Goal: Task Accomplishment & Management: Manage account settings

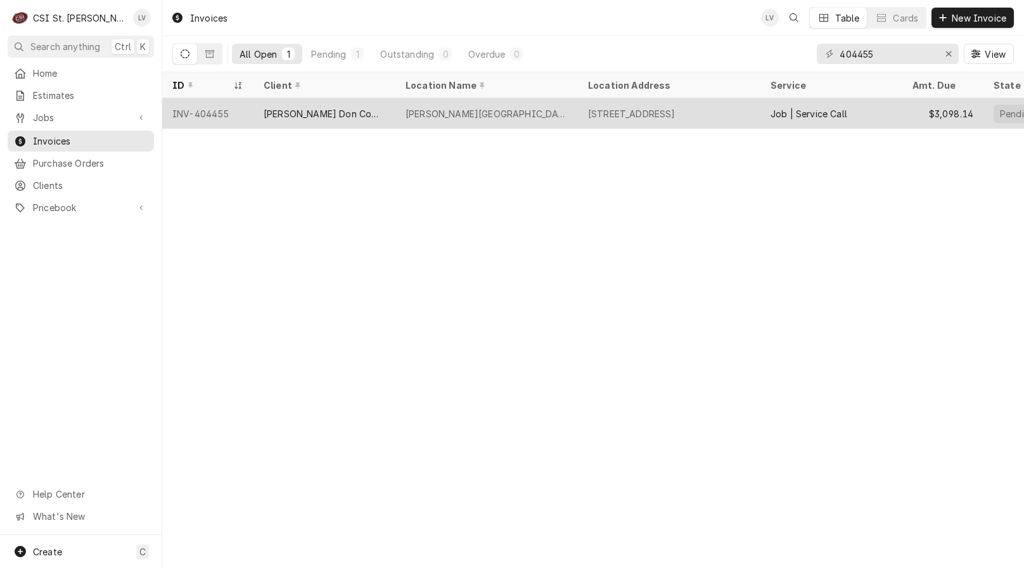
click at [207, 115] on div "INV-404455" at bounding box center [207, 113] width 91 height 30
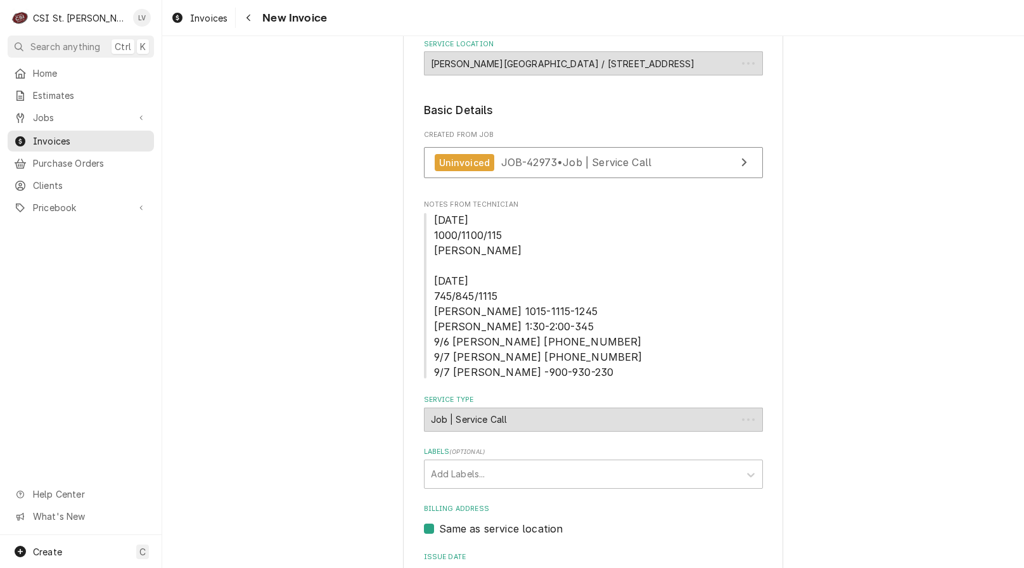
scroll to position [254, 0]
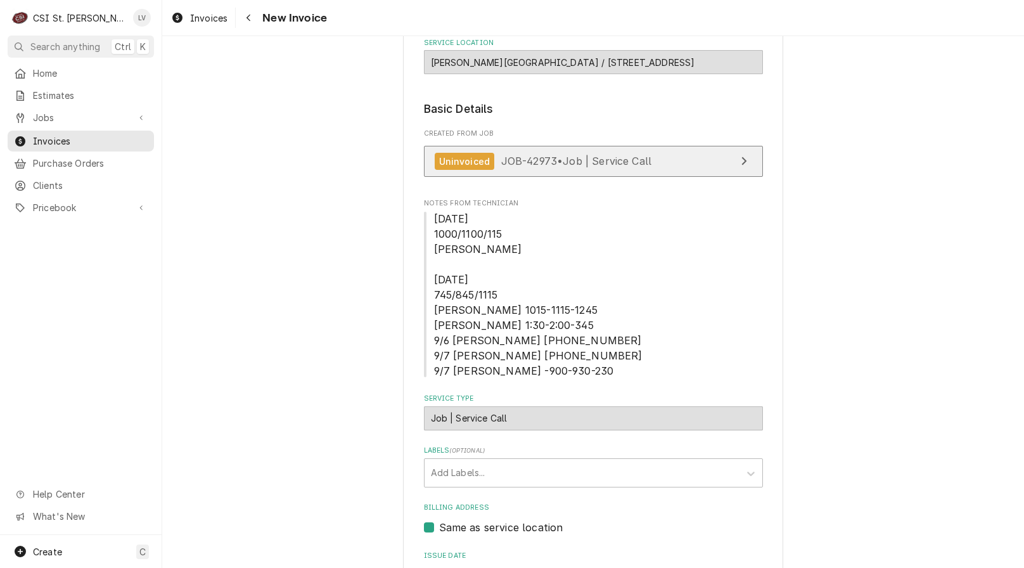
click at [555, 163] on span "JOB-42973 • Job | Service Call" at bounding box center [576, 161] width 151 height 13
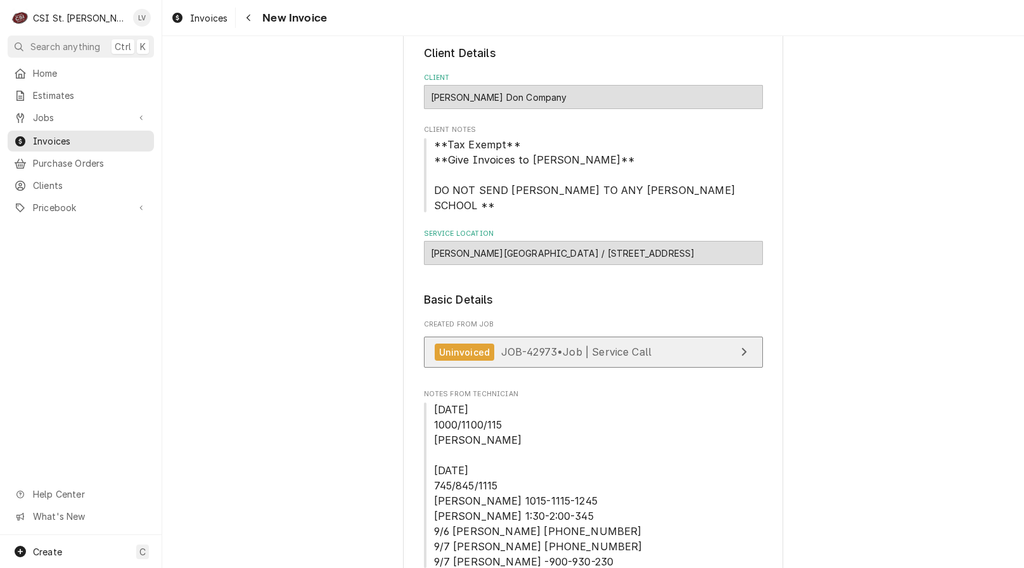
scroll to position [317, 0]
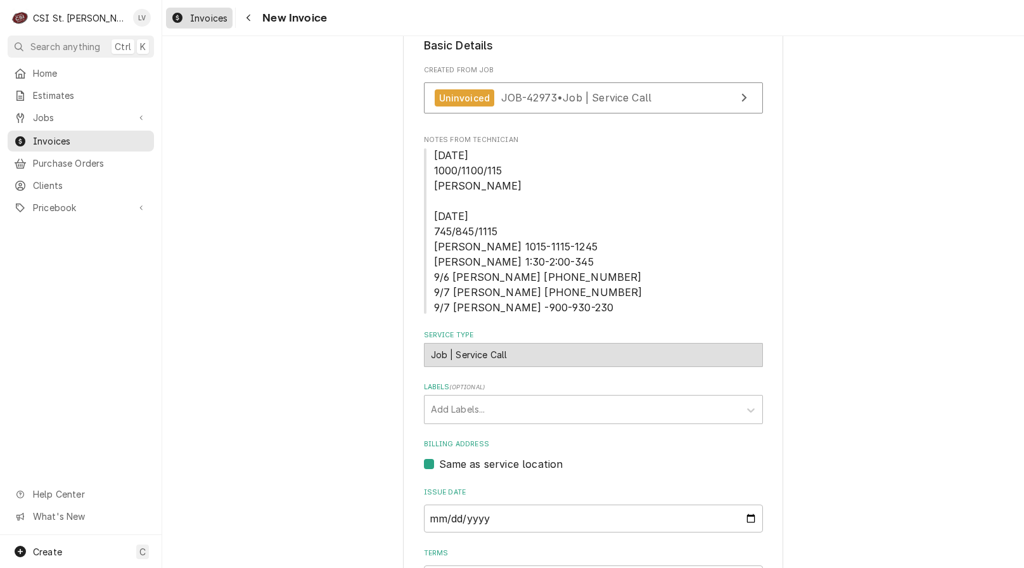
click at [190, 19] on span "Invoices" at bounding box center [208, 17] width 37 height 13
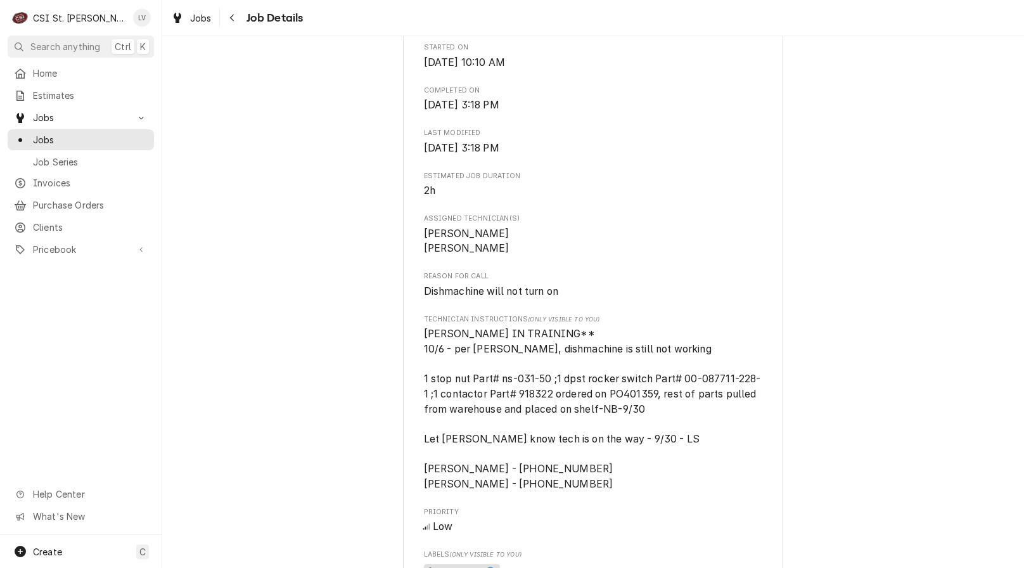
scroll to position [570, 0]
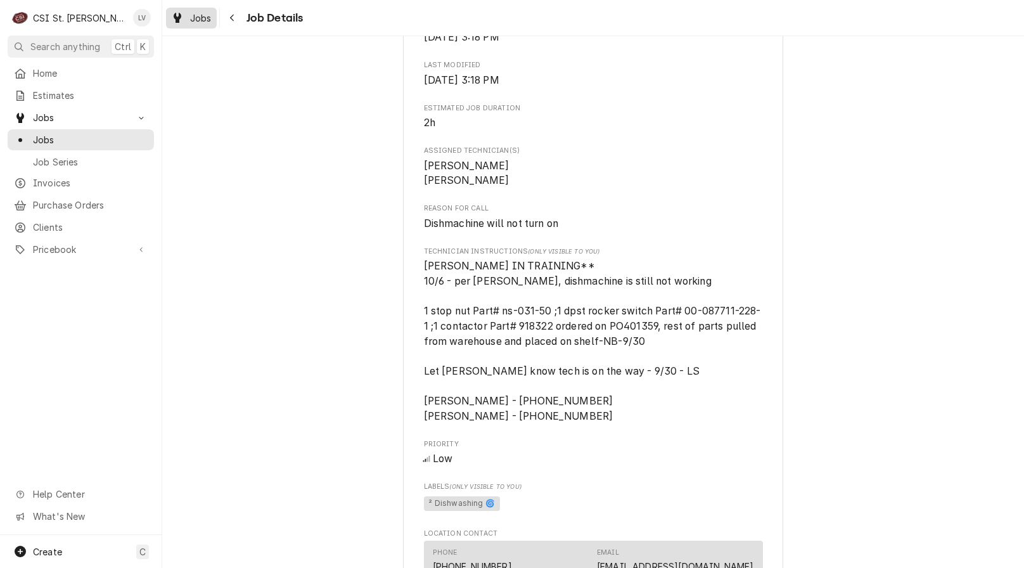
click at [196, 16] on span "Jobs" at bounding box center [201, 17] width 22 height 13
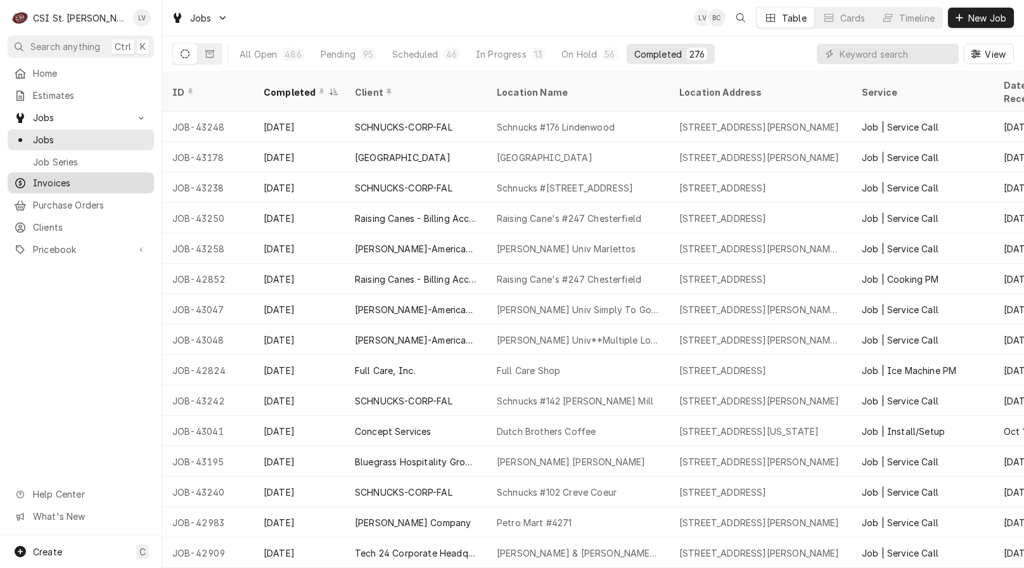
click at [52, 176] on span "Invoices" at bounding box center [90, 182] width 115 height 13
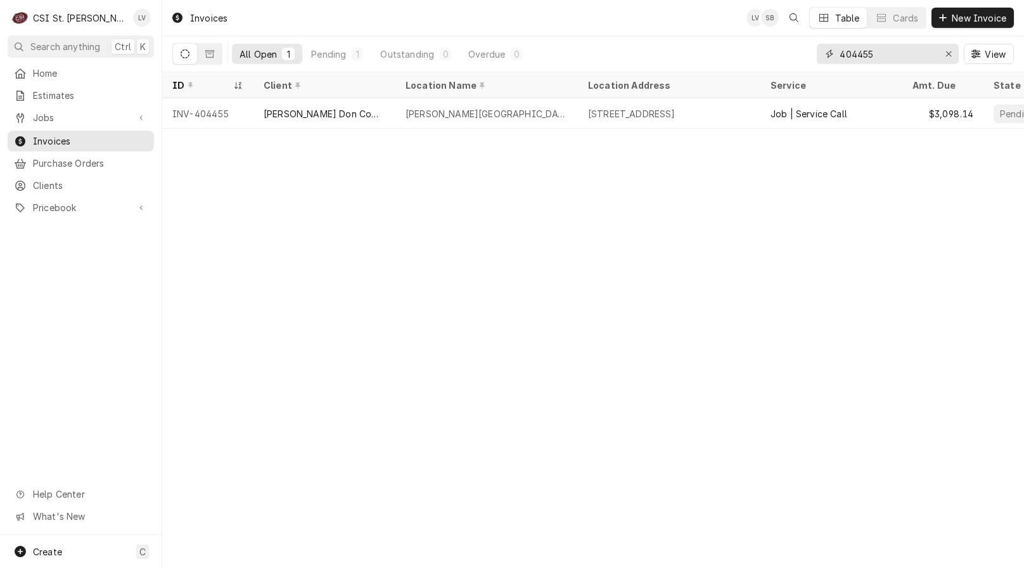
drag, startPoint x: 865, startPoint y: 51, endPoint x: 828, endPoint y: 56, distance: 37.1
click at [828, 56] on div "404455" at bounding box center [888, 54] width 142 height 20
type input "404498"
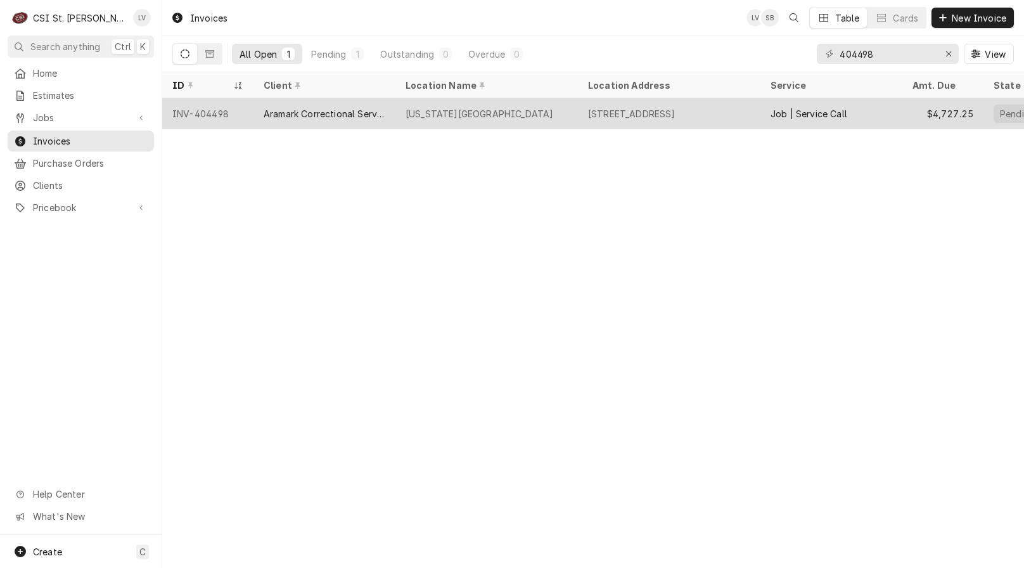
click at [308, 120] on div "Aramark Correctional Services" at bounding box center [325, 113] width 142 height 30
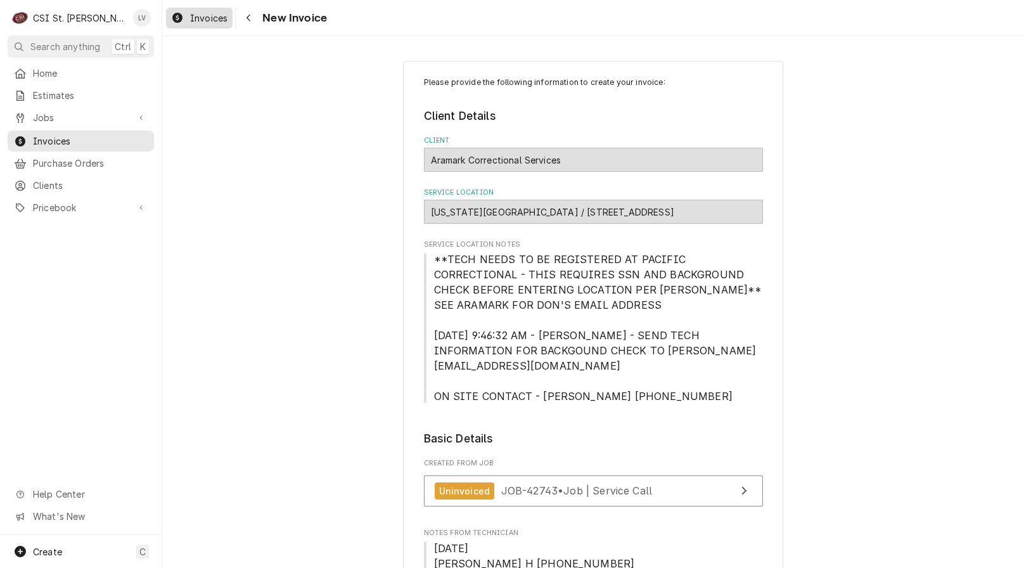
click at [200, 21] on span "Invoices" at bounding box center [208, 17] width 37 height 13
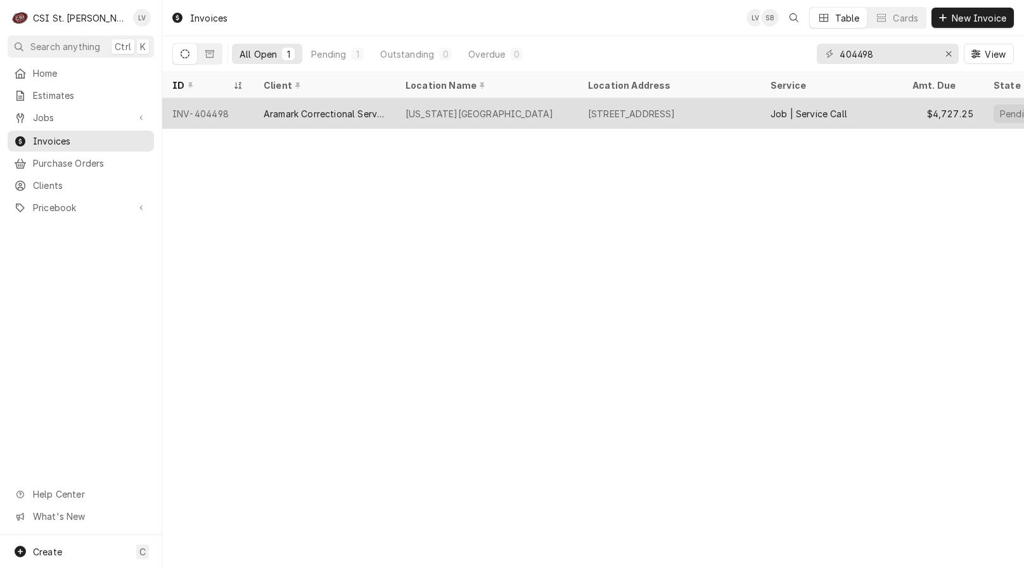
click at [306, 115] on div "Aramark Correctional Services" at bounding box center [325, 113] width 122 height 13
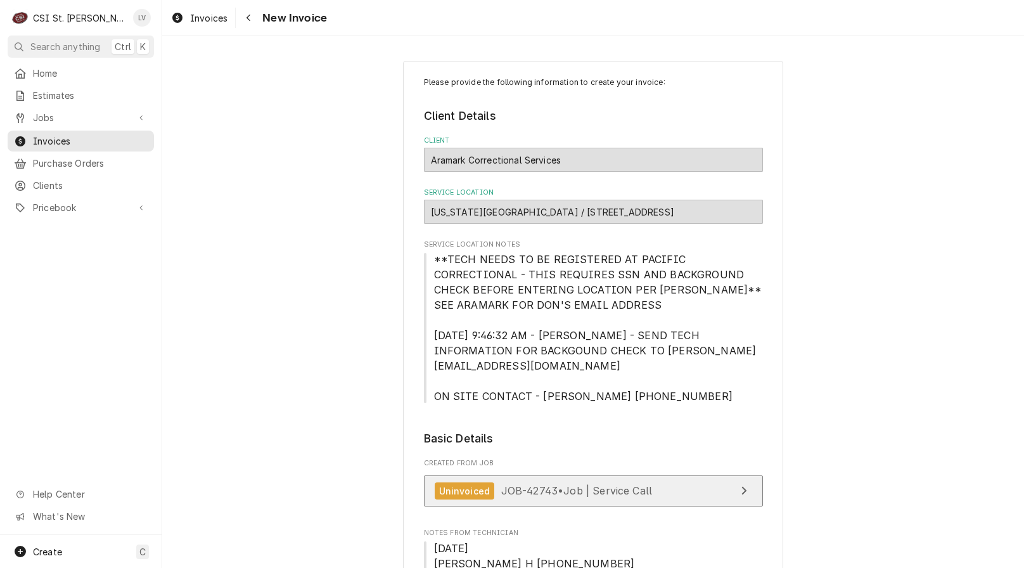
click at [525, 484] on span "JOB-42743 • Job | Service Call" at bounding box center [576, 490] width 151 height 13
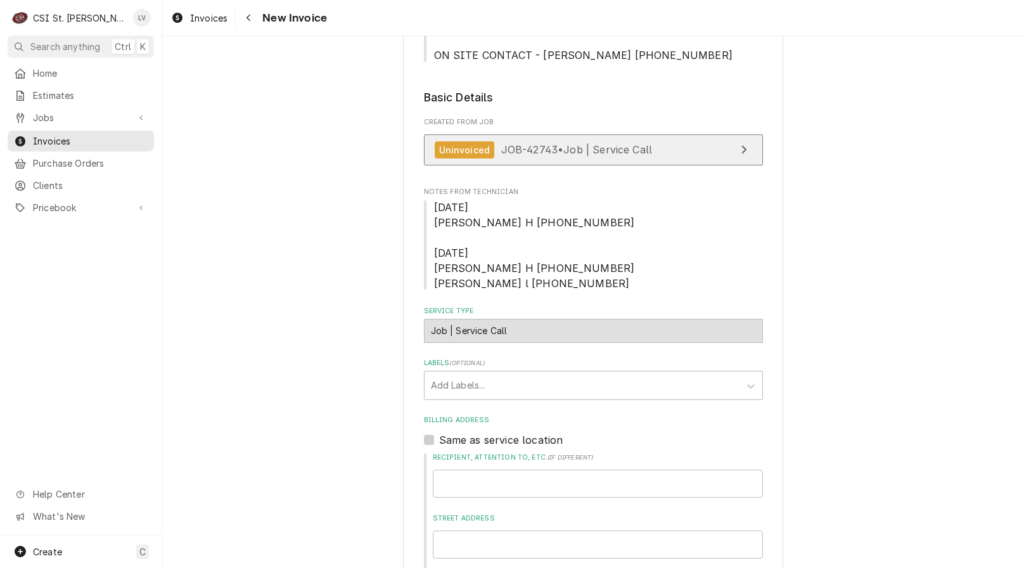
scroll to position [380, 0]
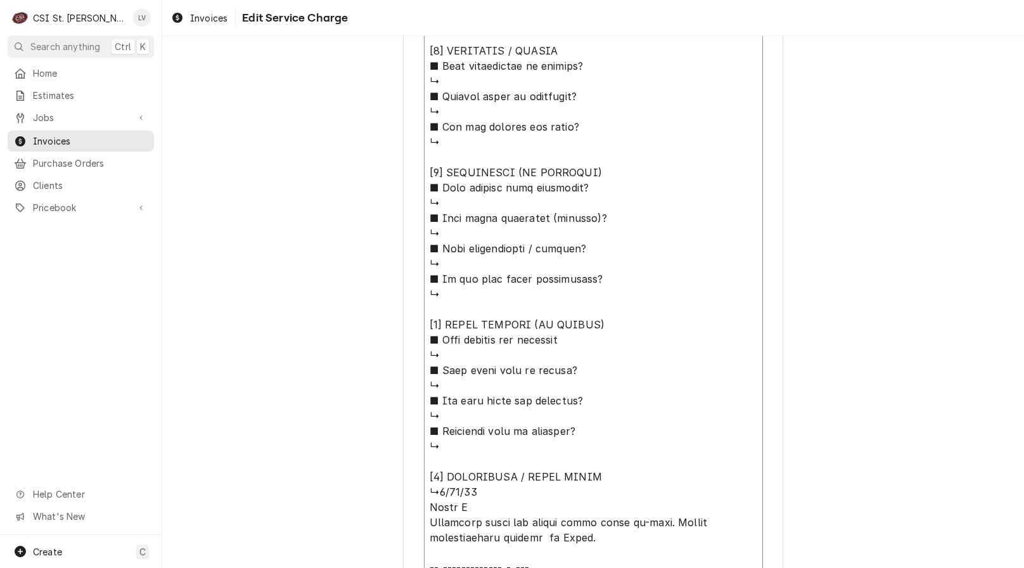
scroll to position [993, 0]
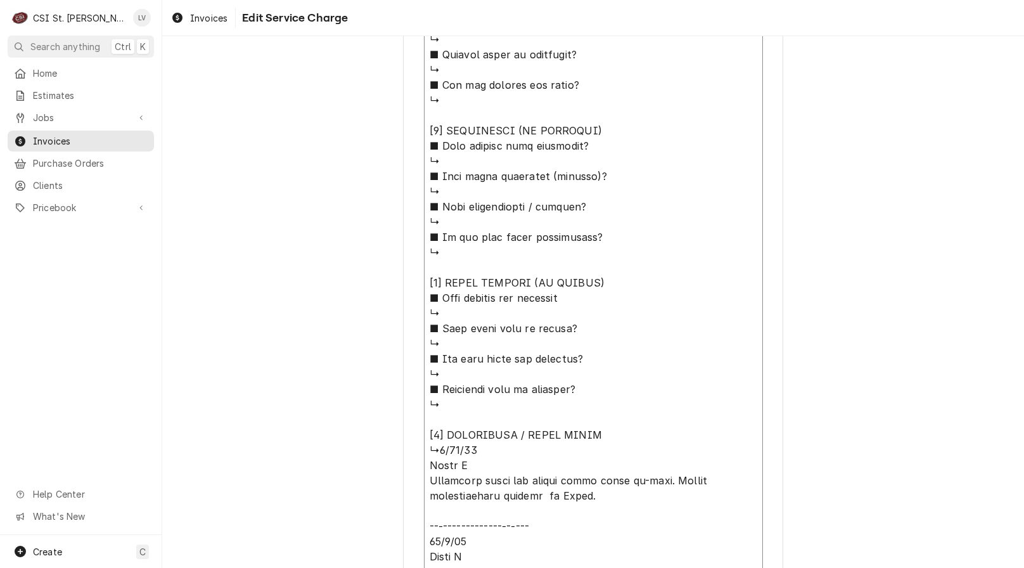
drag, startPoint x: 425, startPoint y: 240, endPoint x: 622, endPoint y: 450, distance: 287.9
click at [622, 451] on textarea "Service Summary ( optional )" at bounding box center [593, 138] width 339 height 1046
click at [607, 432] on textarea "Service Summary ( optional )" at bounding box center [593, 138] width 339 height 1046
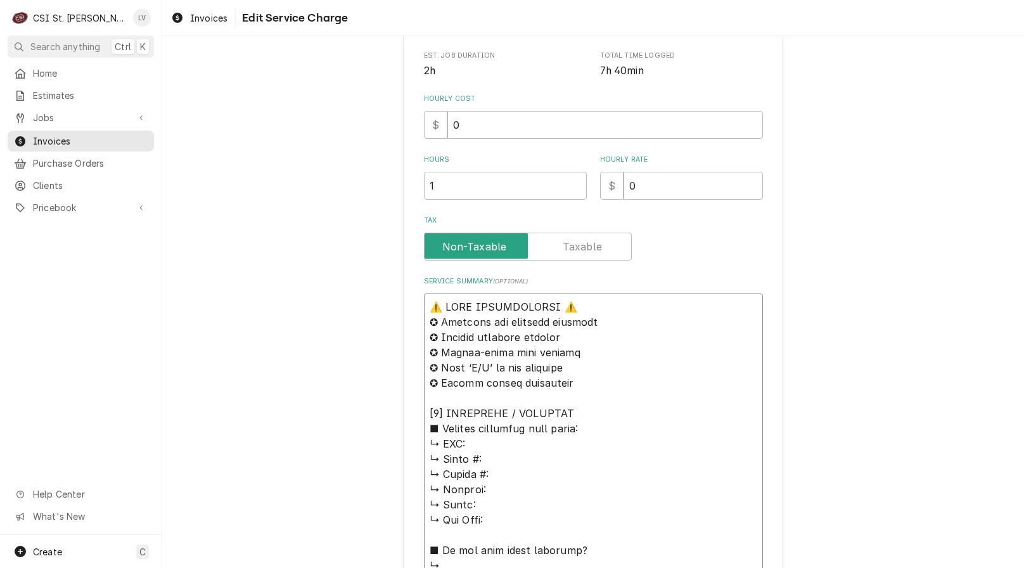
scroll to position [263, 0]
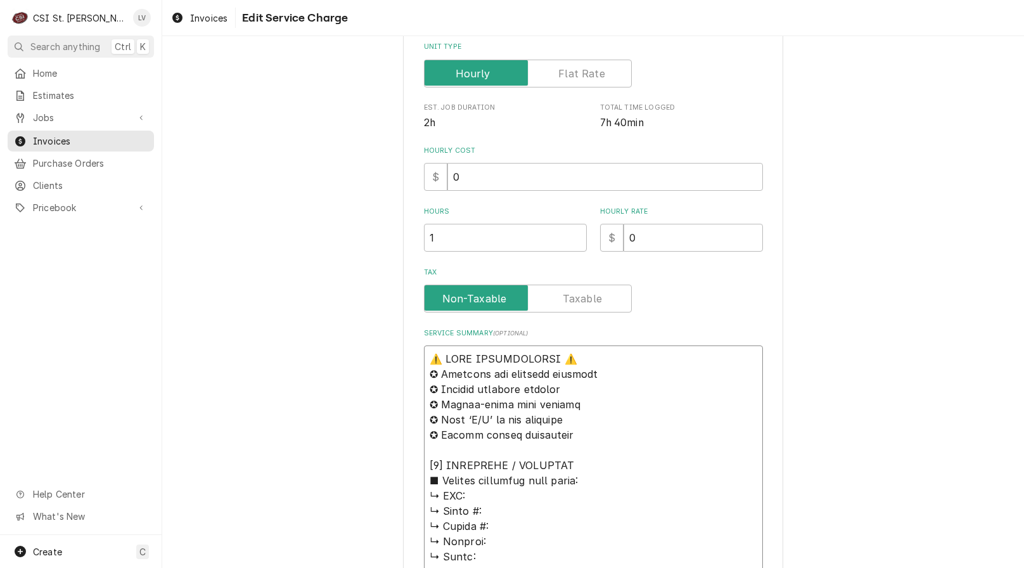
drag, startPoint x: 586, startPoint y: 437, endPoint x: 366, endPoint y: 333, distance: 243.3
type textarea "x"
type textarea "↳9/22/25 Erick H Performed quote for things found while on-site. Verbal authori…"
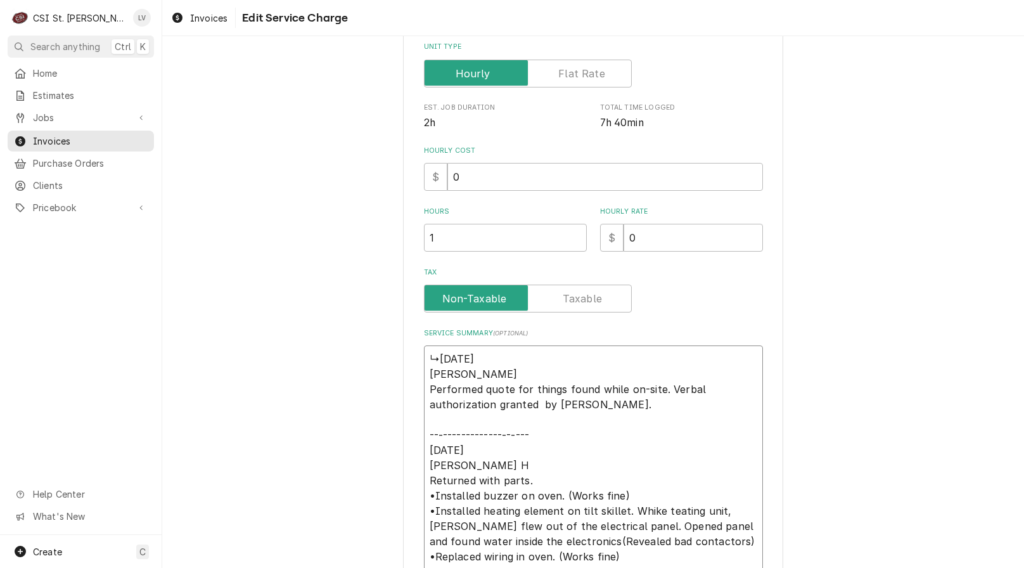
type textarea "x"
type textarea "↳9/22/25 Erick H Performed quote for things found while on-site. Verbal authori…"
type textarea "x"
type textarea "9/22/25 Erick H Performed quote for things found while on-site. Verbal authoriz…"
type textarea "x"
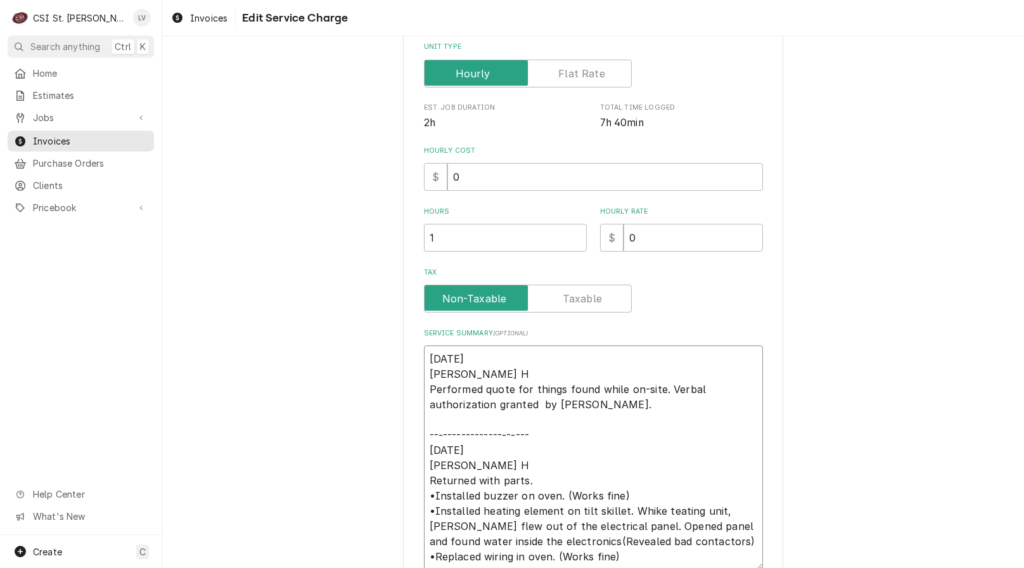
type textarea "9/22 /25 Erick H Performed quote for things found while on-site. Verbal authori…"
type textarea "x"
type textarea "9/22 25 Erick H Performed quote for things found while on-site. Verbal authoriz…"
type textarea "x"
type textarea "9/22 5 Erick H Performed quote for things found while on-site. Verbal authoriza…"
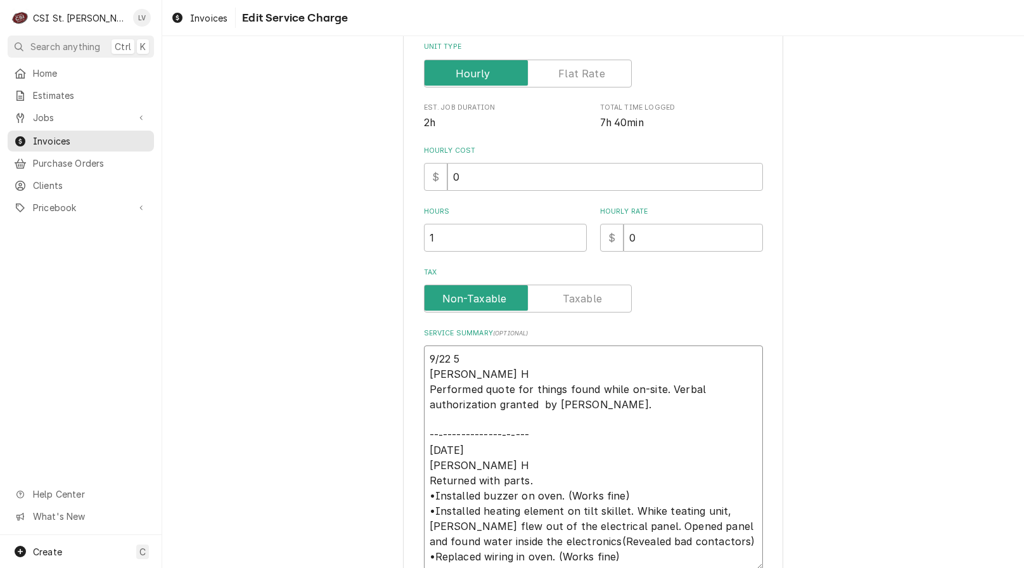
type textarea "x"
type textarea "9/22 Erick H Performed quote for things found while on-site. Verbal authorizati…"
type textarea "x"
type textarea "9/22 Erick H Performed quote for things found while on-site. Verbal authorizati…"
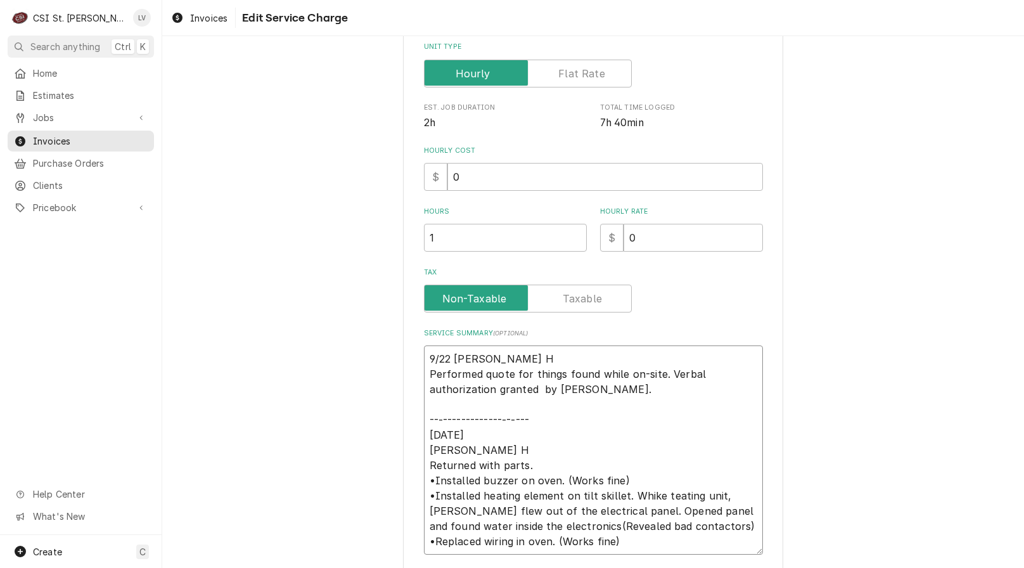
type textarea "x"
type textarea "9/22 rick H Performed quote for things found while on-site. Verbal authorizatio…"
type textarea "x"
type textarea "9/22 ick H Performed quote for things found while on-site. Verbal authorization…"
type textarea "x"
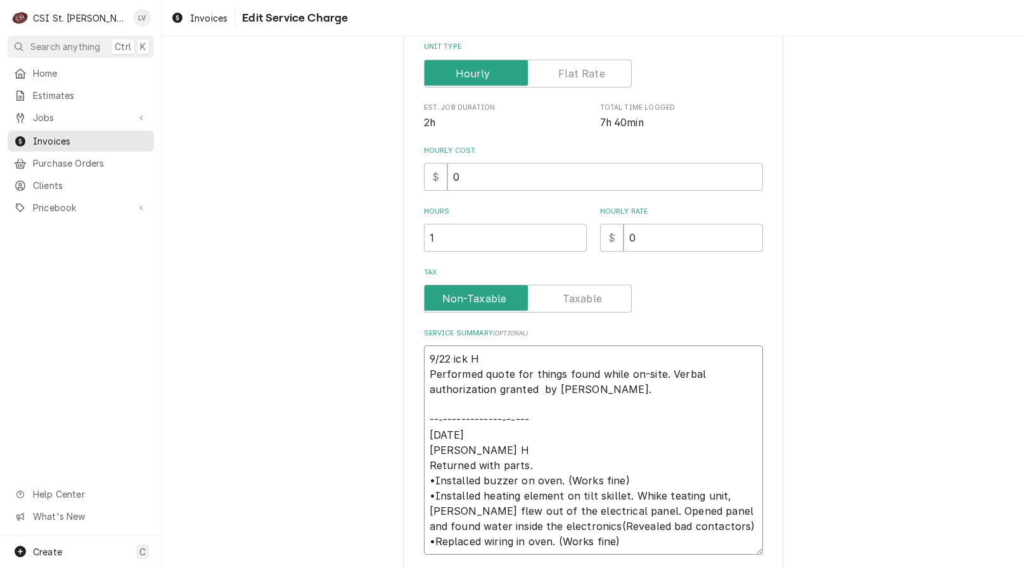
type textarea "9/22 ck H Performed quote for things found while on-site. Verbal authorization …"
type textarea "x"
type textarea "9/22 k H Performed quote for things found while on-site. Verbal authorization g…"
type textarea "x"
type textarea "9/22 H Performed quote for things found while on-site. Verbal authorization gra…"
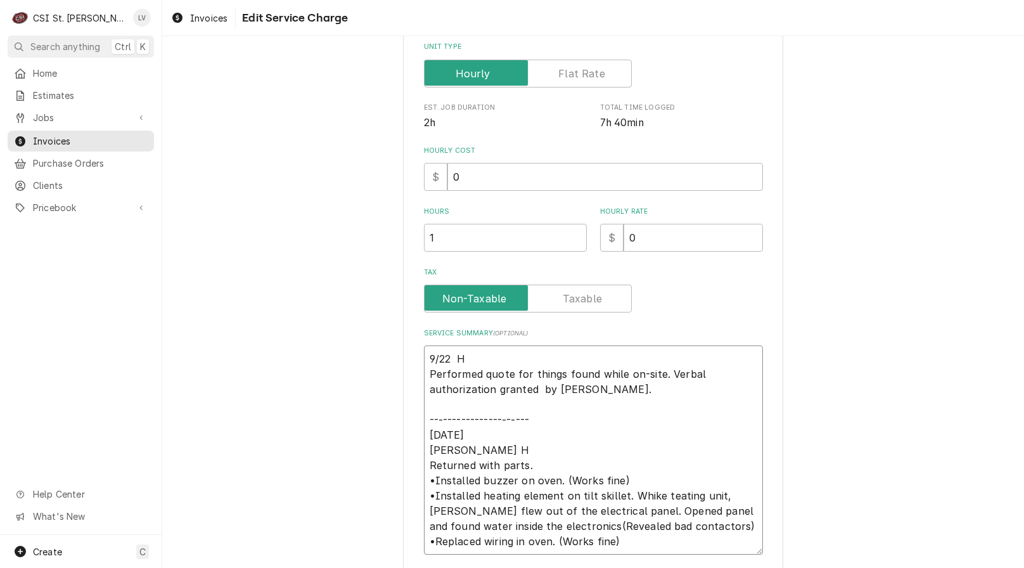
type textarea "x"
type textarea "9/22 H Performed quote for things found while on-site. Verbal authorization gra…"
type textarea "x"
type textarea "9/22 Performed quote for things found while on-site. Verbal authorization grant…"
type textarea "x"
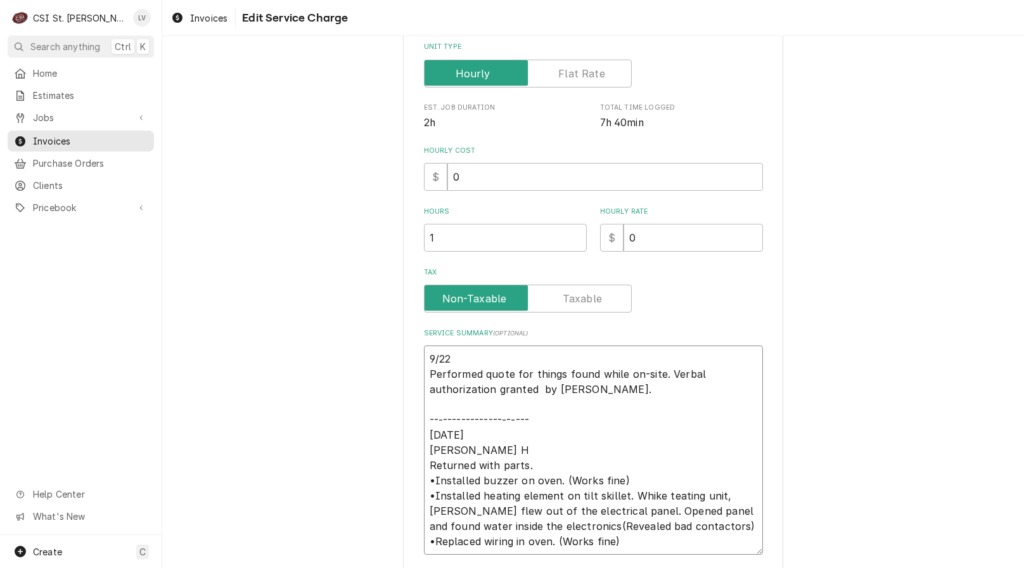
type textarea "9/22 Performed quote for things found while on-site. Verbal authorization grant…"
type textarea "x"
type textarea "9/22 Performed quote for things found while on-site. Verbal authorization grant…"
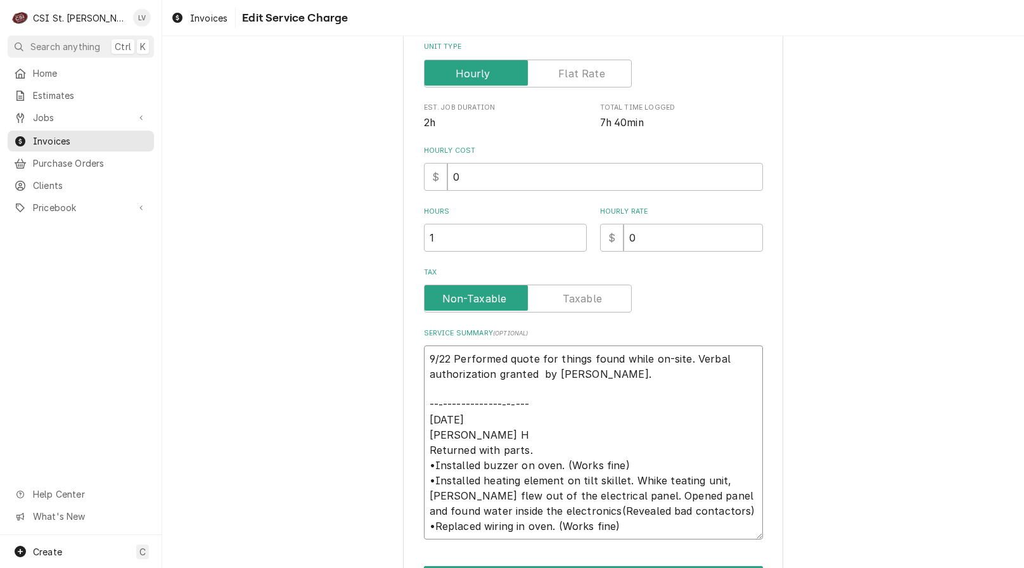
click at [531, 371] on textarea "9/22 Performed quote for things found while on-site. Verbal authorization grant…" at bounding box center [593, 442] width 339 height 194
type textarea "x"
type textarea "9/22 Performed quote for things found while on-site. Verbal authorization grant…"
drag, startPoint x: 425, startPoint y: 391, endPoint x: 490, endPoint y: 435, distance: 78.6
click at [490, 435] on textarea "9/22 Performed quote for things found while on-site. Verbal authorization grant…" at bounding box center [593, 442] width 339 height 194
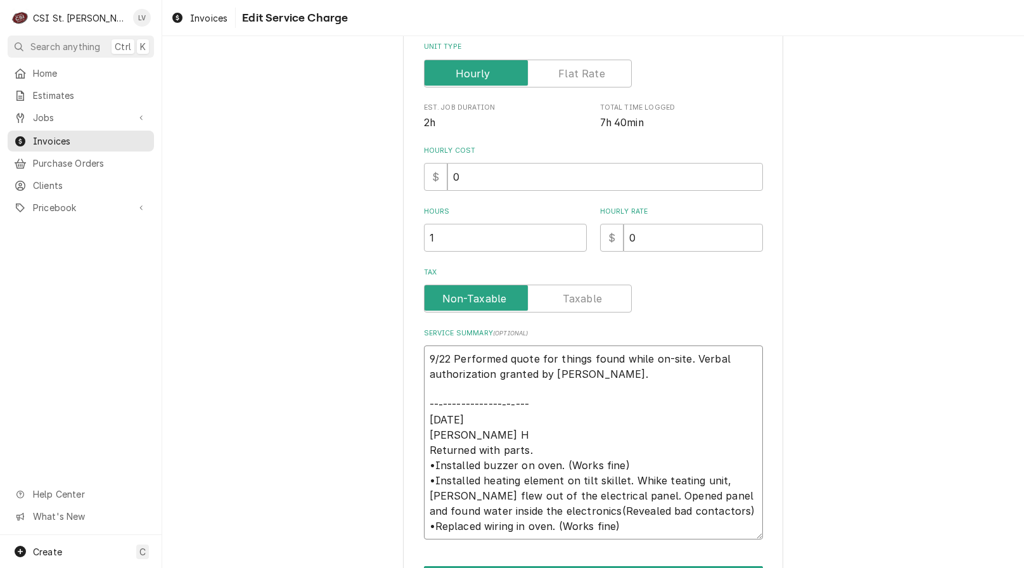
type textarea "x"
type textarea "9/22 Performed quote for things found while on-site. Verbal authorization grant…"
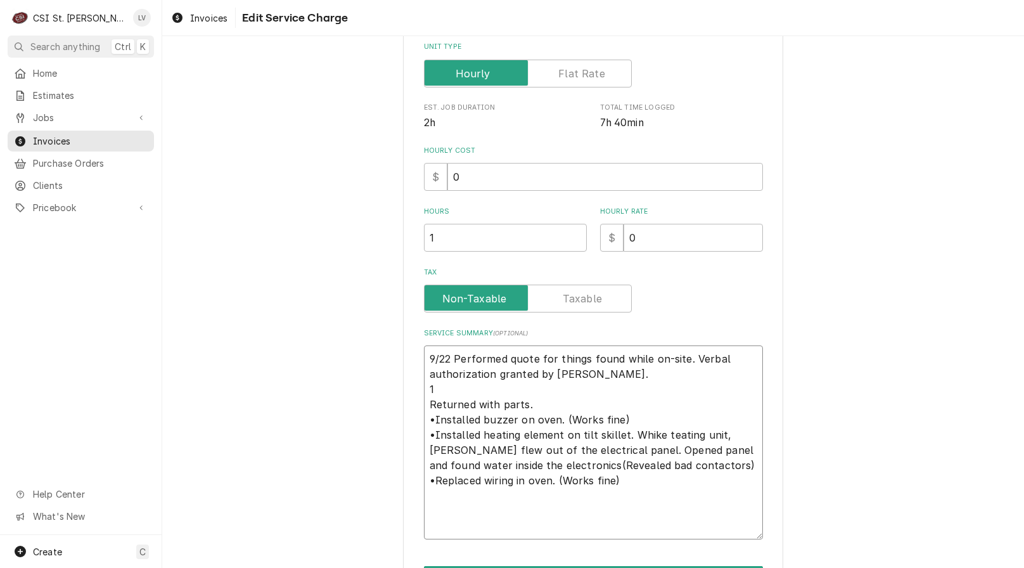
type textarea "x"
type textarea "9/22 Performed quote for things found while on-site. Verbal authorization grant…"
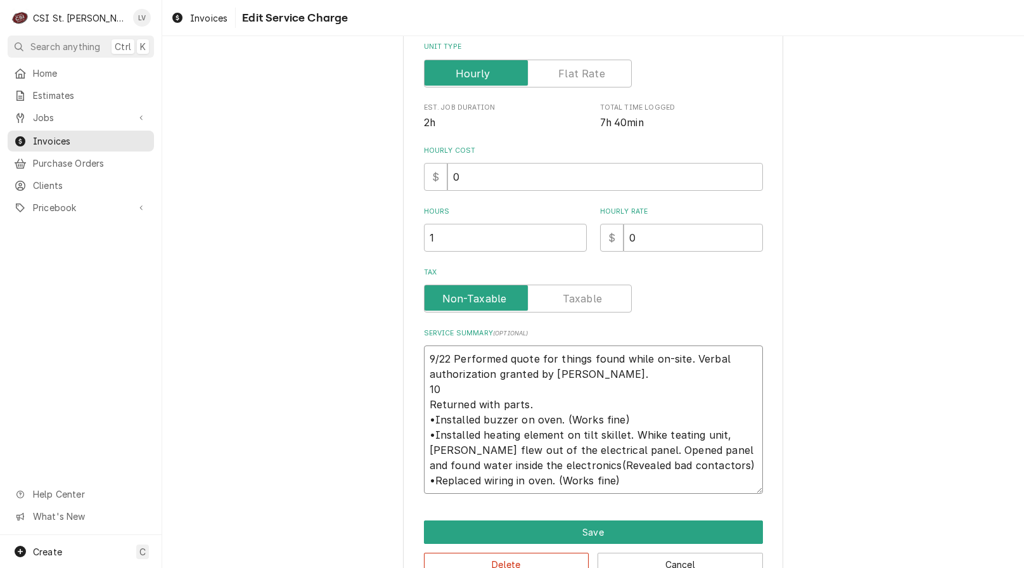
type textarea "x"
type textarea "9/22 Performed quote for things found while on-site. Verbal authorization grant…"
type textarea "x"
type textarea "9/22 Performed quote for things found while on-site. Verbal authorization grant…"
type textarea "x"
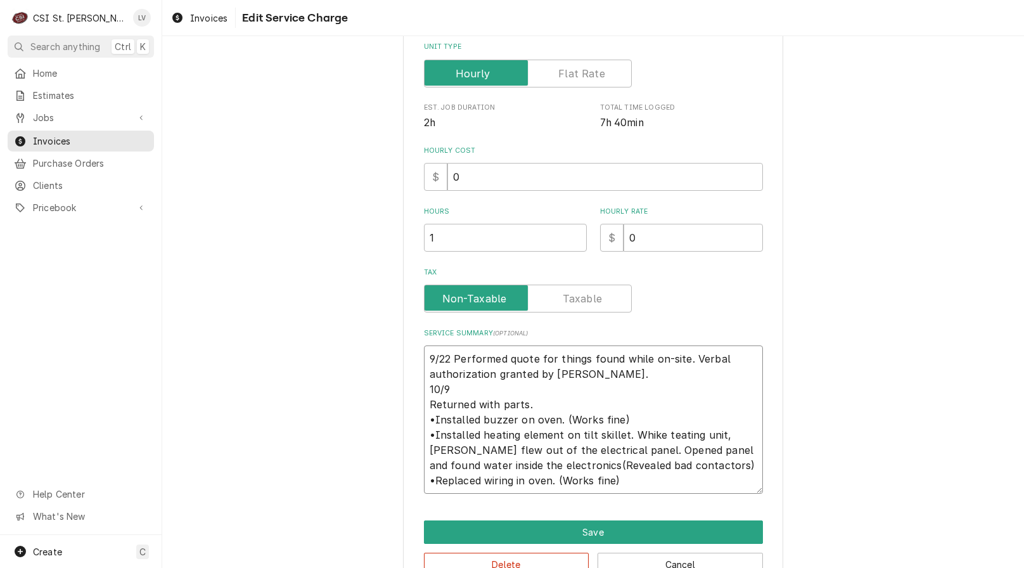
type textarea "9/22 Performed quote for things found while on-site. Verbal authorization grant…"
type textarea "x"
type textarea "9/22 Performed quote for things found while on-site. Verbal authorization grant…"
type textarea "x"
type textarea "9/22 Performed quote for things found while on-site. Verbal authorization grant…"
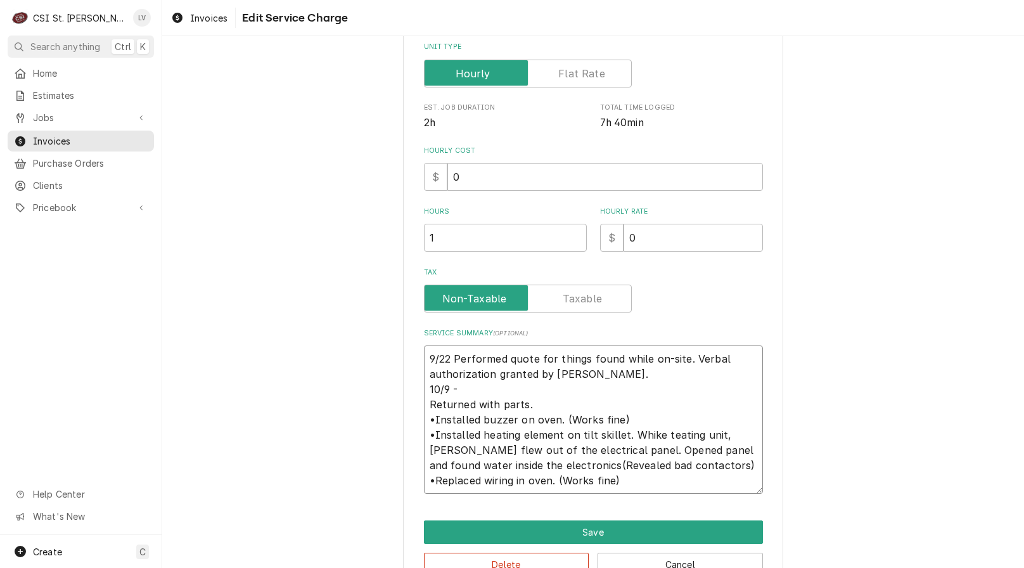
type textarea "x"
type textarea "9/22 Performed quote for things found while on-site. Verbal authorization grant…"
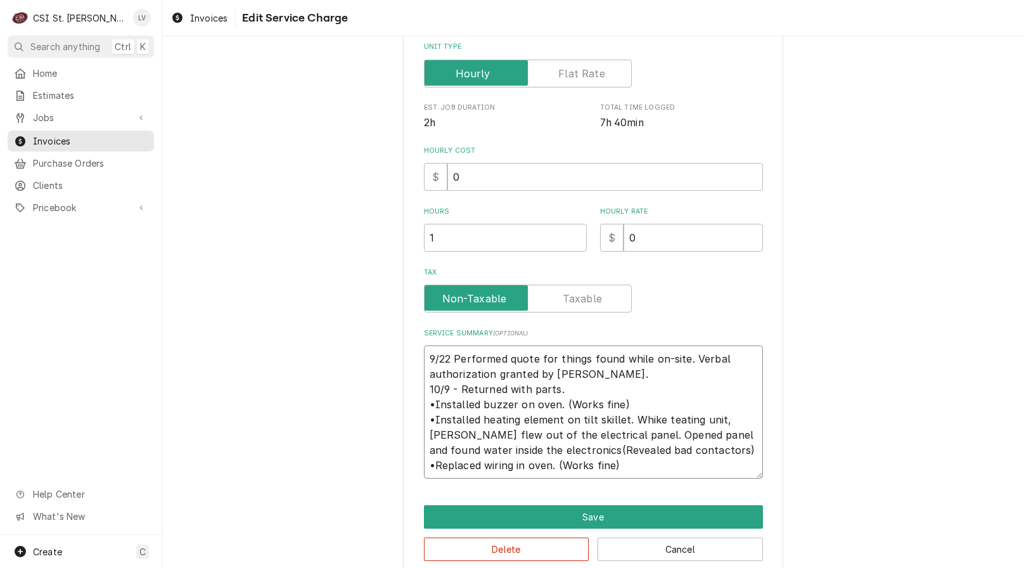
click at [585, 372] on textarea "9/22 Performed quote for things found while on-site. Verbal authorization grant…" at bounding box center [593, 411] width 339 height 133
type textarea "x"
type textarea "9/22 Performed quote for things found while on-site. Verbal authorization grant…"
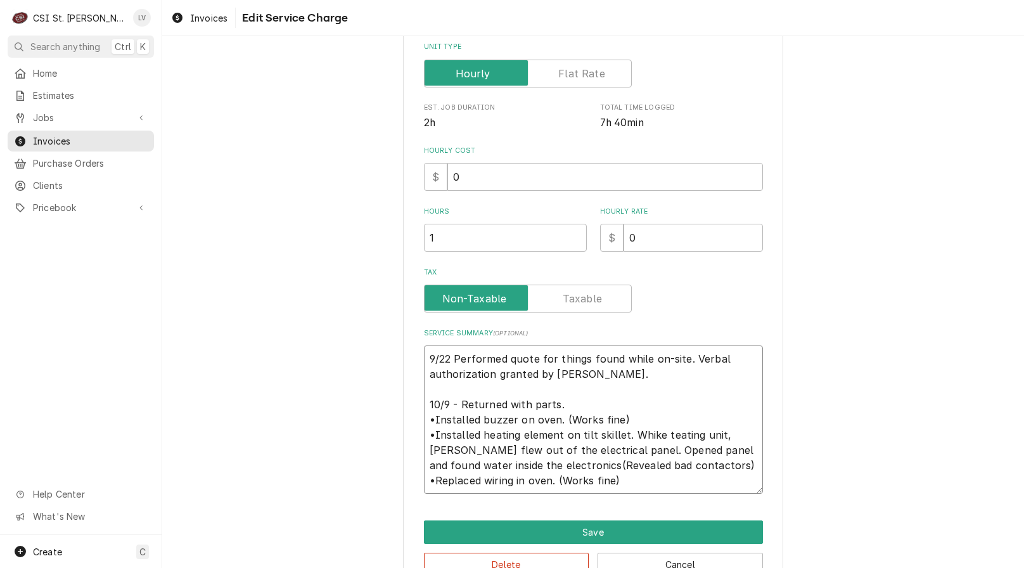
click at [449, 360] on textarea "9/22 Performed quote for things found while on-site. Verbal authorization grant…" at bounding box center [593, 419] width 339 height 148
type textarea "x"
type textarea "9/22 -Performed quote for things found while on-site. Verbal authorization gran…"
type textarea "x"
type textarea "9/22 - Performed quote for things found while on-site. Verbal authorization gra…"
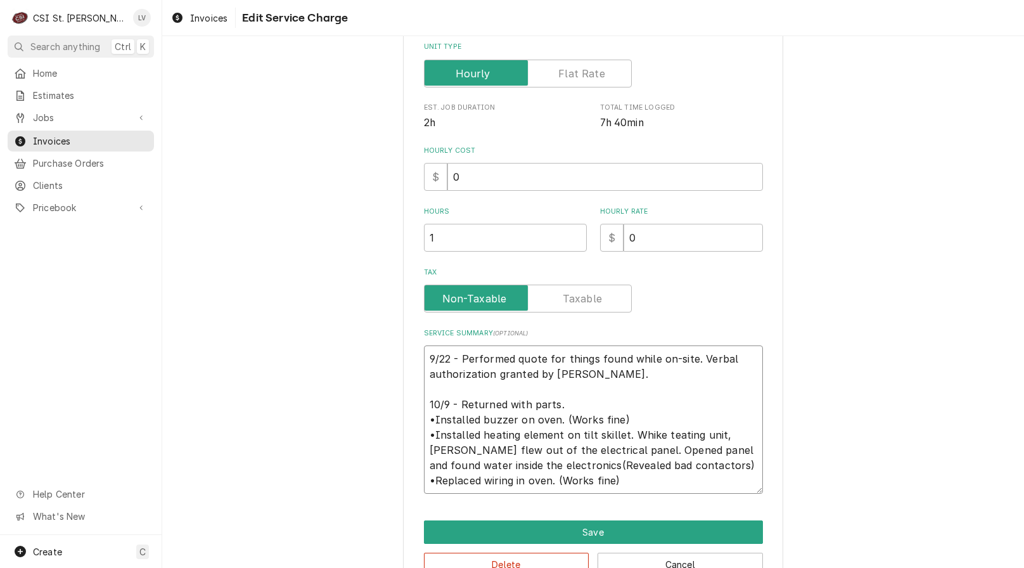
drag, startPoint x: 459, startPoint y: 358, endPoint x: 598, endPoint y: 380, distance: 140.5
click at [593, 358] on textarea "9/22 - Performed quote for things found while on-site. Verbal authorization gra…" at bounding box center [593, 419] width 339 height 148
type textarea "x"
type textarea "9/22 - Wfound while on-site. Verbal authorization granted by Candy. 10/9 - Retu…"
type textarea "x"
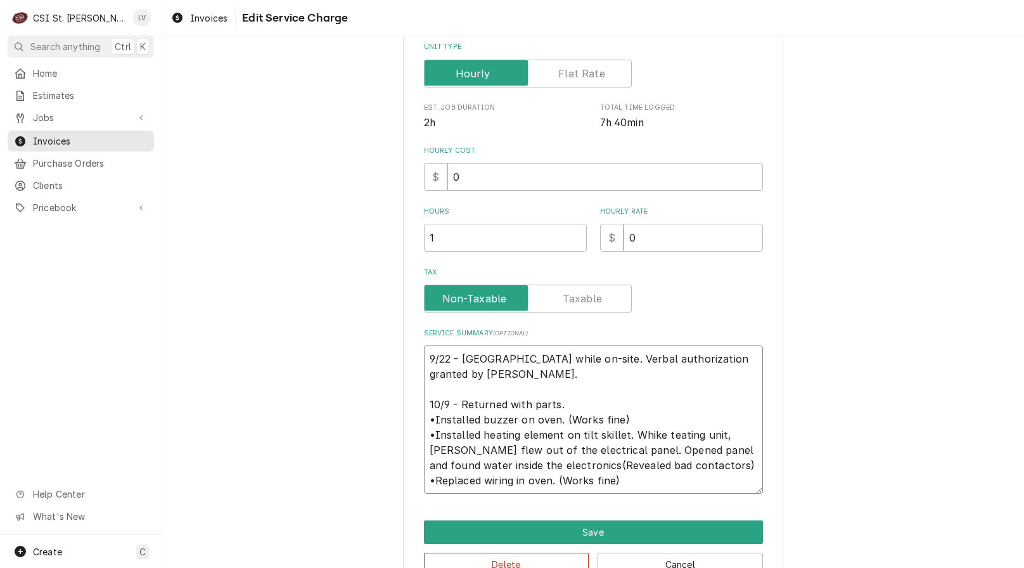
type textarea "9/22 - Whfound while on-site. Verbal authorization granted by Candy. 10/9 - Ret…"
type textarea "x"
type textarea "9/22 - Whifound while on-site. Verbal authorization granted by Candy. 10/9 - Re…"
type textarea "x"
type textarea "9/22 - Whilfound while on-site. Verbal authorization granted by Candy. 10/9 - R…"
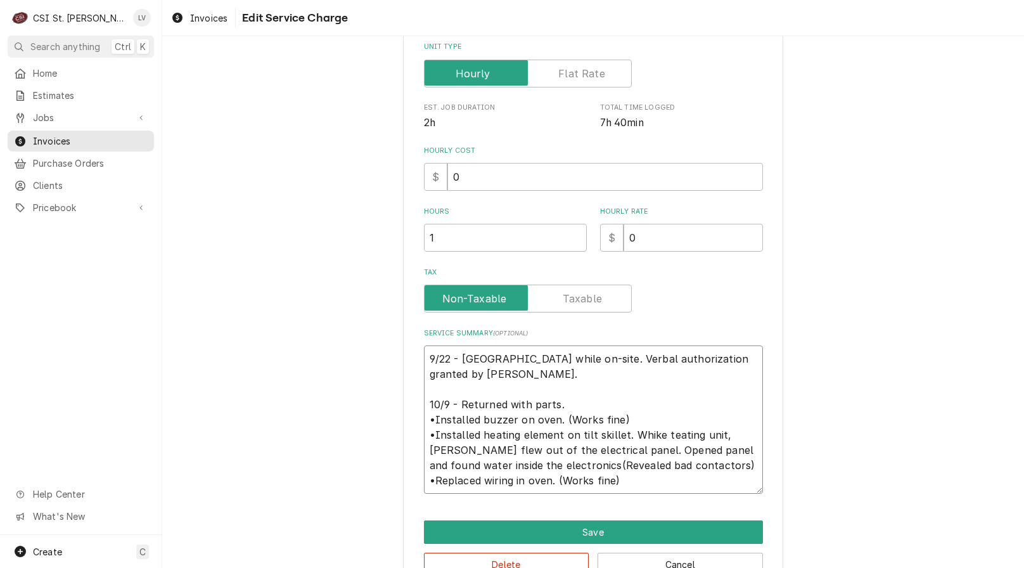
type textarea "x"
type textarea "9/22 - Whilefound while on-site. Verbal authorization granted by Candy. 10/9 - …"
type textarea "x"
type textarea "9/22 - While found while on-site. Verbal authorization granted by Candy. 10/9 -…"
type textarea "x"
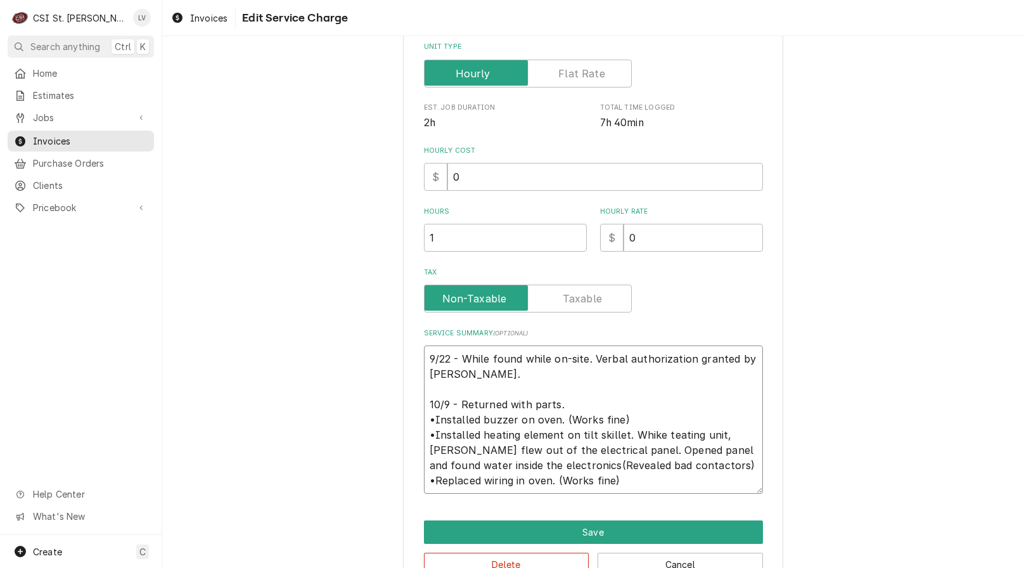
type textarea "9/22 - While ofound while on-site. Verbal authorization granted by Candy. 10/9 …"
type textarea "x"
type textarea "9/22 - While onfound while on-site. Verbal authorization granted by Candy. 10/9…"
type textarea "x"
type textarea "9/22 - While on found while on-site. Verbal authorization granted by Candy. 10/…"
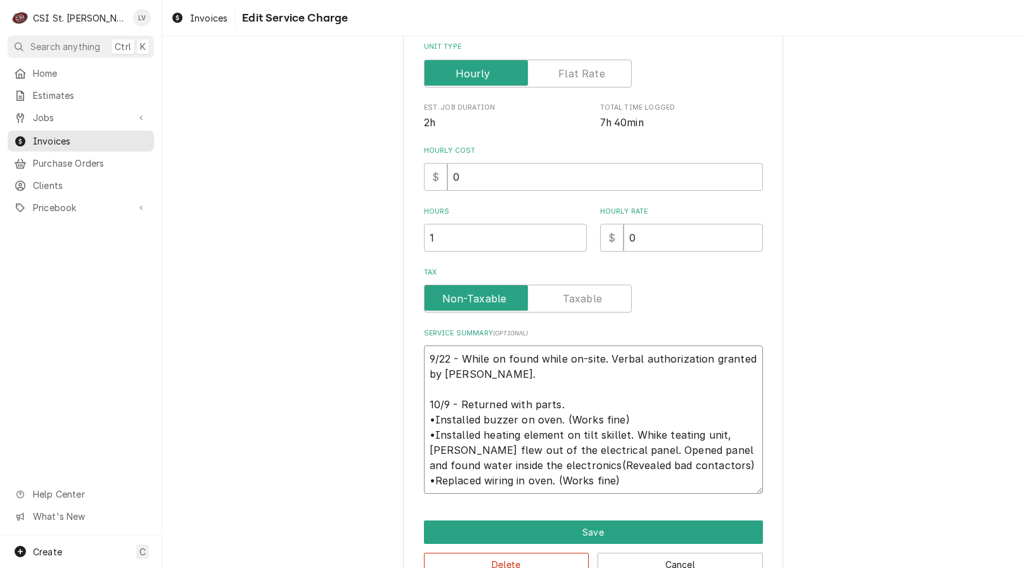
type textarea "x"
type textarea "9/22 - While on ifound while on-site. Verbal authorization granted by Candy. 10…"
type textarea "x"
type textarea "9/22 - While on isfound while on-site. Verbal authorization granted by Candy. 1…"
type textarea "x"
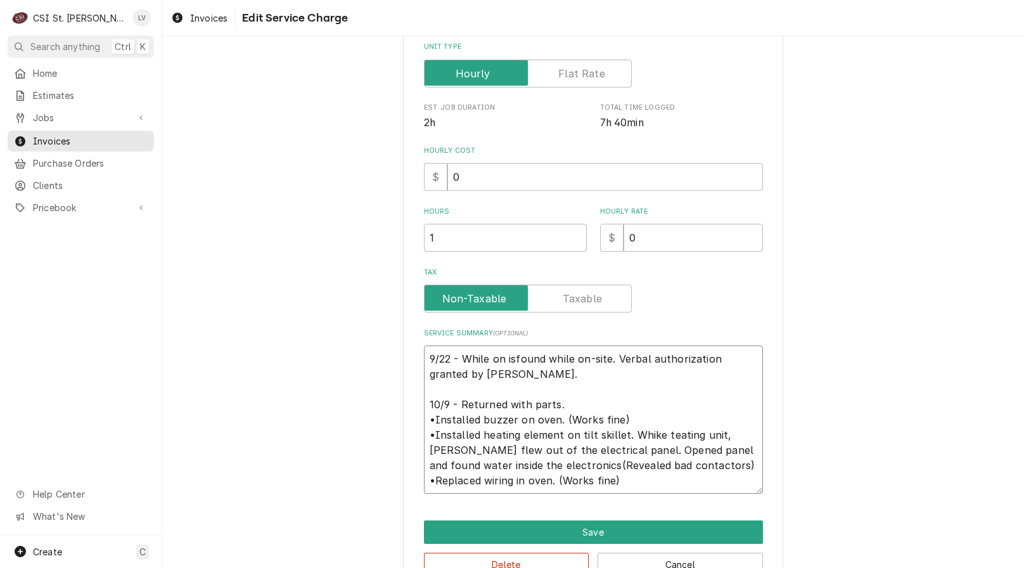
type textarea "9/22 - While on ifound while on-site. Verbal authorization granted by Candy. 10…"
type textarea "x"
type textarea "9/22 - While on found while on-site. Verbal authorization granted by Candy. 10/…"
type textarea "x"
type textarea "9/22 - While on sfound while on-site. Verbal authorization granted by Candy. 10…"
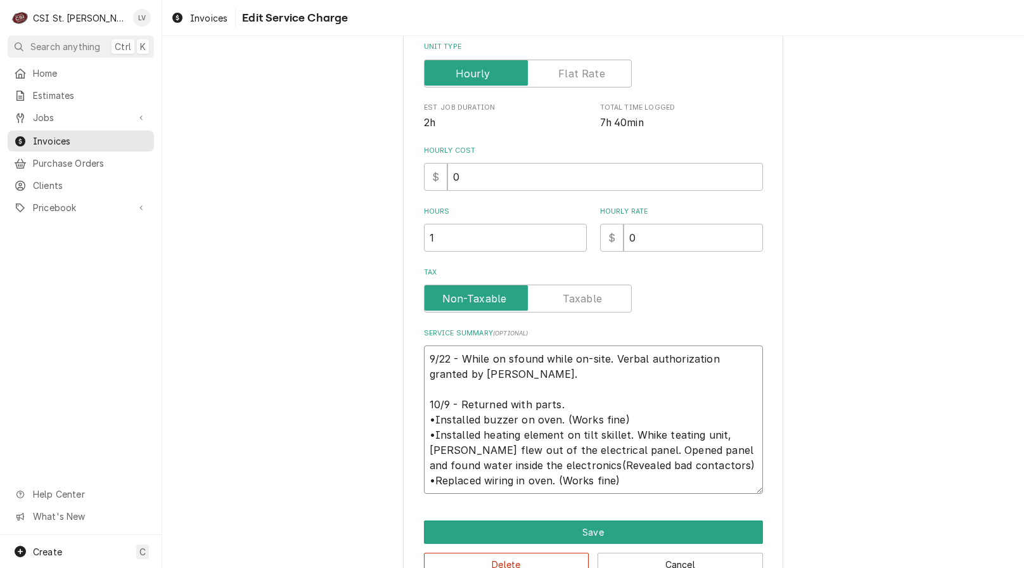
type textarea "x"
type textarea "9/22 - While on sifound while on-site. Verbal authorization granted by Candy. 1…"
type textarea "x"
type textarea "9/22 - While on sitfound while on-site. Verbal authorization granted by Candy. …"
type textarea "x"
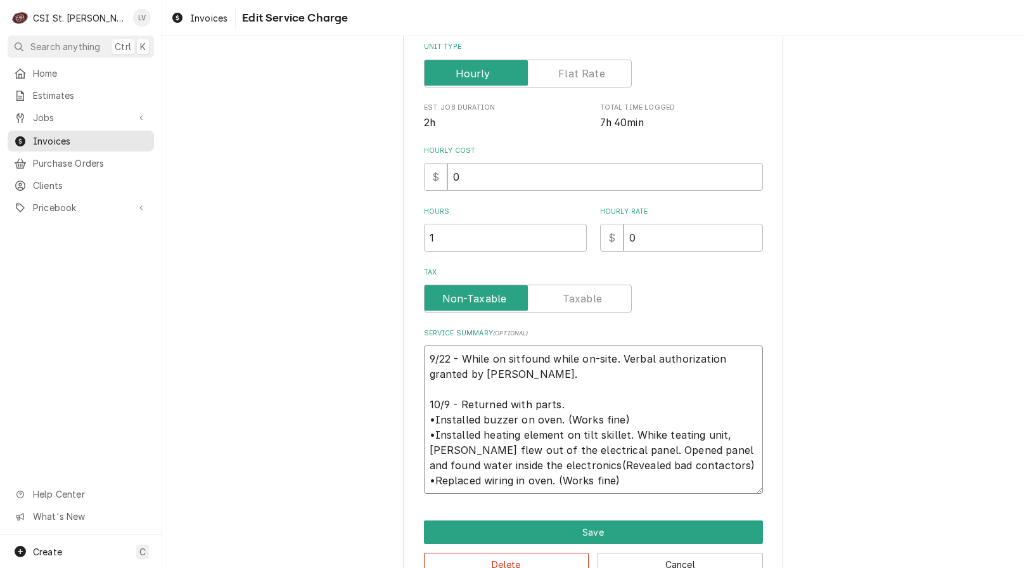
type textarea "9/22 - While on sitefound while on-site. Verbal authorization granted by Candy.…"
type textarea "x"
type textarea "9/22 - While on site,found while on-site. Verbal authorization granted by Candy…"
type textarea "x"
type textarea "9/22 - While on site, found while on-site. Verbal authorization granted by Cand…"
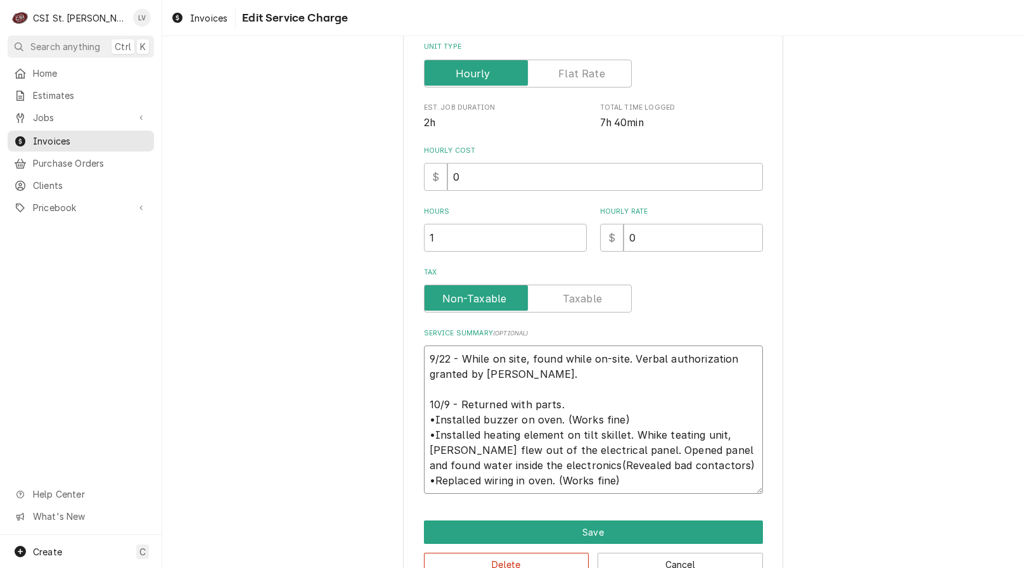
drag, startPoint x: 560, startPoint y: 358, endPoint x: 621, endPoint y: 359, distance: 60.9
click at [621, 359] on textarea "9/22 - While on site, found while on-site. Verbal authorization granted by Cand…" at bounding box center [593, 419] width 339 height 148
type textarea "x"
type textarea "9/22 - While on site, found o. Verbal authorization granted by Candy. 10/9 - Re…"
type textarea "x"
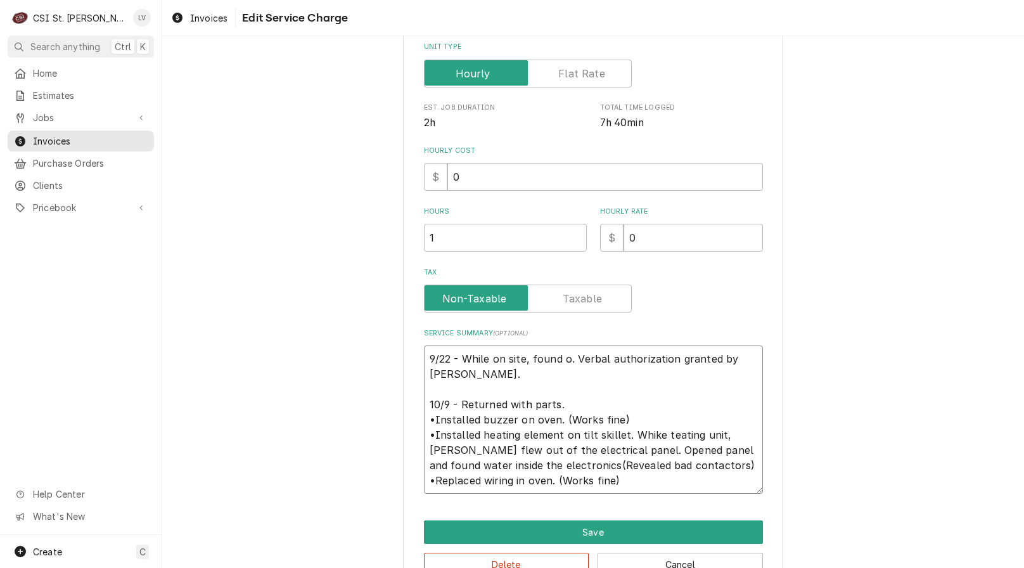
type textarea "9/22 - While on site, found ot. Verbal authorization granted by Candy. 10/9 - R…"
type textarea "x"
type textarea "9/22 - While on site, found oth. Verbal authorization granted by Candy. 10/9 - …"
type textarea "x"
type textarea "9/22 - While on site, found othe. Verbal authorization granted by Candy. 10/9 -…"
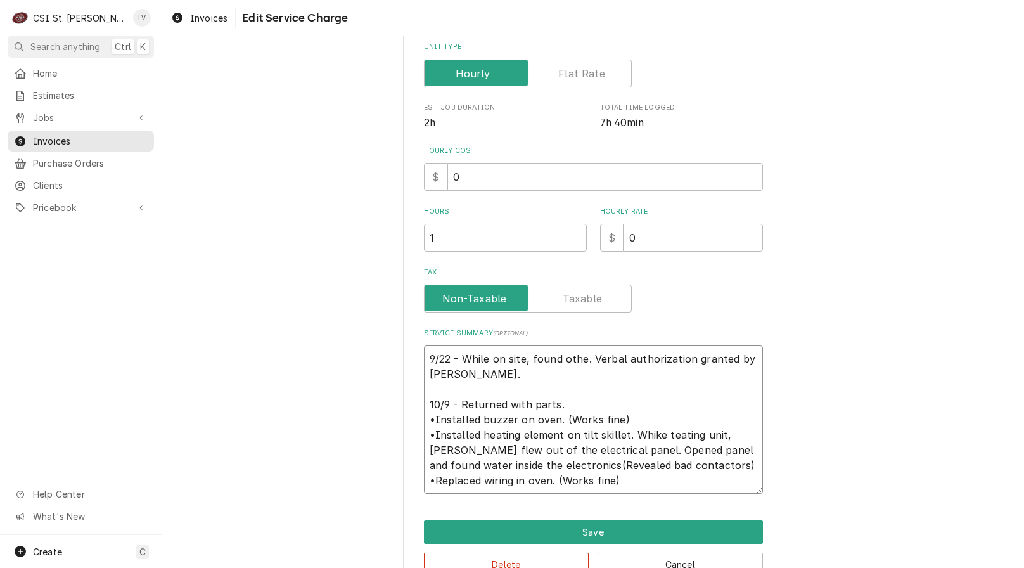
type textarea "x"
type textarea "9/22 - While on site, found other. Verbal authorization granted by Candy. 10/9 …"
type textarea "x"
type textarea "9/22 - While on site, found other . Verbal authorization granted by Candy. 10/9…"
type textarea "x"
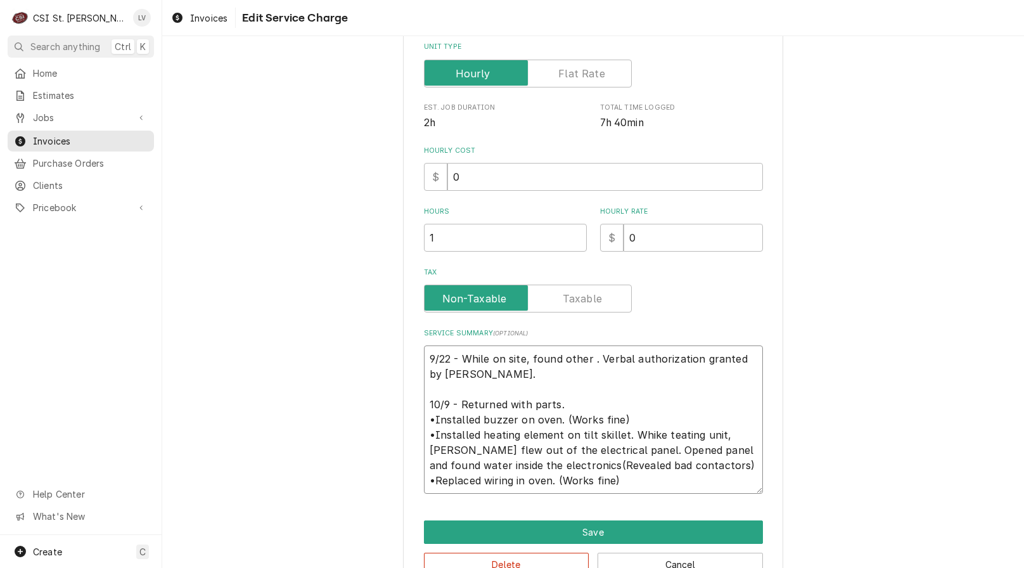
type textarea "9/22 - While on site, found other i. Verbal authorization granted by Candy. 10/…"
type textarea "x"
type textarea "9/22 - While on site, found other is. Verbal authorization granted by Candy. 10…"
type textarea "x"
type textarea "9/22 - While on site, found other iss. Verbal authorization granted by Candy. 1…"
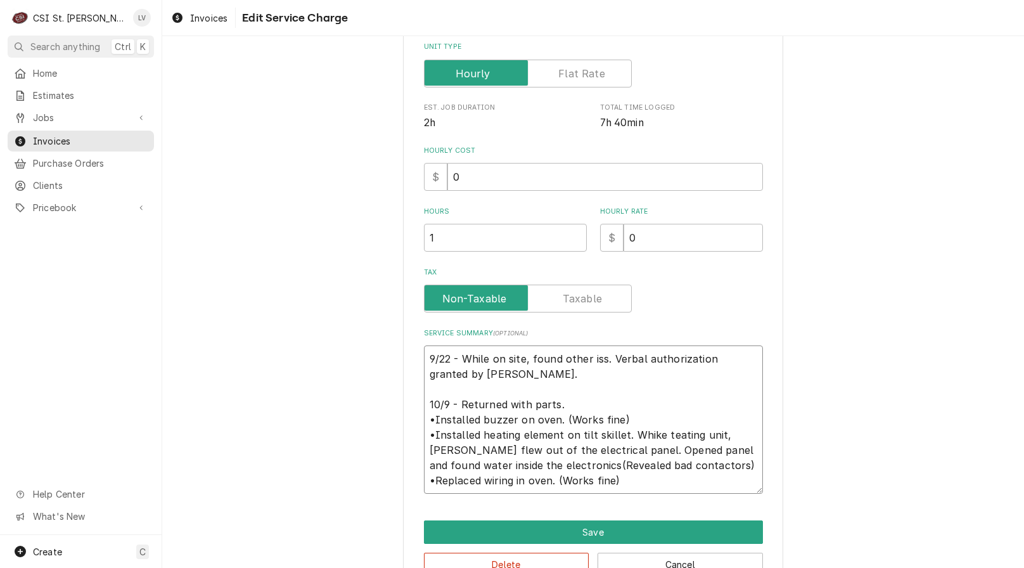
type textarea "x"
type textarea "9/22 - While on site, found other issu. Verbal authorization granted by Candy. …"
type textarea "x"
type textarea "9/22 - While on site, found other issus. Verbal authorization granted by Candy.…"
type textarea "x"
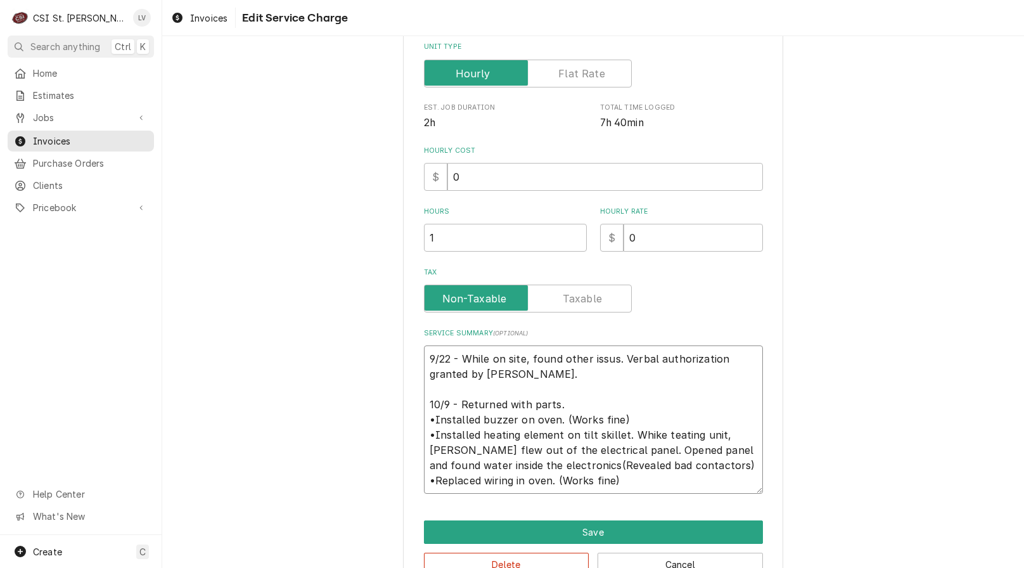
type textarea "9/22 - While on site, found other issuse. Verbal authorization granted by Candy…"
type textarea "x"
type textarea "9/22 - While on site, found other issus. Verbal authorization granted by Candy.…"
type textarea "x"
type textarea "9/22 - While on site, found other issu. Verbal authorization granted by Candy. …"
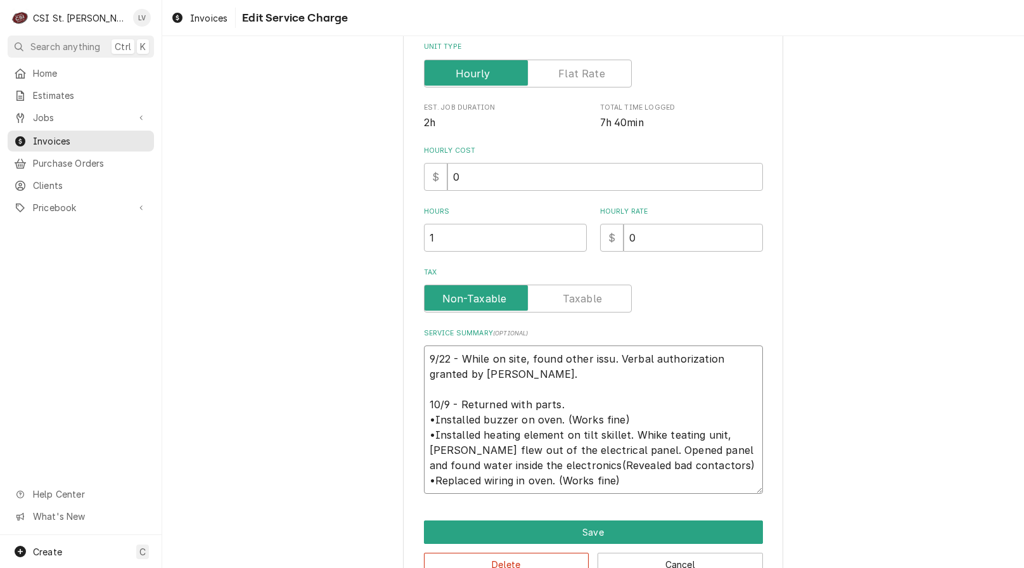
type textarea "x"
type textarea "9/22 - While on site, found other issue. Verbal authorization granted by Candy.…"
type textarea "x"
type textarea "9/22 - While on site, found other issues. Verbal authorization granted by Candy…"
click at [518, 374] on textarea "9/22 - While on site, found other issues. Verbal authorization granted by Candy…" at bounding box center [593, 419] width 339 height 148
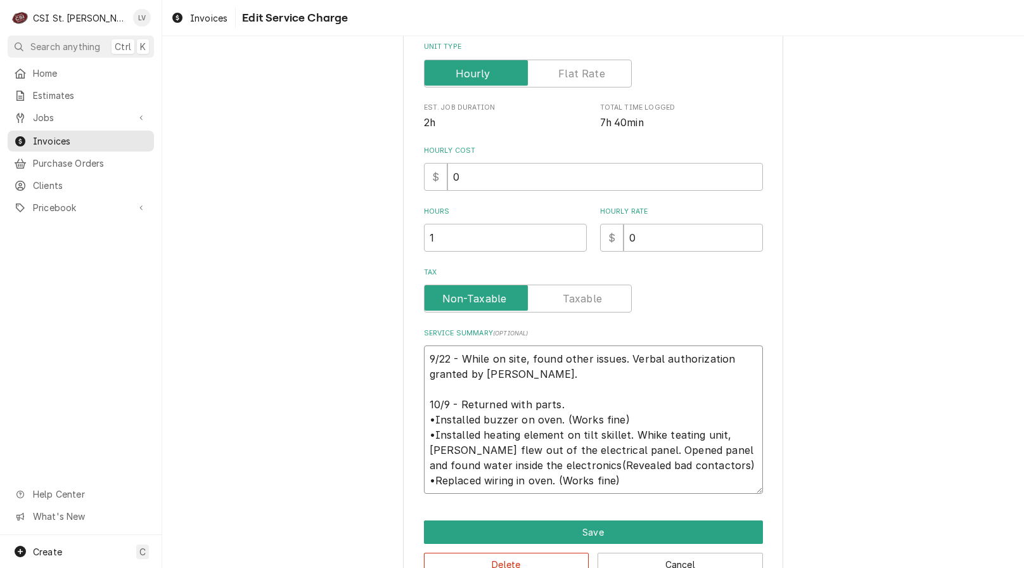
click at [641, 434] on textarea "9/22 - While on site, found other issues. Verbal authorization granted by Candy…" at bounding box center [593, 419] width 339 height 148
type textarea "x"
type textarea "9/22 - While on site, found other issues. Verbal authorization granted by Candy…"
type textarea "x"
type textarea "9/22 - While on site, found other issues. Verbal authorization granted by Candy…"
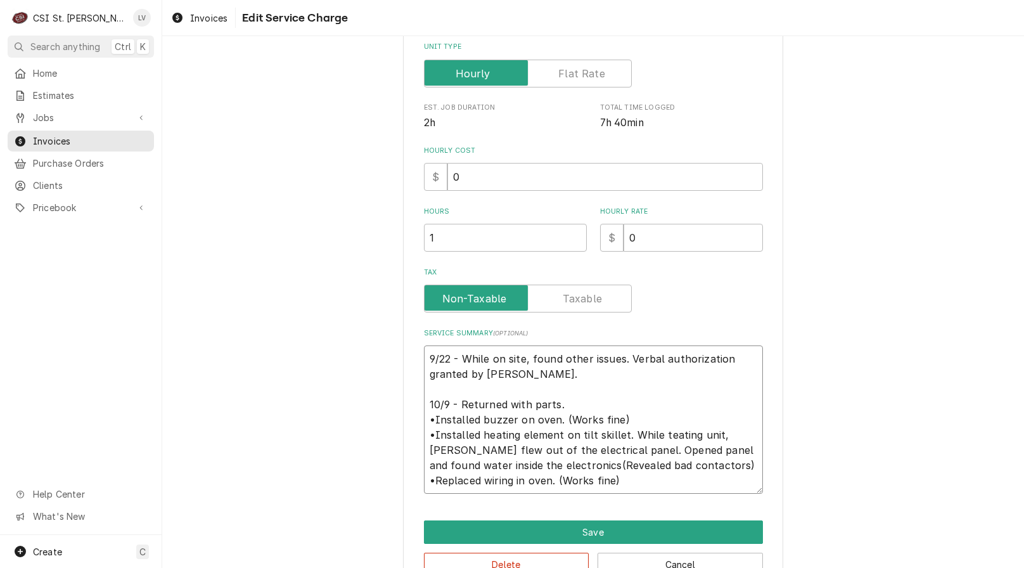
drag, startPoint x: 665, startPoint y: 435, endPoint x: 754, endPoint y: 441, distance: 89.0
click at [672, 432] on textarea "9/22 - While on site, found other issues. Verbal authorization granted by Candy…" at bounding box center [593, 419] width 339 height 148
type textarea "x"
type textarea "9/22 - While on site, found other issues. Verbal authorization granted by Candy…"
type textarea "x"
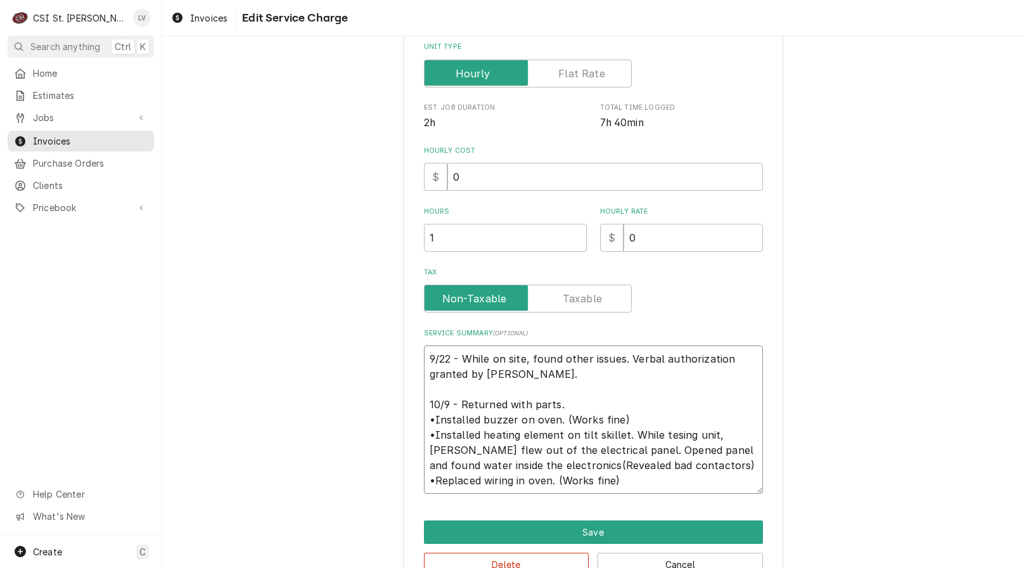
type textarea "9/22 - While on site, found other issues. Verbal authorization granted by Candy…"
click at [529, 465] on textarea "9/22 - While on site, found other issues. Verbal authorization granted by Candy…" at bounding box center [593, 419] width 339 height 148
type textarea "x"
type textarea "9/22 - While on site, found other issues. Verbal authorization granted by Candy…"
click at [543, 464] on textarea "9/22 - While on site, found other issues. Verbal authorization granted by Candy…" at bounding box center [593, 419] width 339 height 148
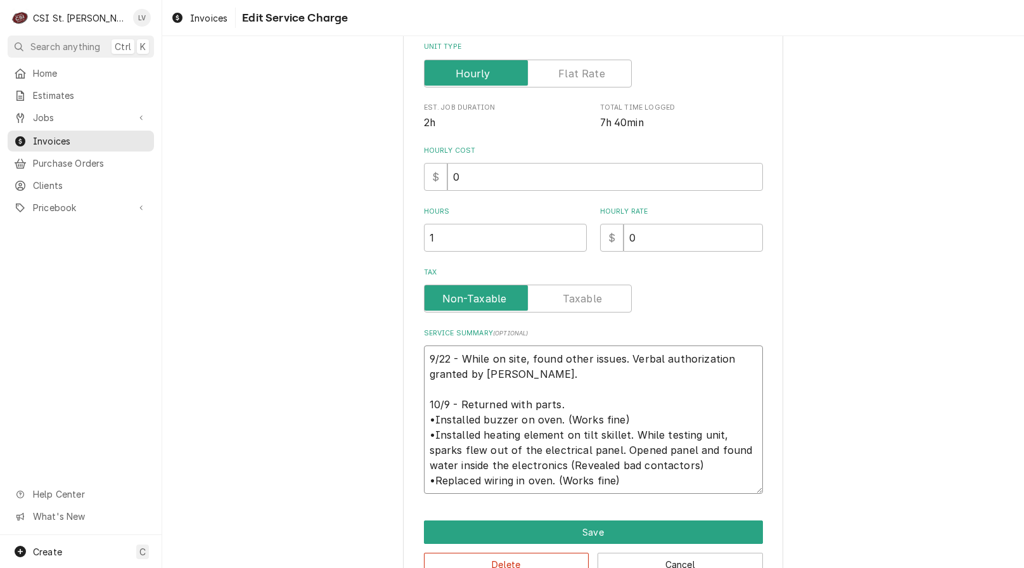
type textarea "x"
type textarea "9/22 - While on site, found other issues. Verbal authorization granted by Candy…"
type textarea "x"
type textarea "9/22 - While on site, found other issues. Verbal authorization granted by Candy…"
click at [570, 417] on textarea "9/22 - While on site, found other issues. Verbal authorization granted by Candy…" at bounding box center [593, 419] width 339 height 148
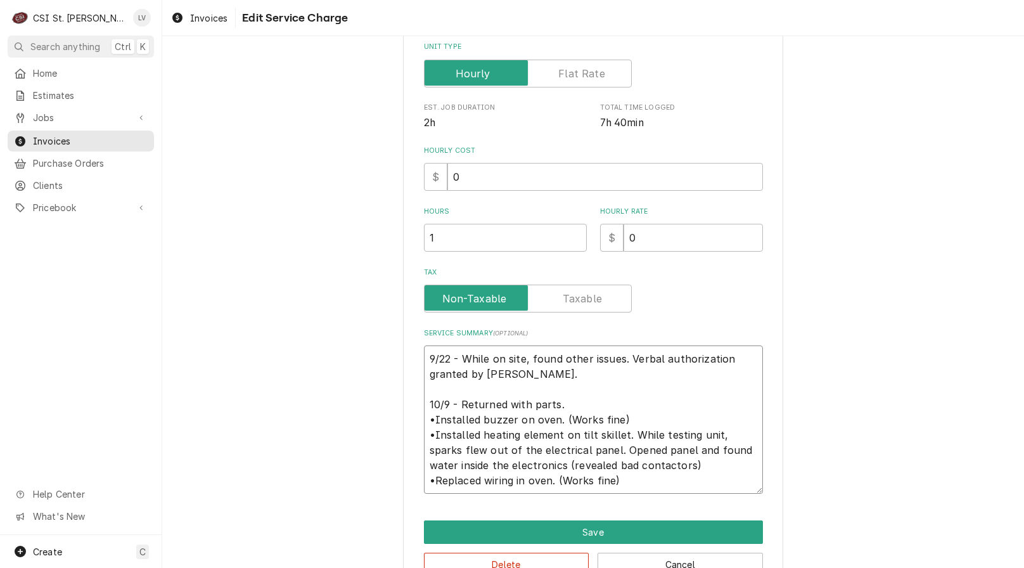
type textarea "x"
type textarea "9/22 - While on site, found other issues. Verbal authorization granted by Candy…"
type textarea "x"
type textarea "9/22 - While on site, found other issues. Verbal authorization granted by Candy…"
click at [565, 483] on textarea "9/22 - While on site, found other issues. Verbal authorization granted by Candy…" at bounding box center [593, 419] width 339 height 148
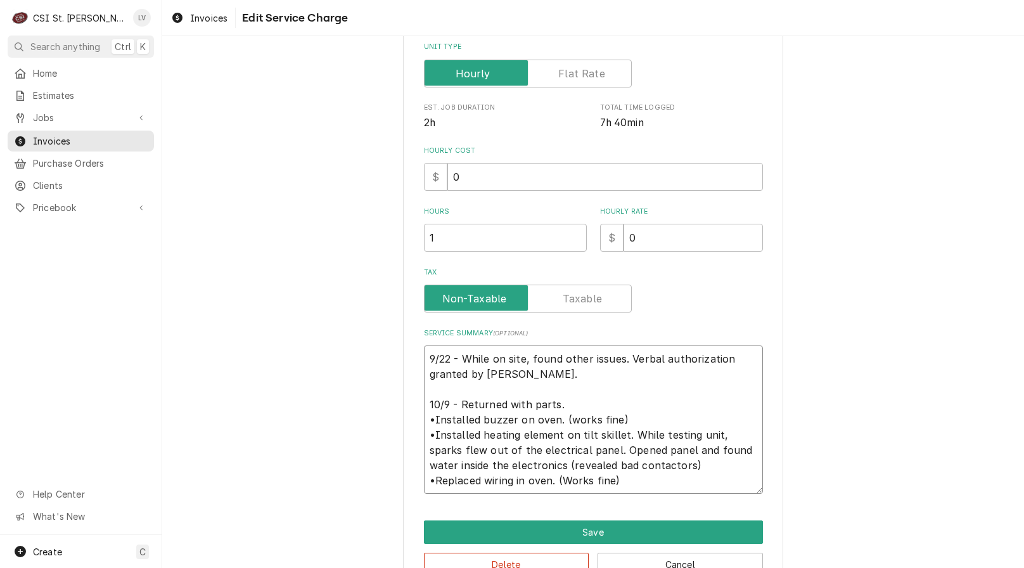
type textarea "x"
type textarea "9/22 - While on site, found other issues. Verbal authorization granted by Candy…"
type textarea "x"
type textarea "9/22 - While on site, found other issues. Verbal authorization granted by Candy…"
drag, startPoint x: 473, startPoint y: 237, endPoint x: 387, endPoint y: 241, distance: 86.9
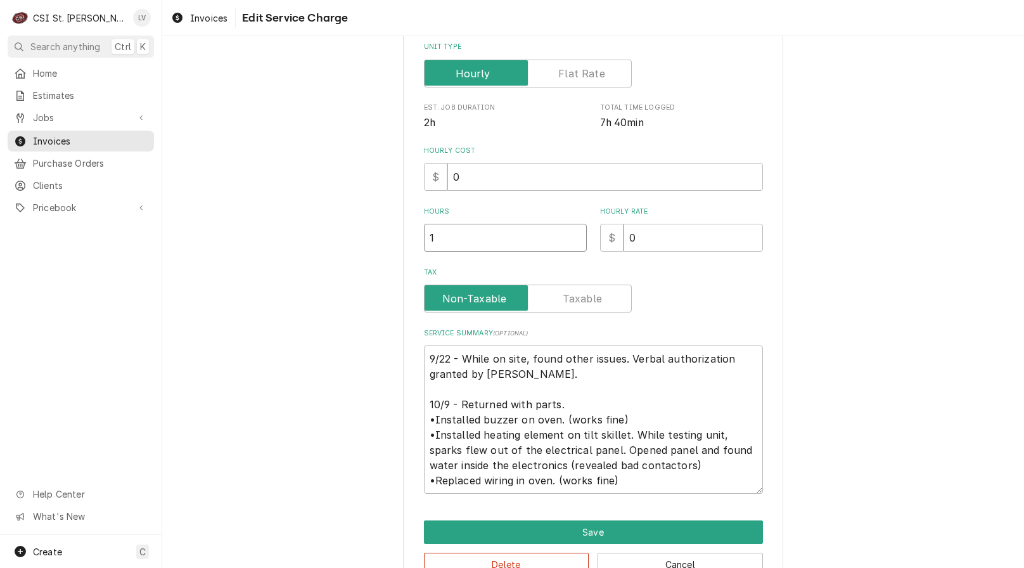
click at [387, 241] on div "Use the fields below to edit this service charge Short Description Job | Servic…" at bounding box center [593, 194] width 862 height 817
type textarea "x"
type input "14"
type textarea "x"
type input "14.5"
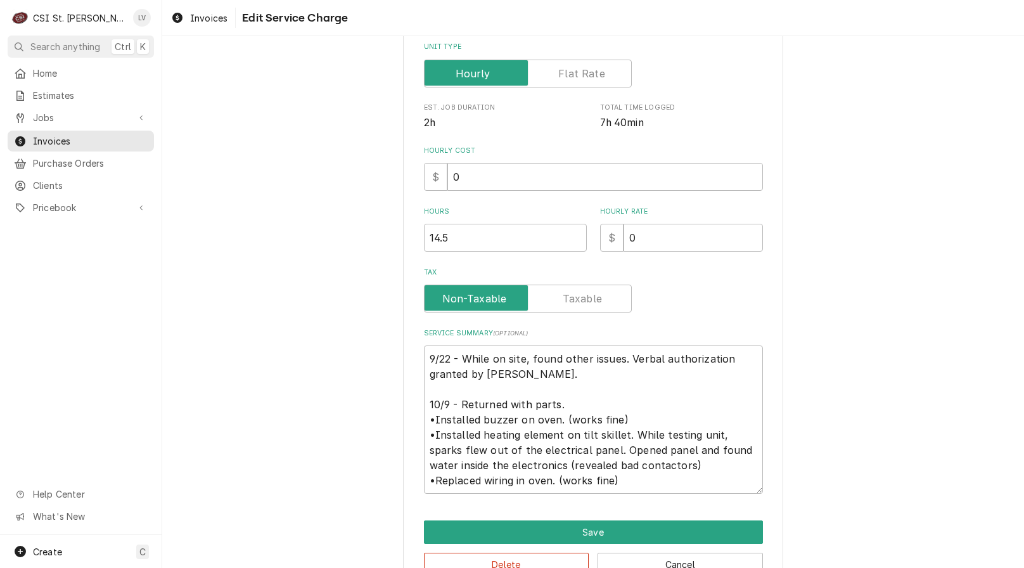
click at [347, 340] on div "Use the fields below to edit this service charge Short Description Job | Servic…" at bounding box center [593, 194] width 862 height 817
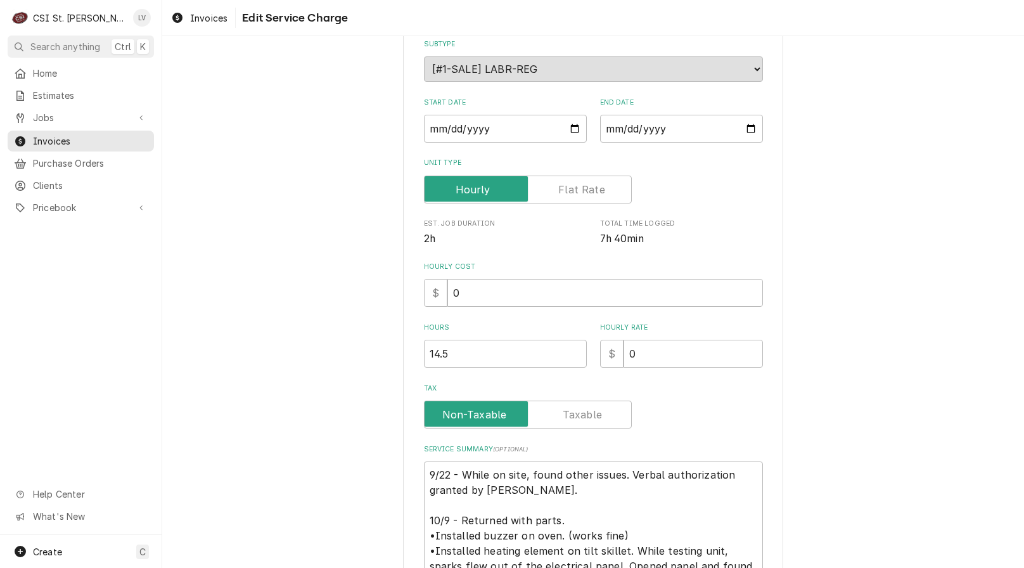
scroll to position [136, 0]
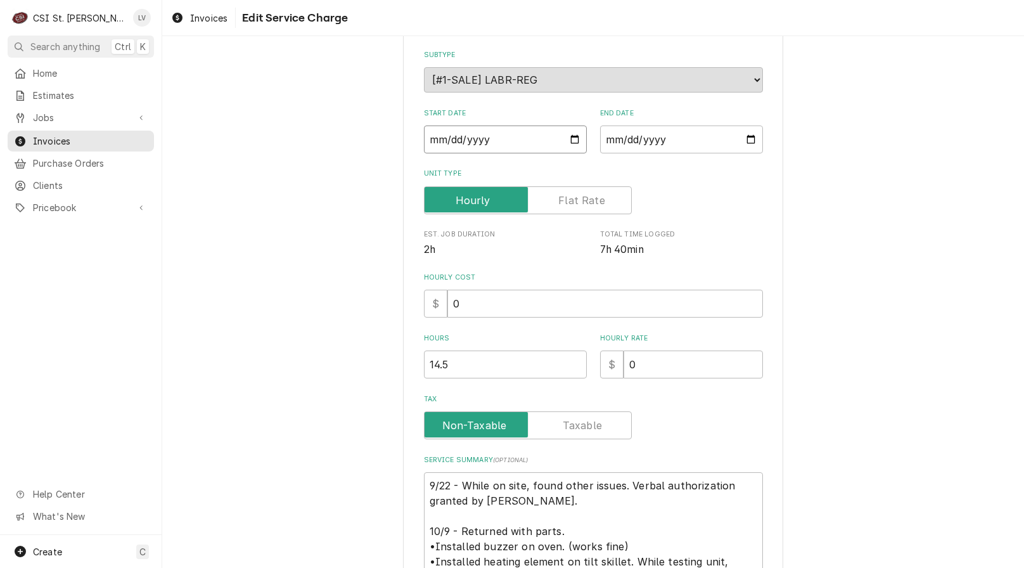
click at [446, 139] on input "[DATE]" at bounding box center [505, 140] width 163 height 28
type input "2025-09-02"
type textarea "x"
type input "[DATE]"
type textarea "x"
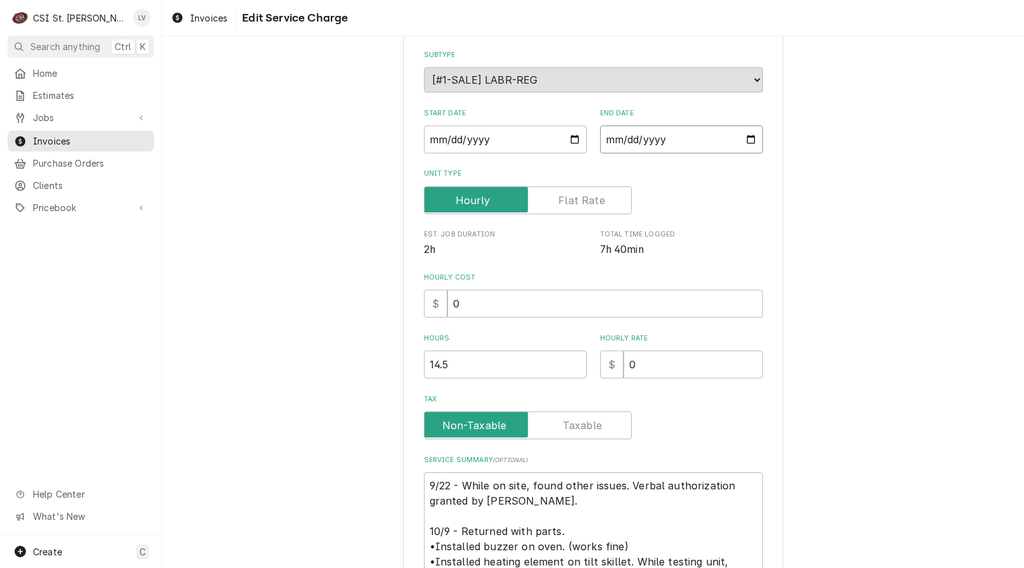
type input "2025-01-22"
type textarea "x"
type input "2025-10-22"
type textarea "x"
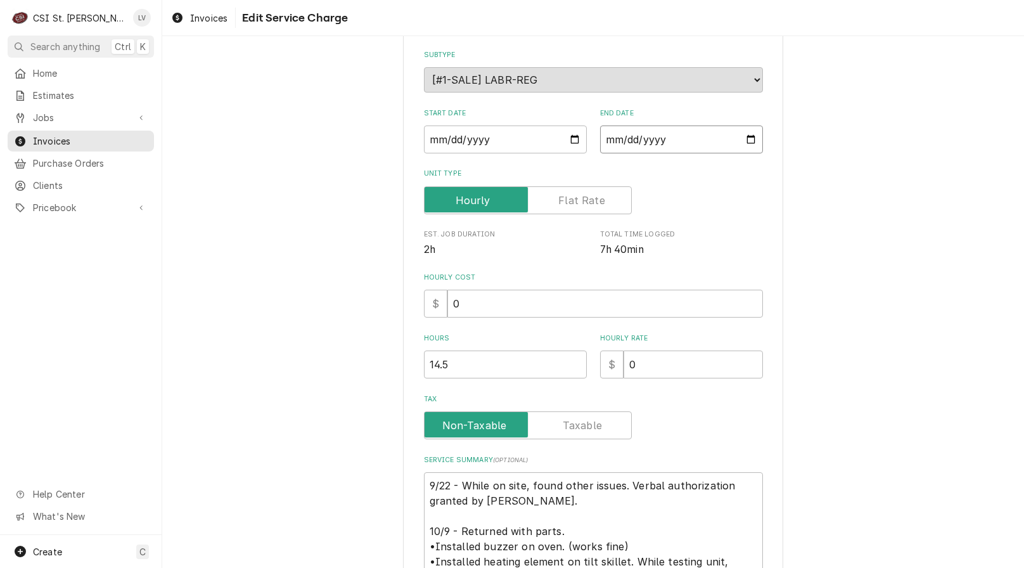
type input "2025-10-09"
click at [299, 284] on div "Use the fields below to edit this service charge Short Description Job | Servic…" at bounding box center [593, 321] width 862 height 817
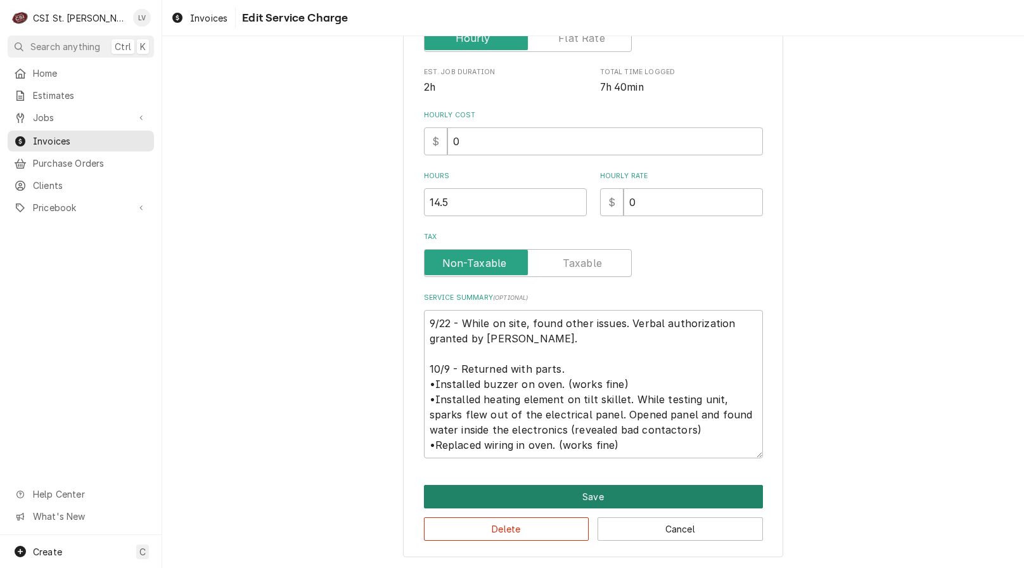
click at [629, 493] on button "Save" at bounding box center [593, 496] width 339 height 23
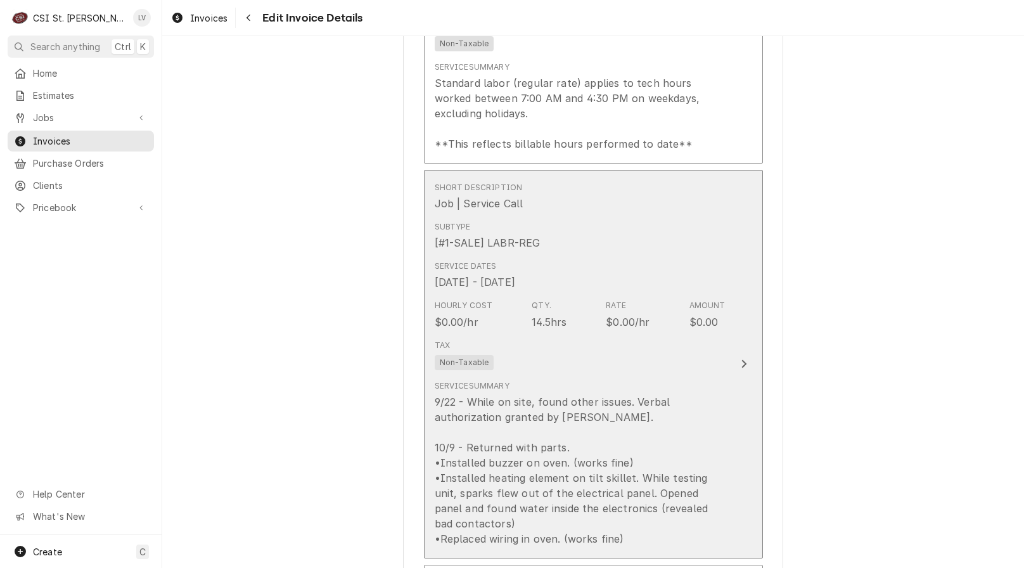
click at [623, 487] on div "9/22 - While on site, found other issues. Verbal authorization granted by Candy…" at bounding box center [580, 470] width 291 height 152
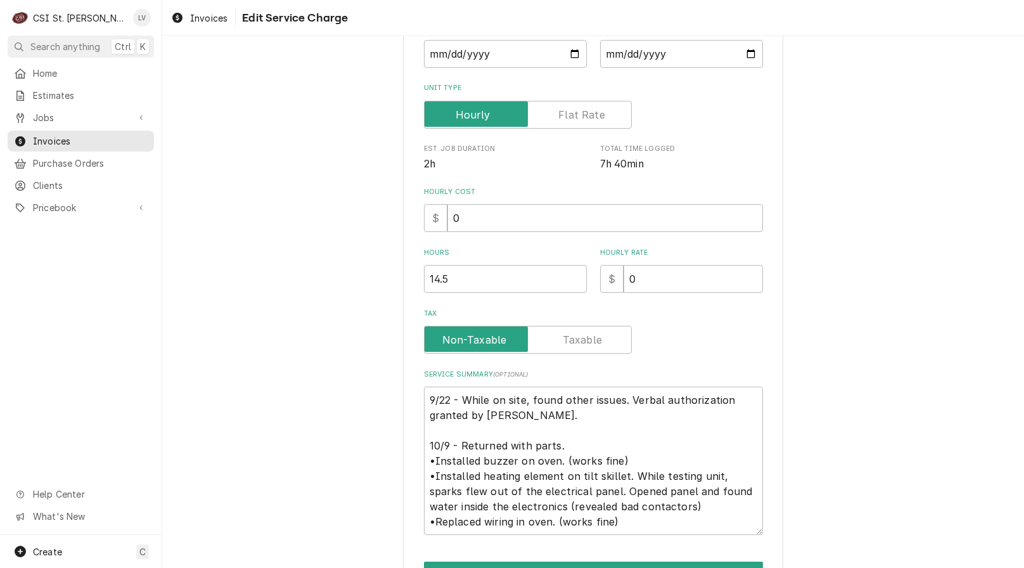
scroll to position [299, 0]
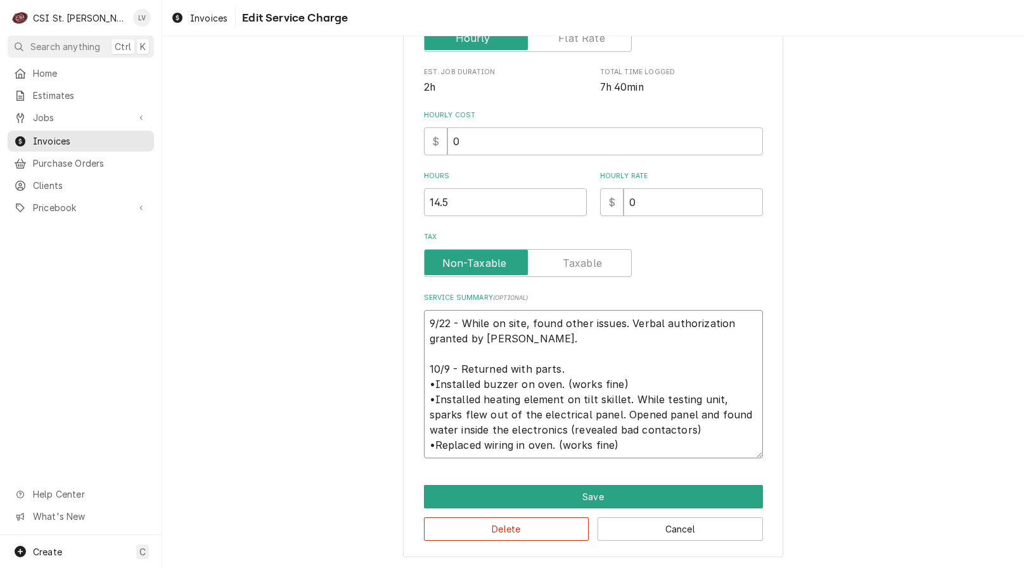
drag, startPoint x: 637, startPoint y: 442, endPoint x: 344, endPoint y: 297, distance: 326.8
click at [345, 297] on div "Use the fields below to edit this service charge Short Description Job | Servic…" at bounding box center [593, 159] width 862 height 817
type textarea "x"
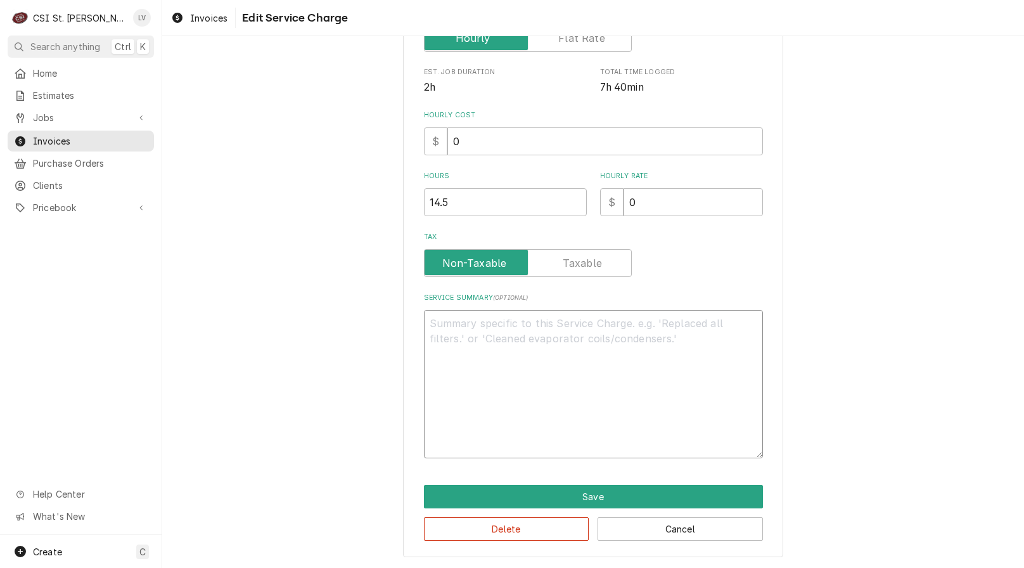
scroll to position [207, 0]
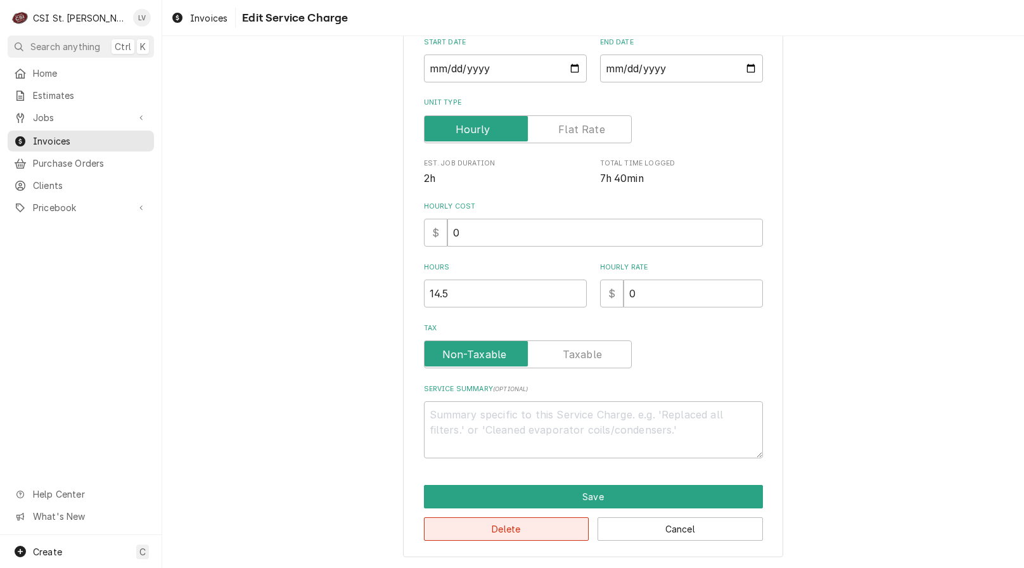
click at [486, 531] on button "Delete" at bounding box center [506, 528] width 165 height 23
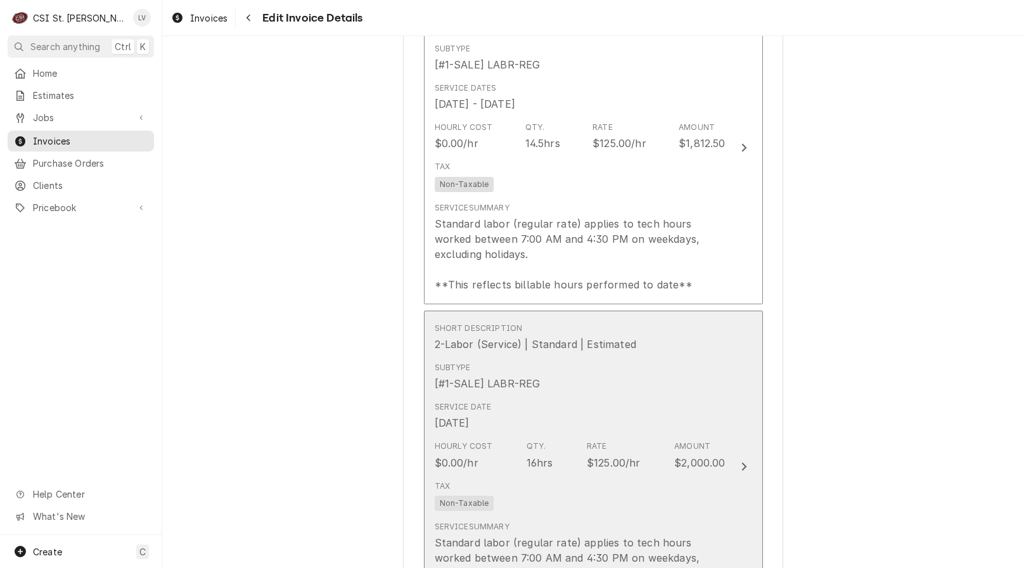
scroll to position [1190, 0]
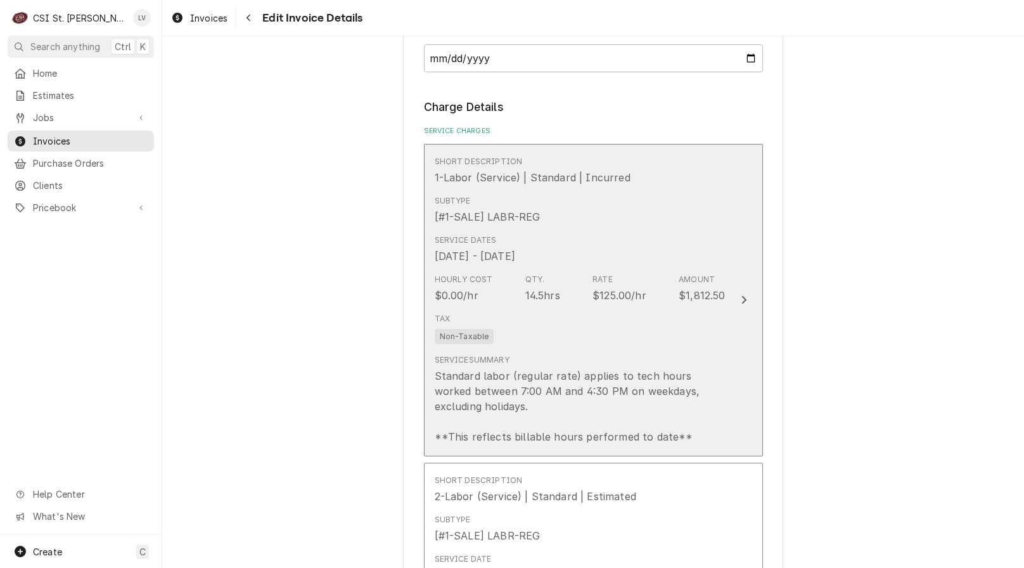
click at [534, 316] on div "Tax Non-Taxable" at bounding box center [580, 328] width 291 height 41
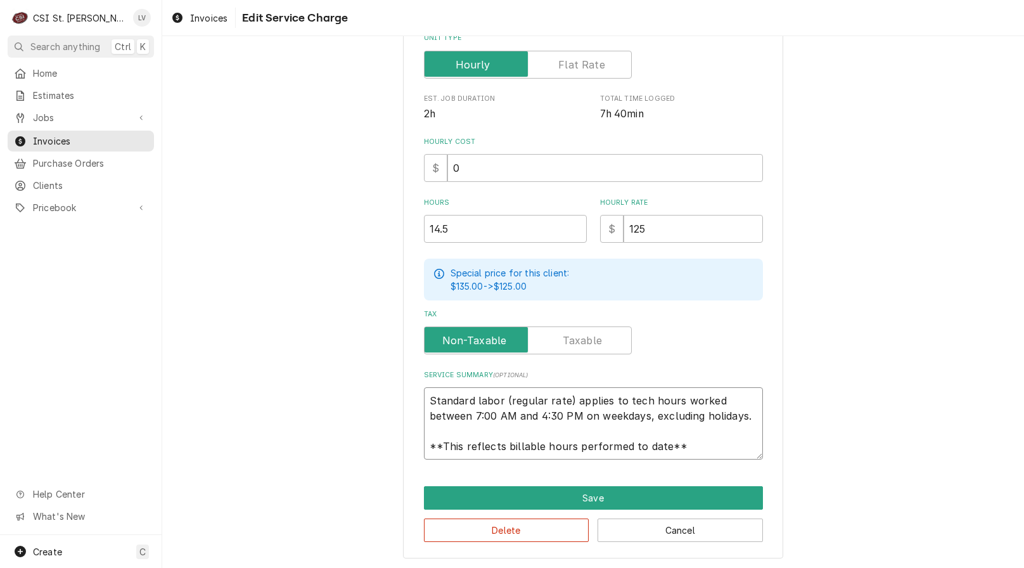
scroll to position [15, 0]
drag, startPoint x: 426, startPoint y: 399, endPoint x: 750, endPoint y: 456, distance: 328.9
click at [750, 456] on textarea "Standard labor (regular rate) applies to tech hours worked between 7:00 AM and …" at bounding box center [593, 423] width 339 height 72
paste textarea "9/22 - While on site, found other issues. Verbal authorization granted by Candy…"
type textarea "x"
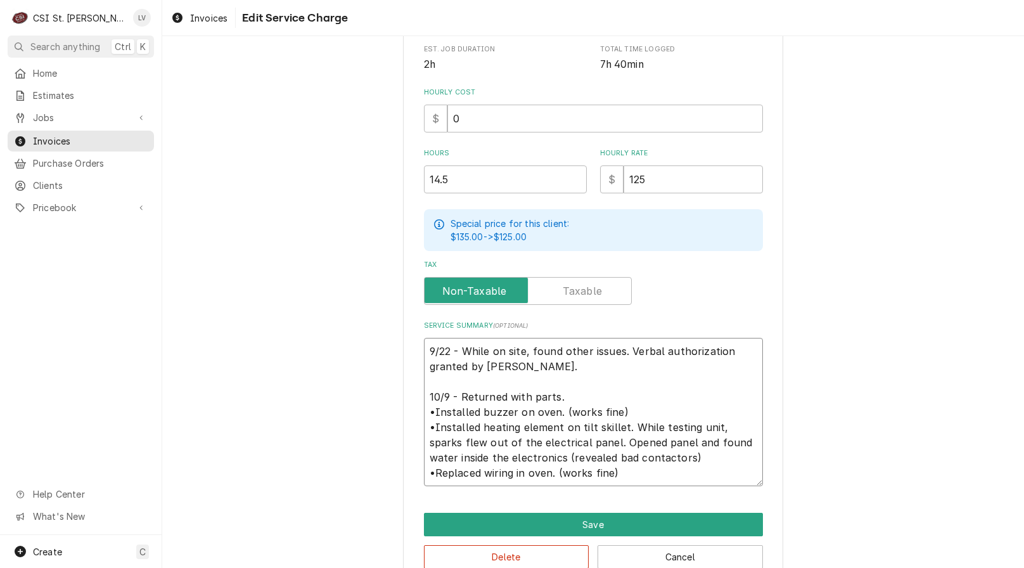
scroll to position [348, 0]
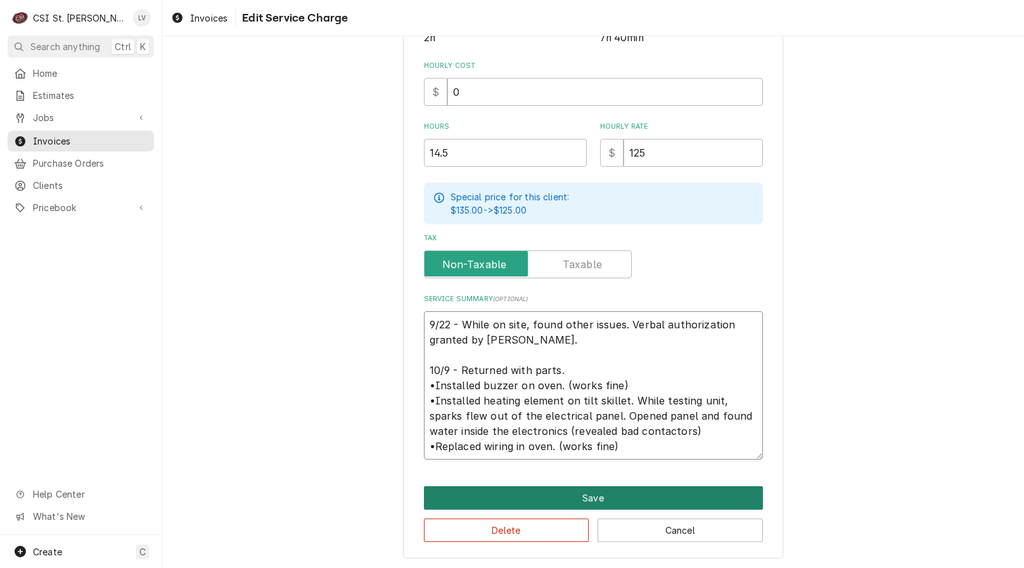
type textarea "9/22 - While on site, found other issues. Verbal authorization granted by Candy…"
click at [683, 493] on button "Save" at bounding box center [593, 497] width 339 height 23
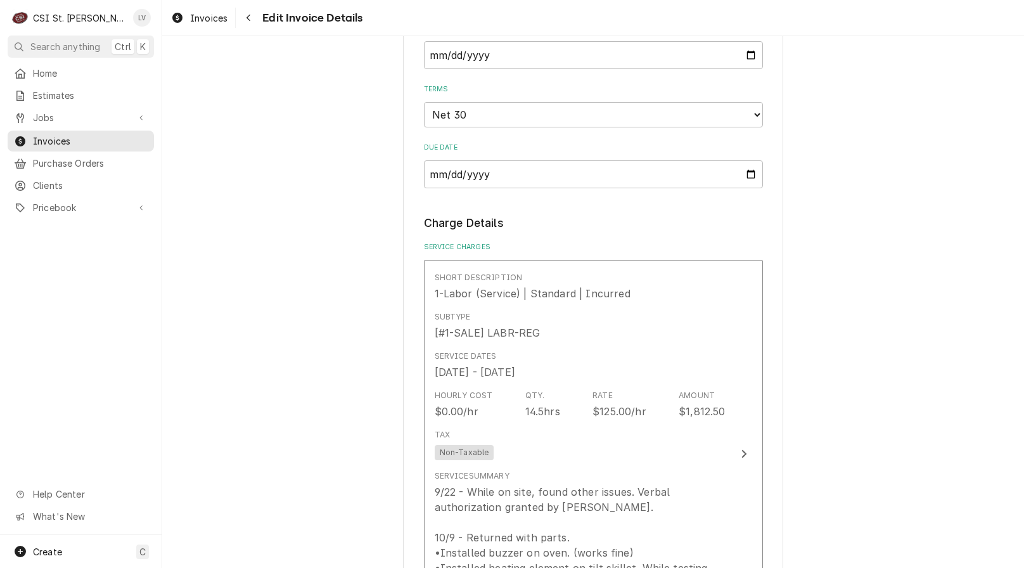
scroll to position [1301, 0]
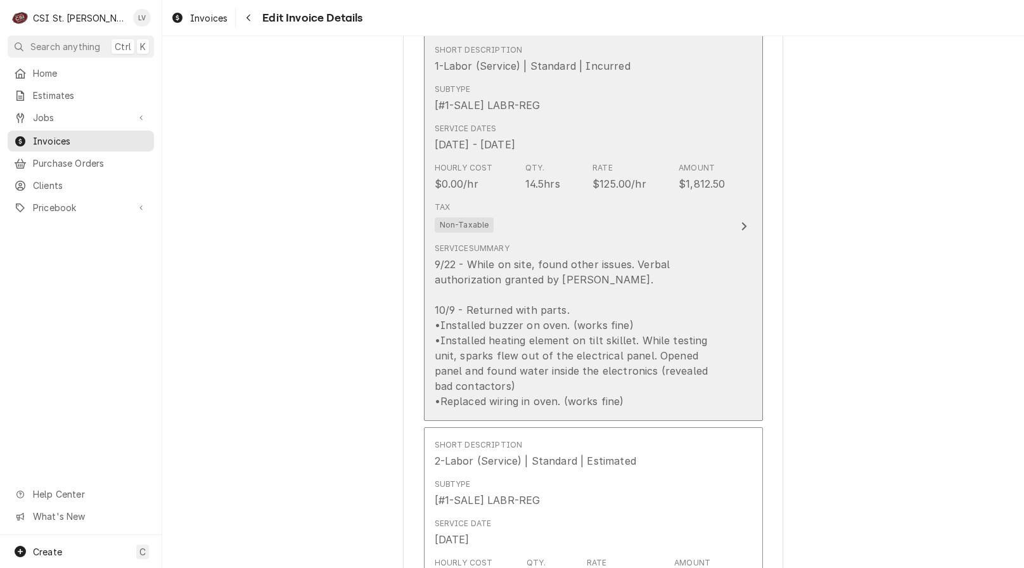
click at [629, 336] on div "9/22 - While on site, found other issues. Verbal authorization granted by Candy…" at bounding box center [580, 333] width 291 height 152
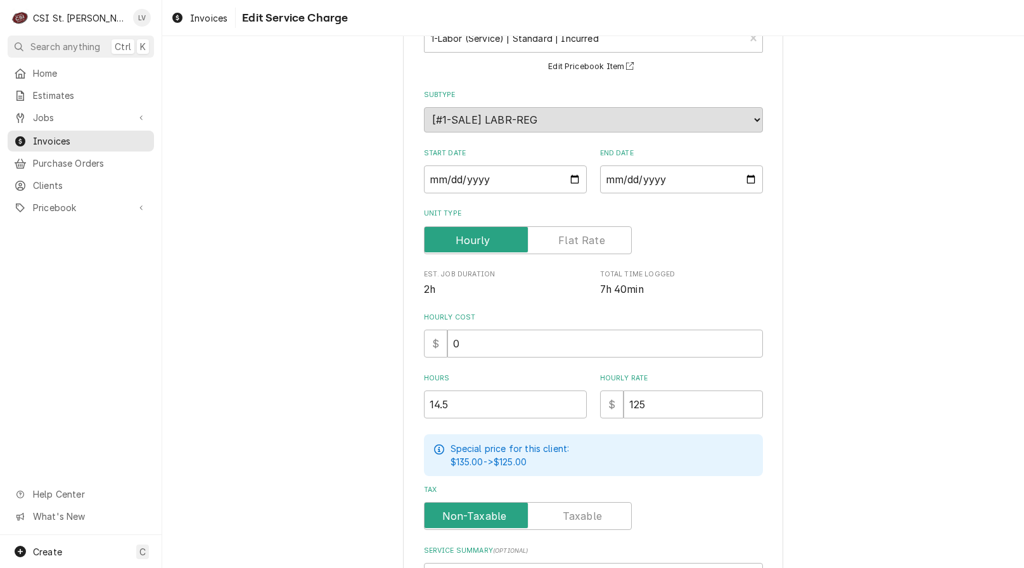
scroll to position [348, 0]
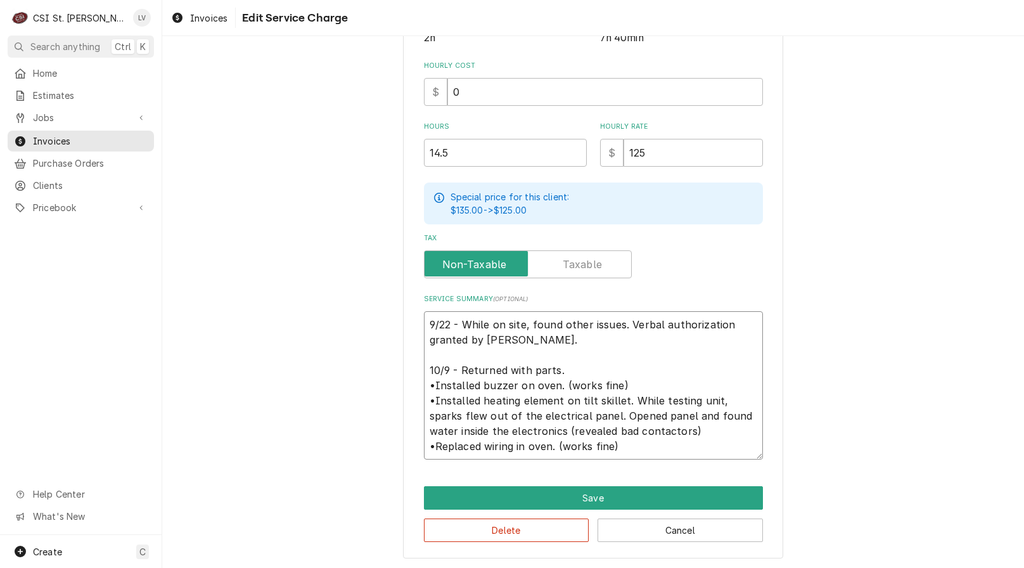
drag, startPoint x: 422, startPoint y: 323, endPoint x: 717, endPoint y: 440, distance: 317.2
click at [717, 439] on textarea "9/22 - While on site, found other issues. Verbal authorization granted by Candy…" at bounding box center [593, 385] width 339 height 148
type textarea "x"
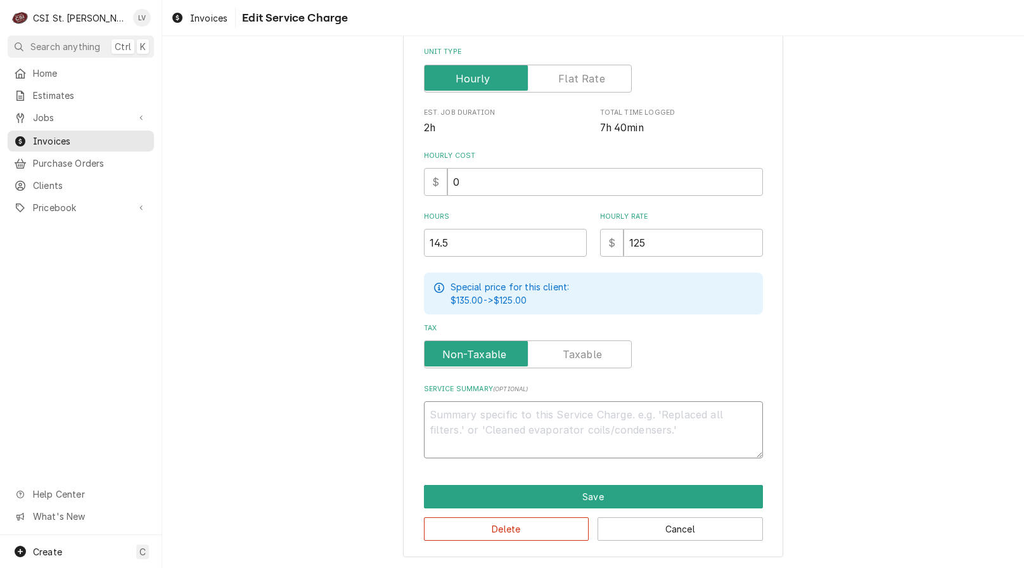
scroll to position [257, 0]
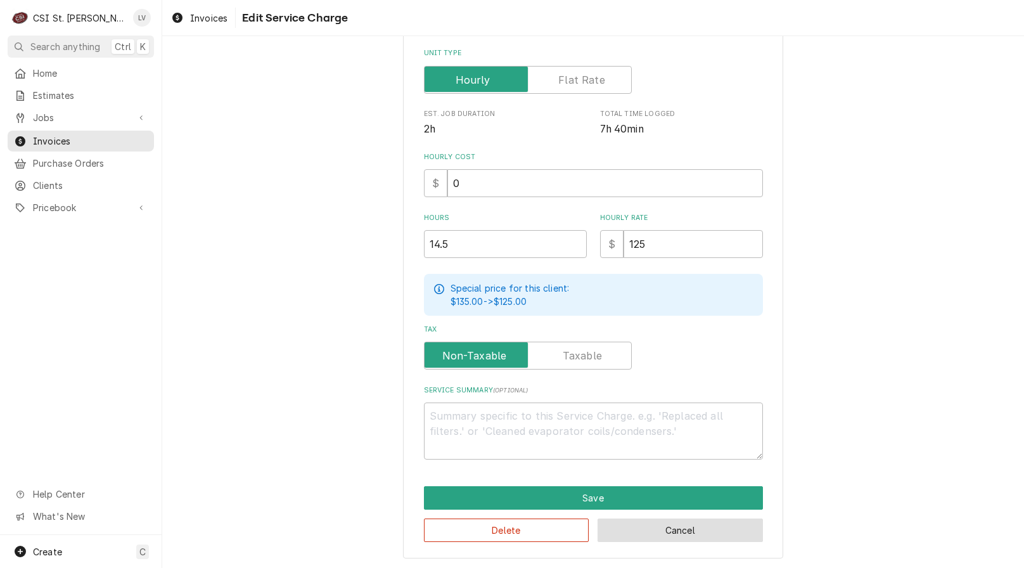
click at [615, 525] on button "Cancel" at bounding box center [680, 529] width 165 height 23
type textarea "x"
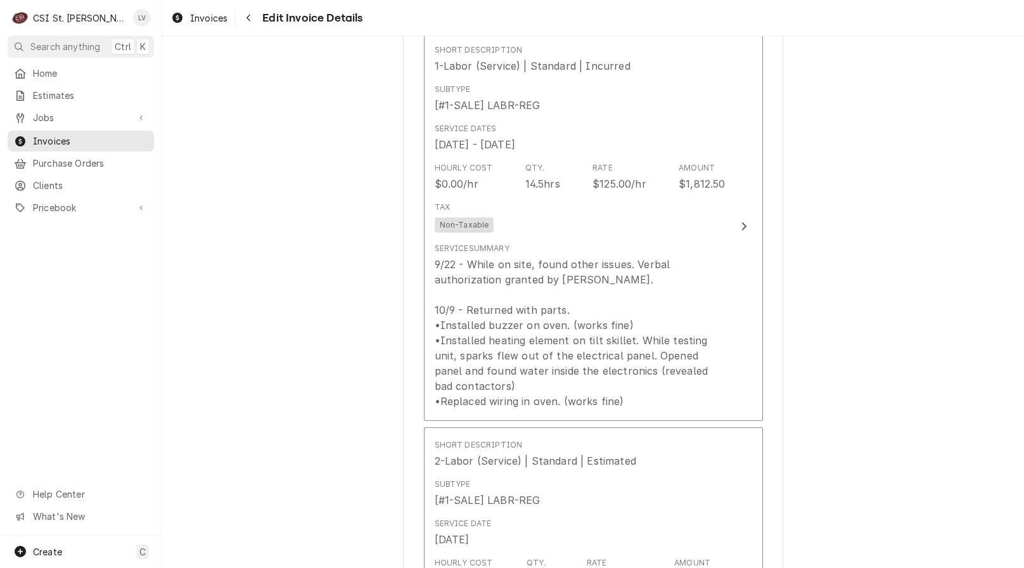
scroll to position [1286, 0]
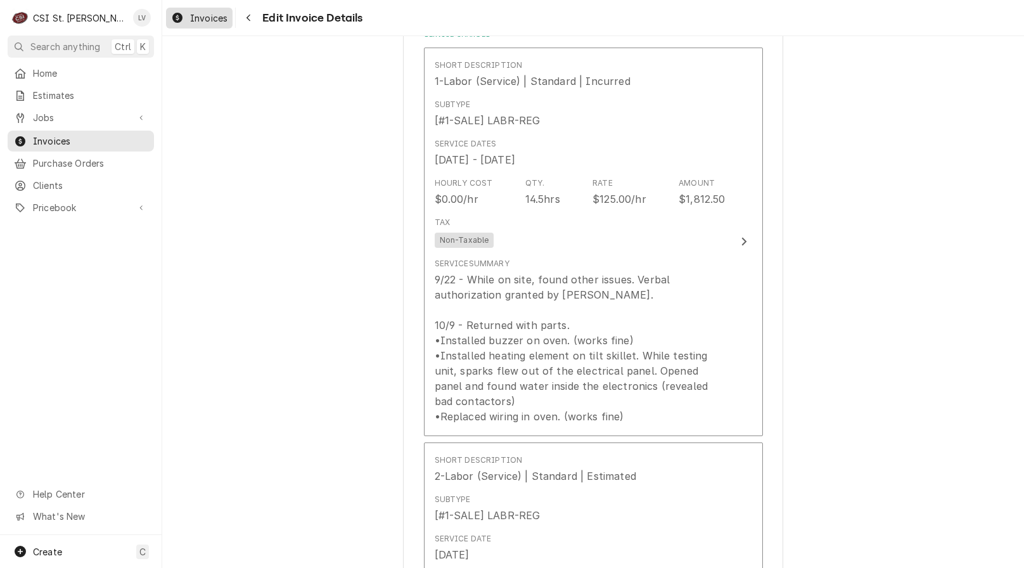
click at [181, 13] on icon "Dynamic Content Wrapper" at bounding box center [177, 18] width 10 height 10
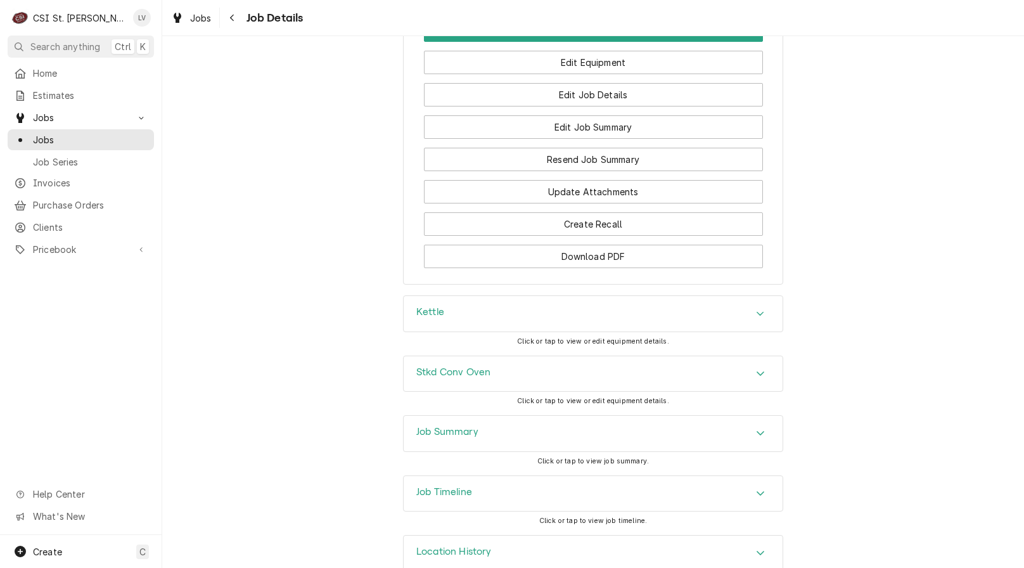
scroll to position [1557, 0]
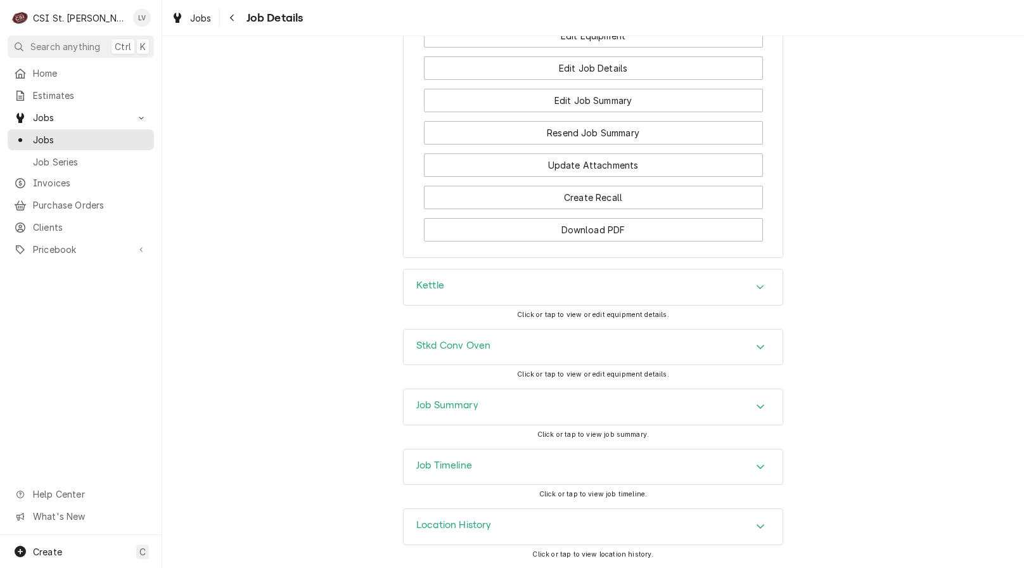
click at [453, 468] on h3 "Job Timeline" at bounding box center [444, 466] width 56 height 12
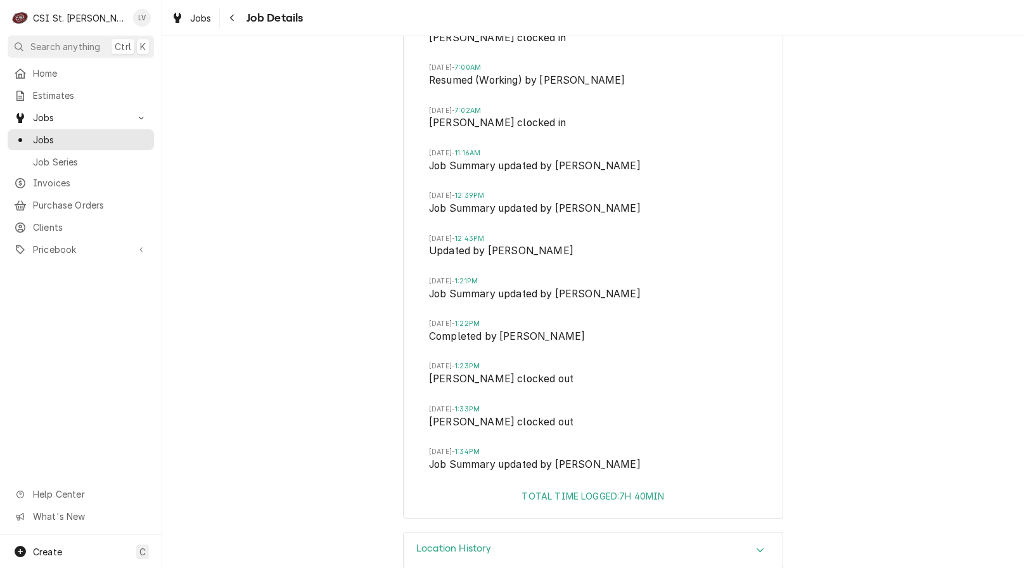
scroll to position [2831, 0]
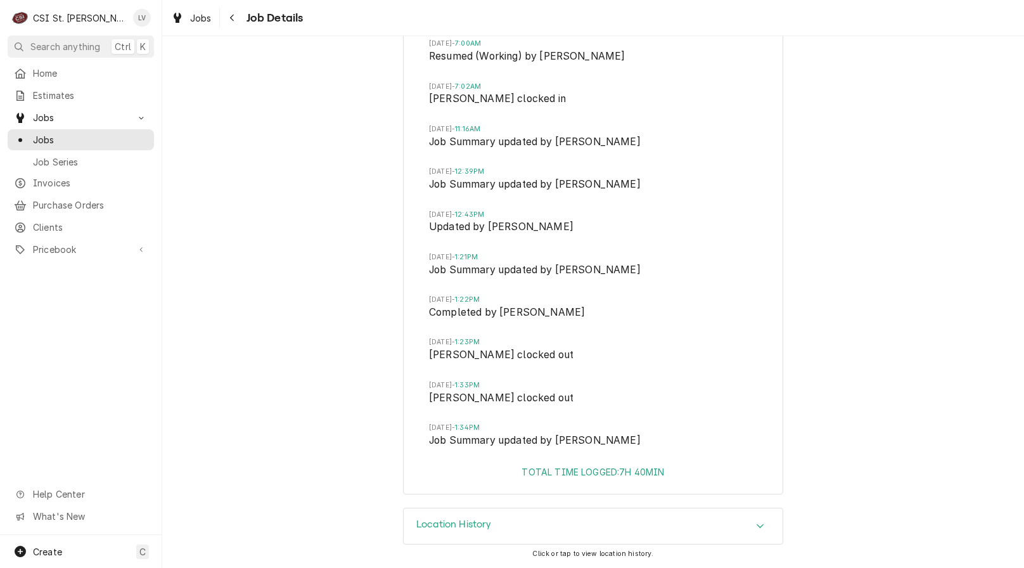
drag, startPoint x: 444, startPoint y: 520, endPoint x: 430, endPoint y: 512, distance: 16.0
click at [444, 520] on h3 "Location History" at bounding box center [453, 524] width 75 height 12
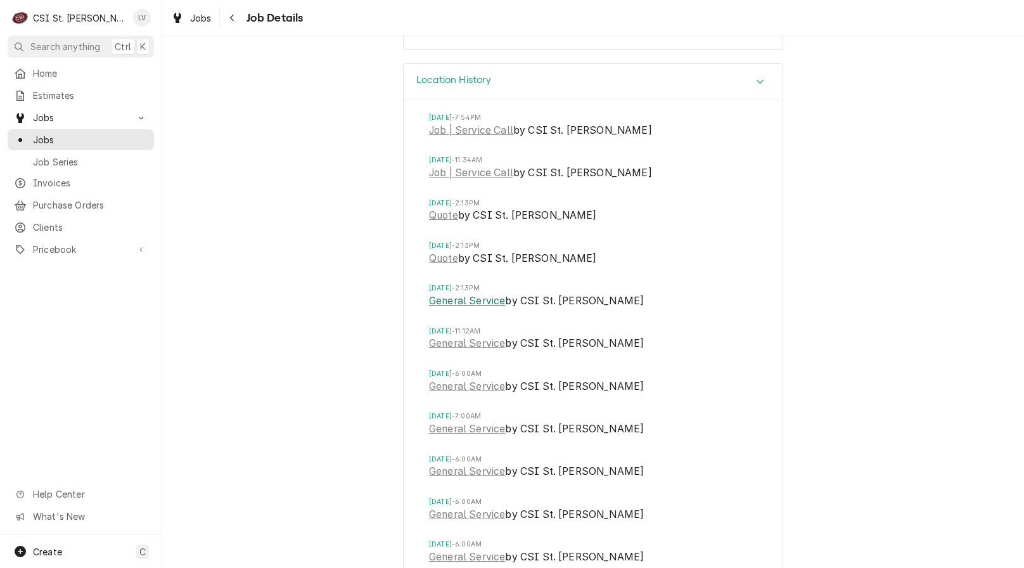
scroll to position [3275, 0]
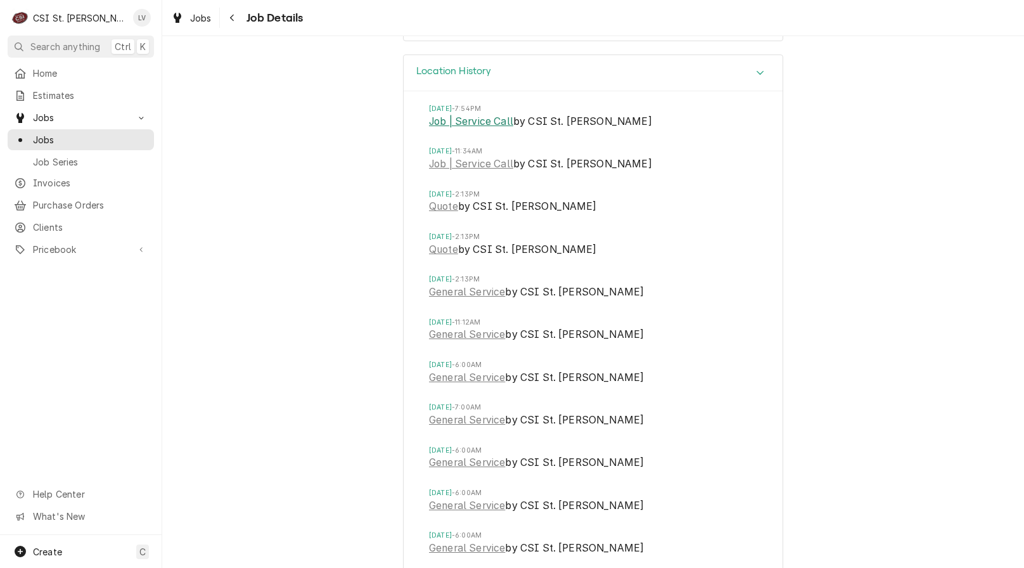
click at [475, 129] on link "Job | Service Call" at bounding box center [471, 121] width 84 height 15
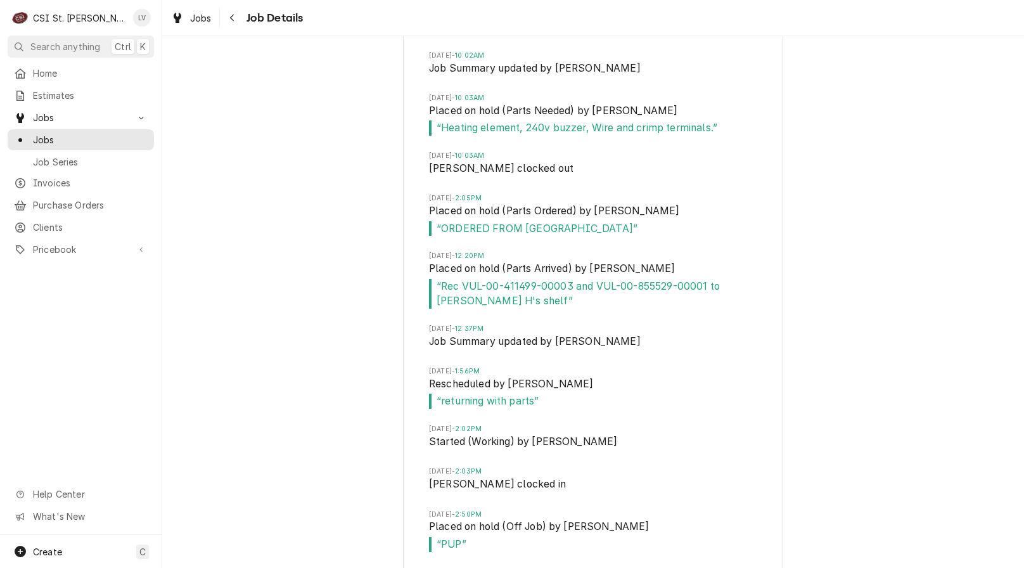
scroll to position [1701, 0]
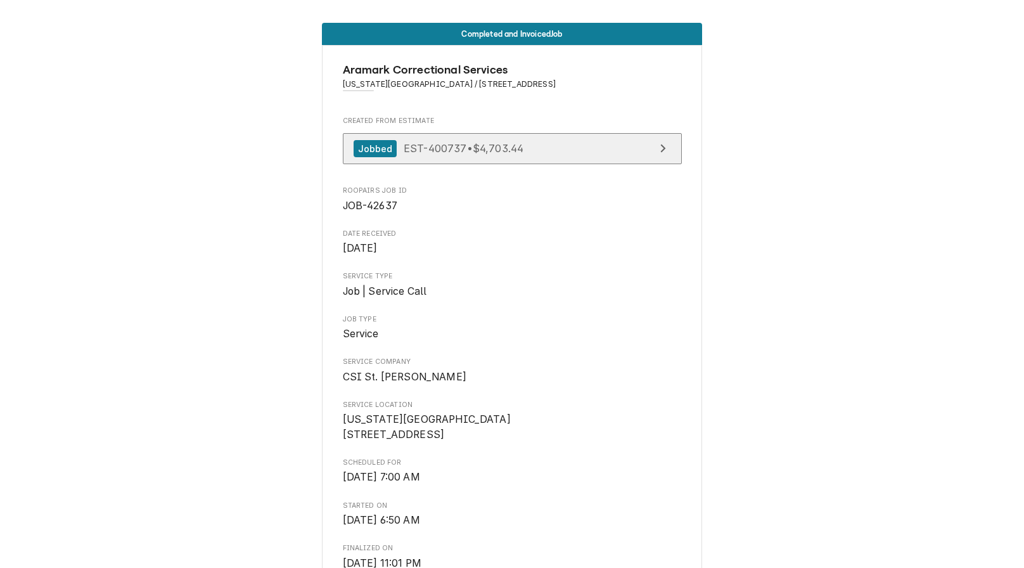
click at [552, 150] on link "Jobbed EST-400737 • $4,703.44" at bounding box center [512, 148] width 339 height 31
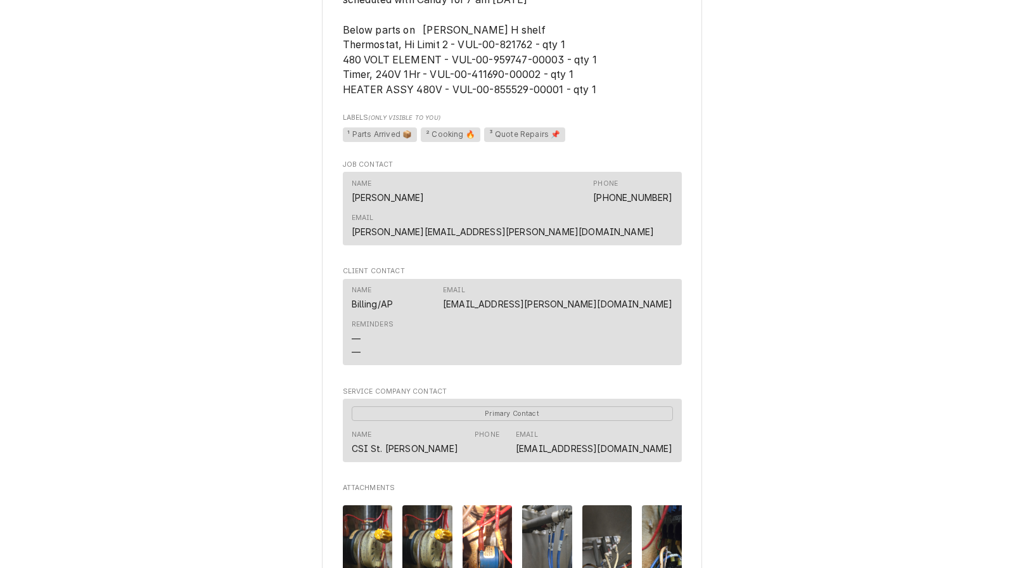
scroll to position [998, 0]
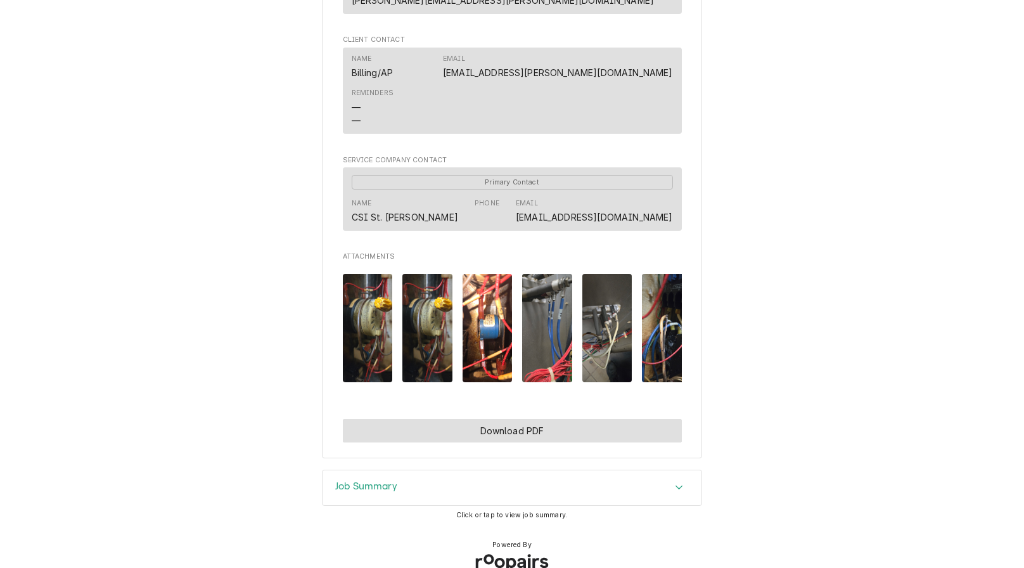
click at [438, 419] on button "Download PDF" at bounding box center [512, 430] width 339 height 23
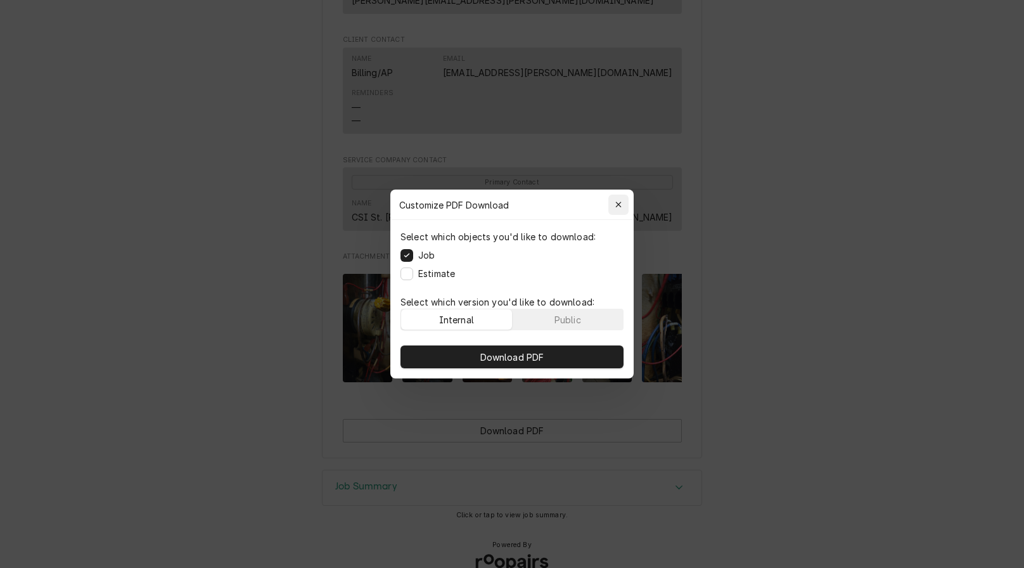
click at [621, 201] on icon "button" at bounding box center [618, 204] width 7 height 9
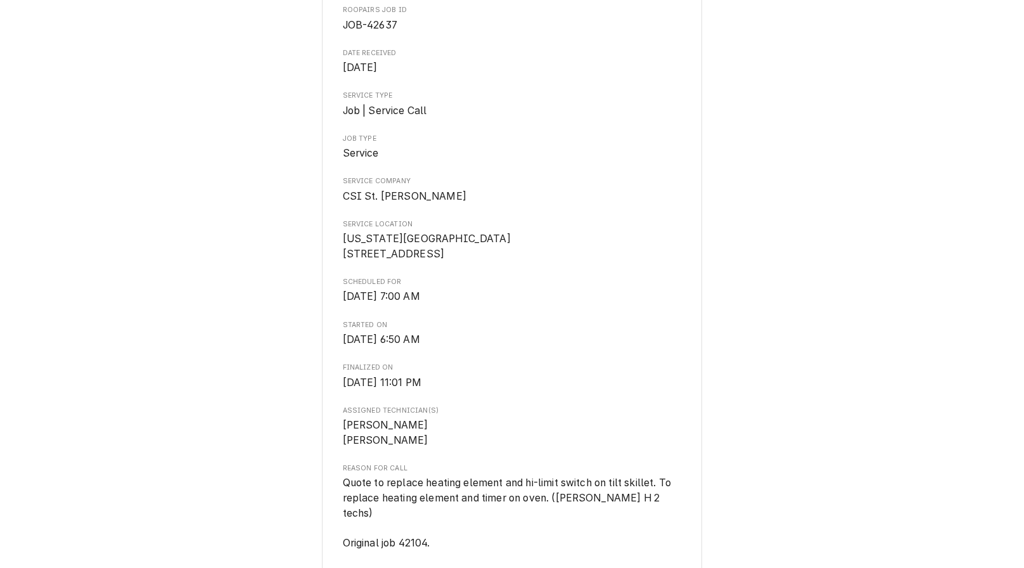
scroll to position [0, 0]
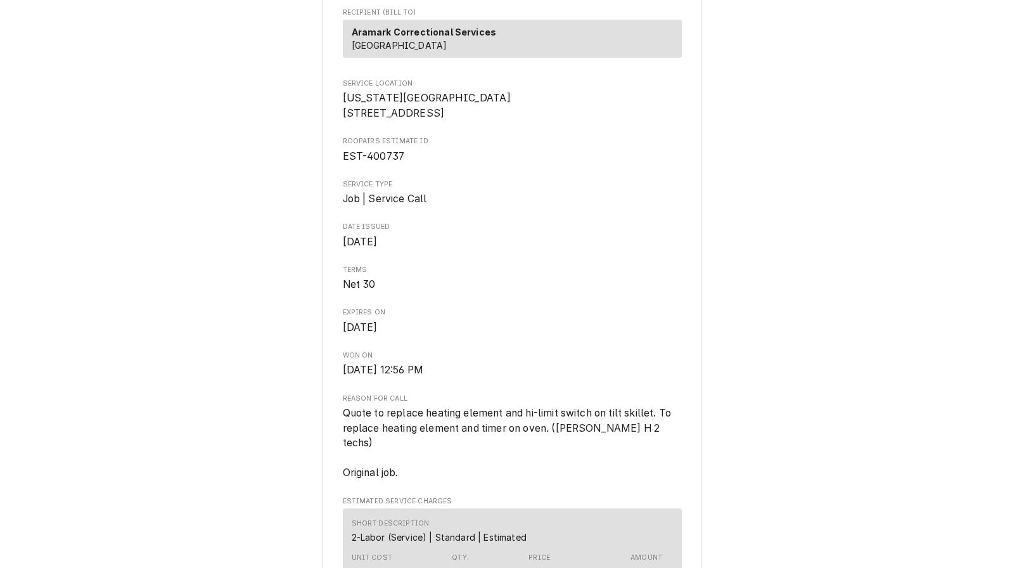
scroll to position [63, 0]
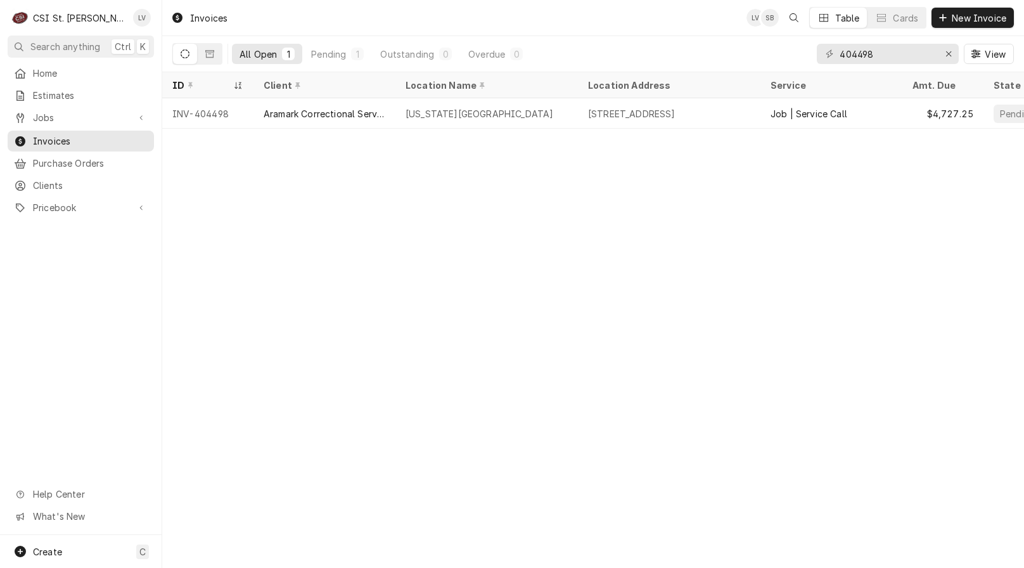
click at [274, 368] on div "Invoices LV SB Table Cards New Invoice All Open 1 Pending 1 Outstanding 0 Overd…" at bounding box center [593, 284] width 862 height 568
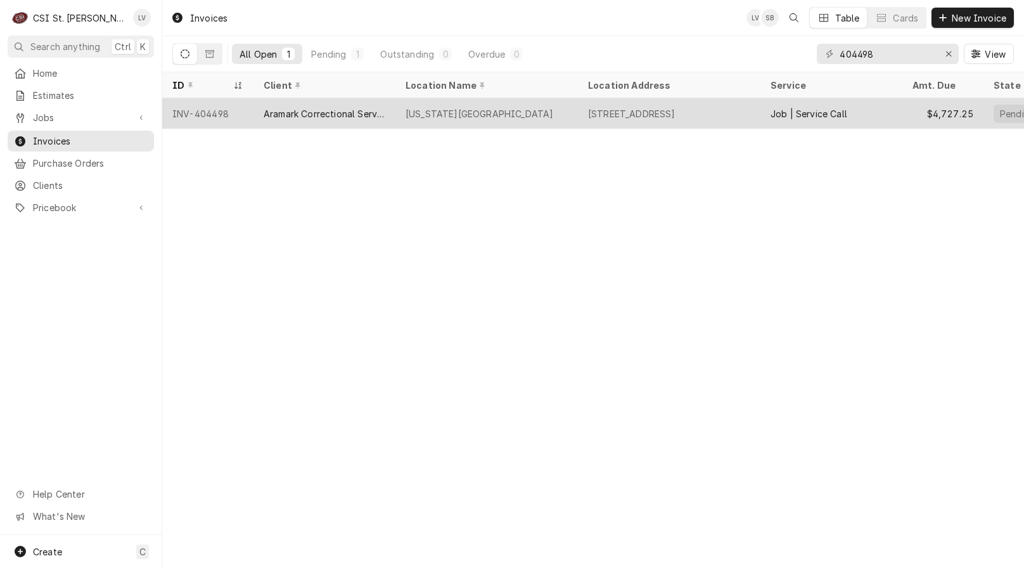
click at [255, 111] on div "Aramark Correctional Services" at bounding box center [325, 113] width 142 height 30
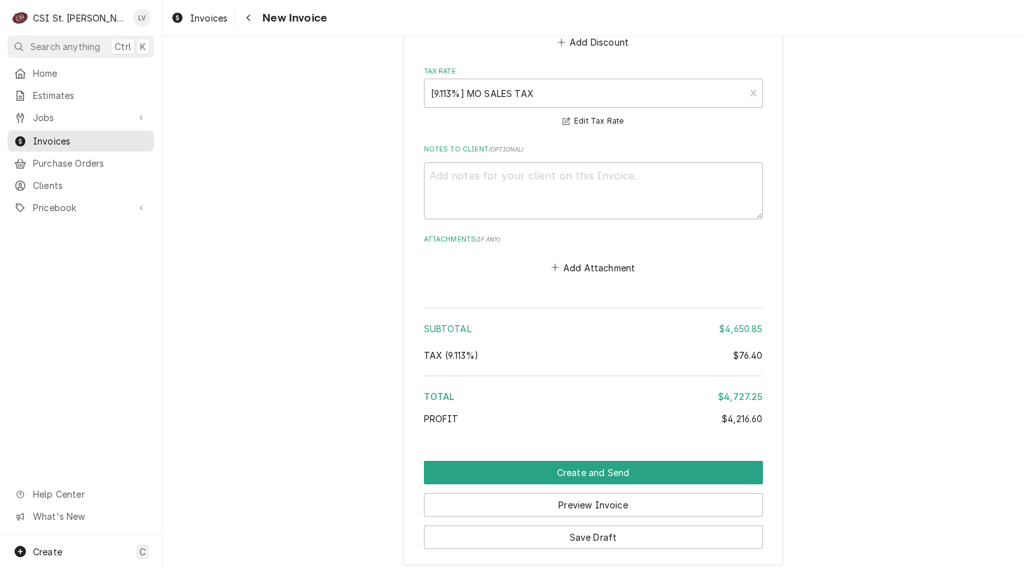
scroll to position [4744, 0]
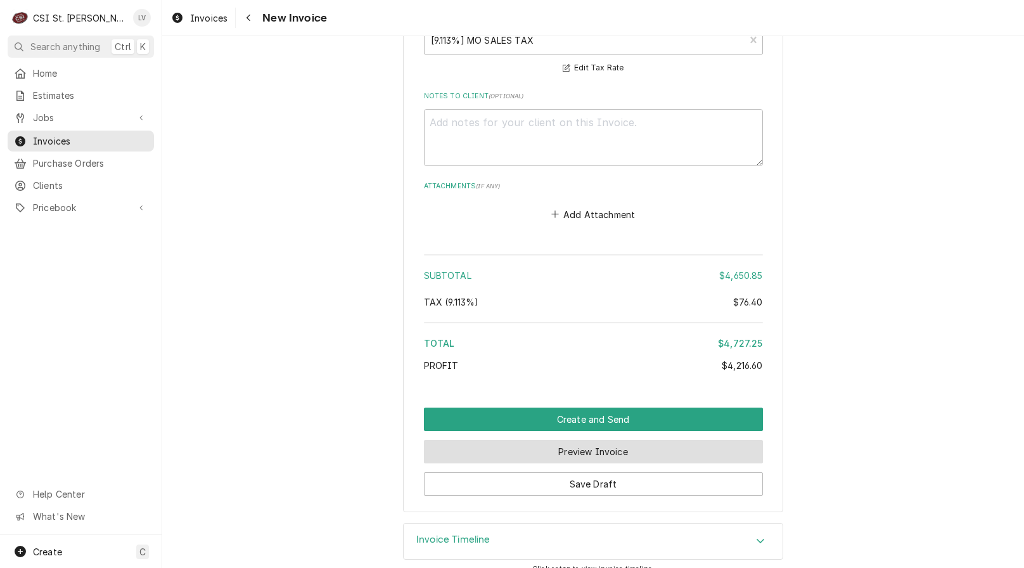
click at [586, 440] on button "Preview Invoice" at bounding box center [593, 451] width 339 height 23
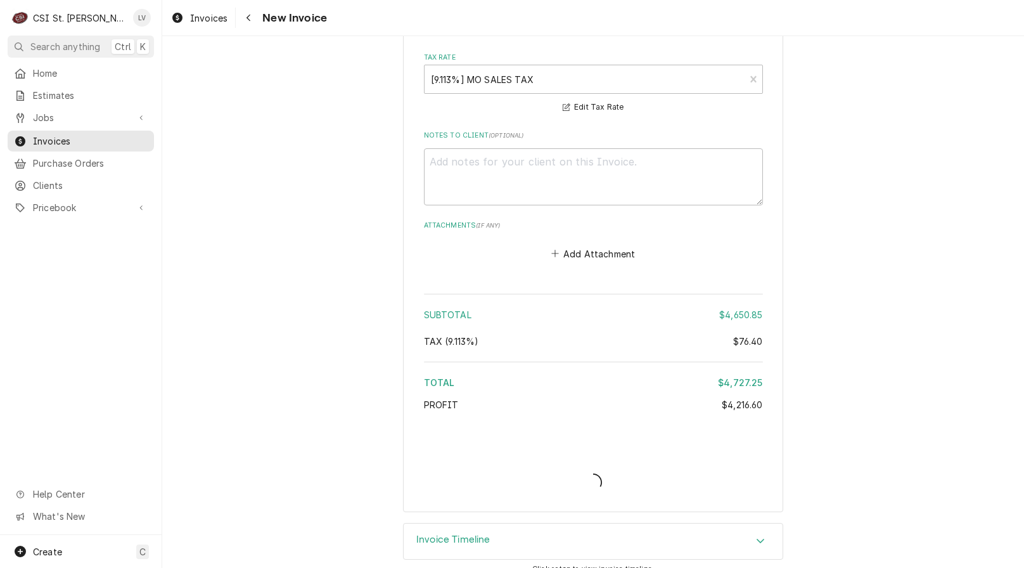
type textarea "x"
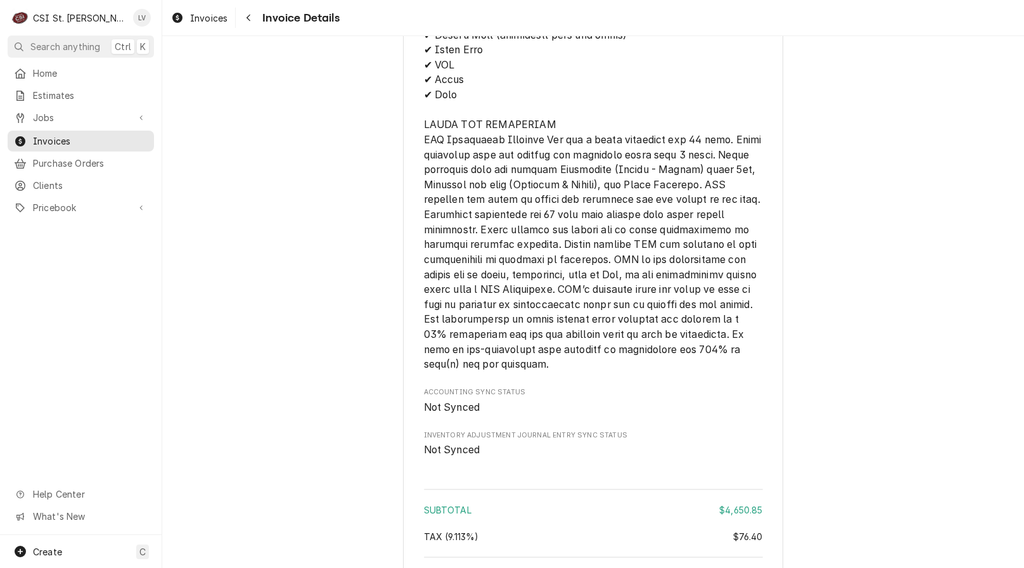
scroll to position [4175, 0]
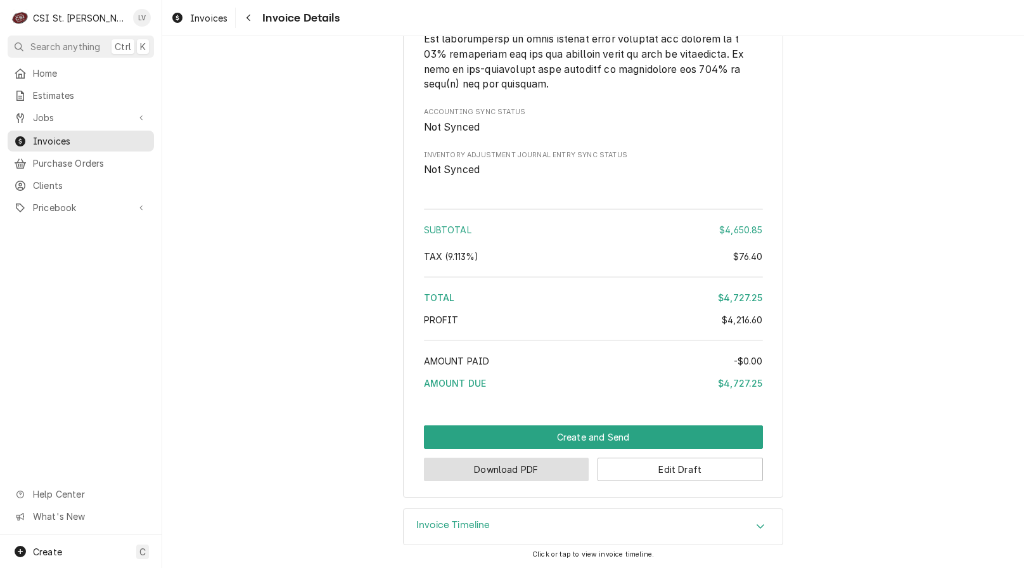
click at [515, 470] on button "Download PDF" at bounding box center [506, 469] width 165 height 23
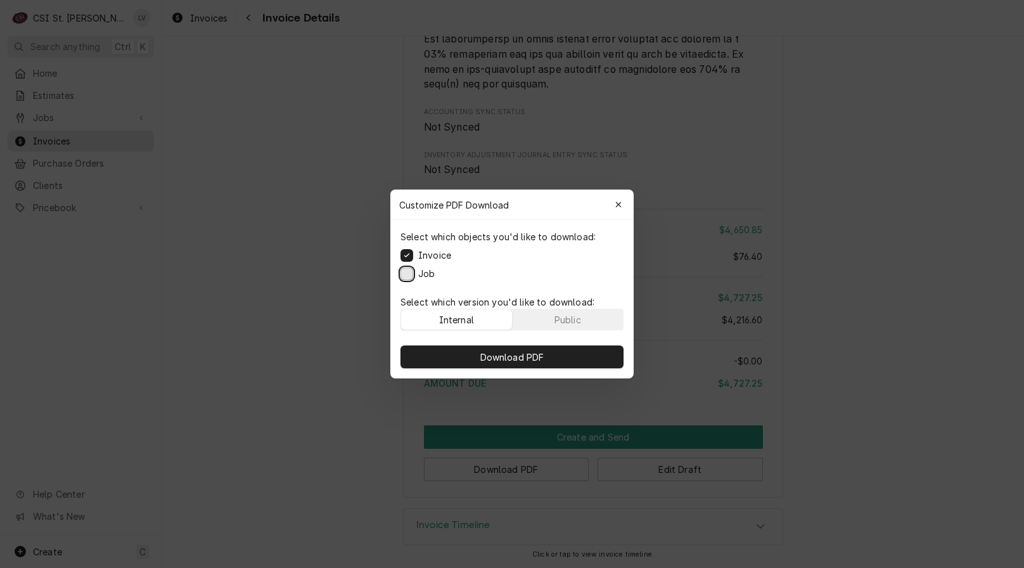
drag, startPoint x: 408, startPoint y: 274, endPoint x: 410, endPoint y: 290, distance: 16.0
click at [409, 274] on button "Job" at bounding box center [407, 273] width 13 height 13
click at [458, 356] on button "Download PDF" at bounding box center [512, 356] width 223 height 23
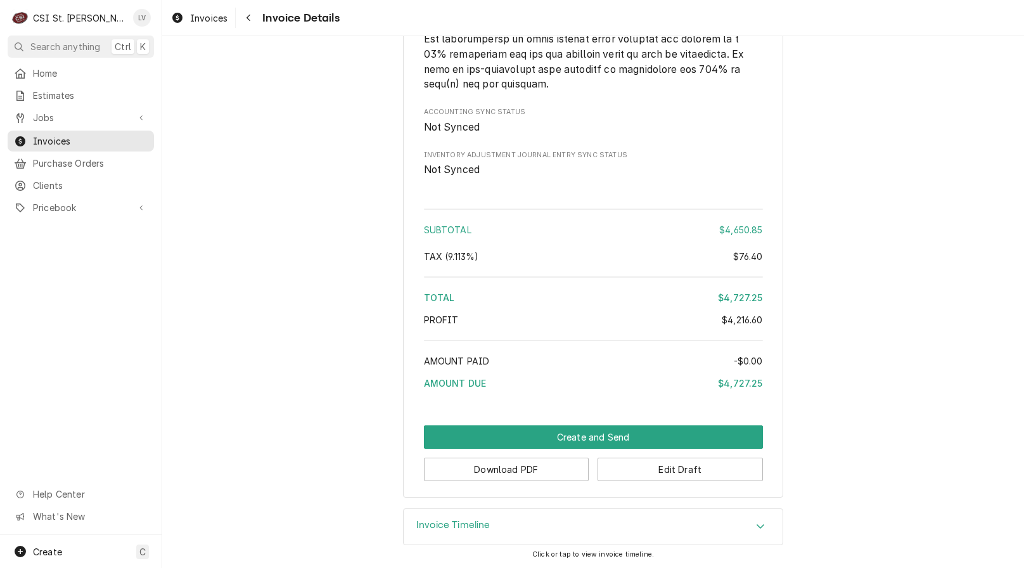
click at [32, 277] on div "Home Estimates Jobs Jobs Job Series Invoices Purchase Orders Clients Pricebook …" at bounding box center [81, 299] width 162 height 472
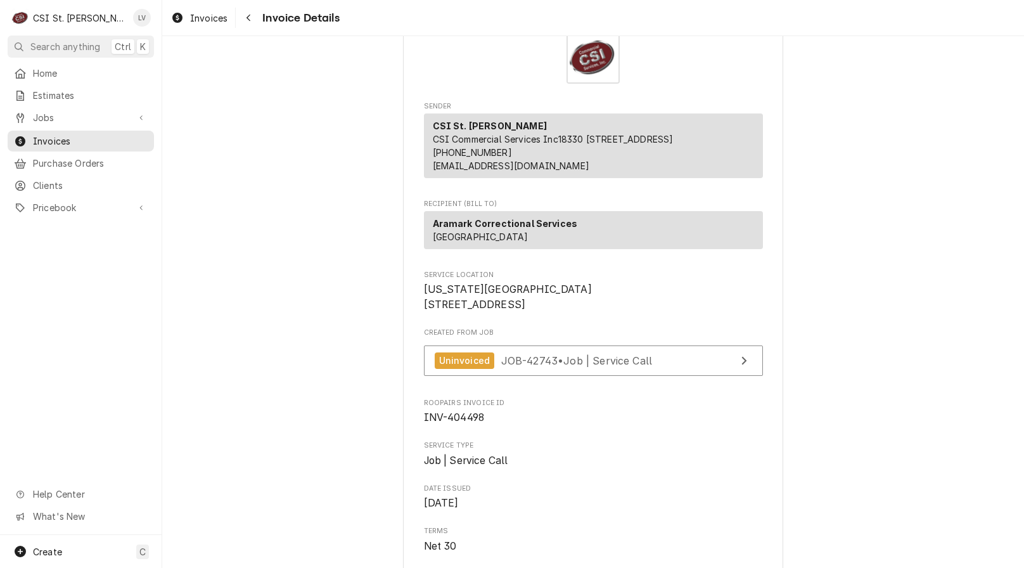
scroll to position [0, 0]
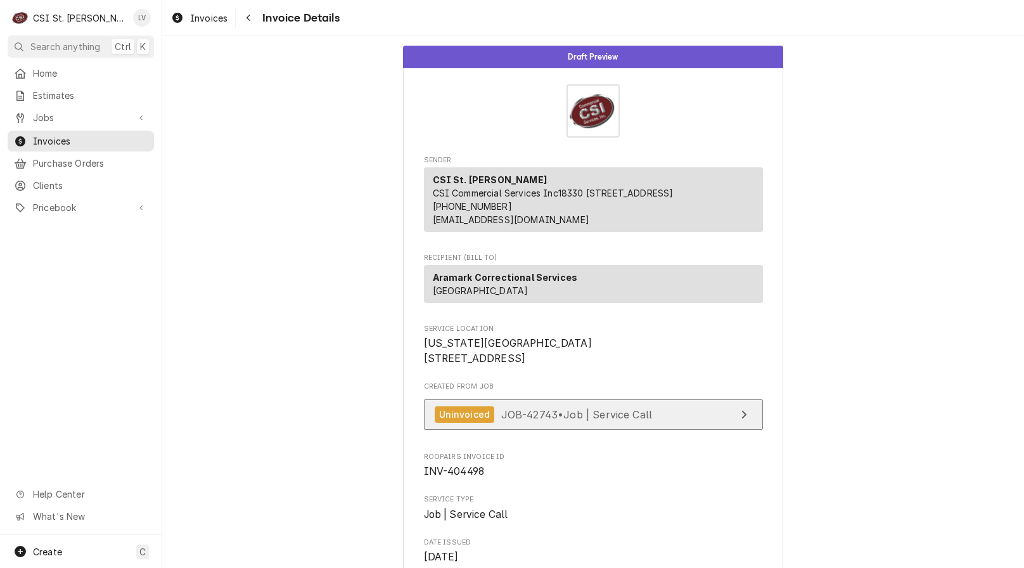
click at [614, 420] on span "JOB-42743 • Job | Service Call" at bounding box center [576, 414] width 151 height 13
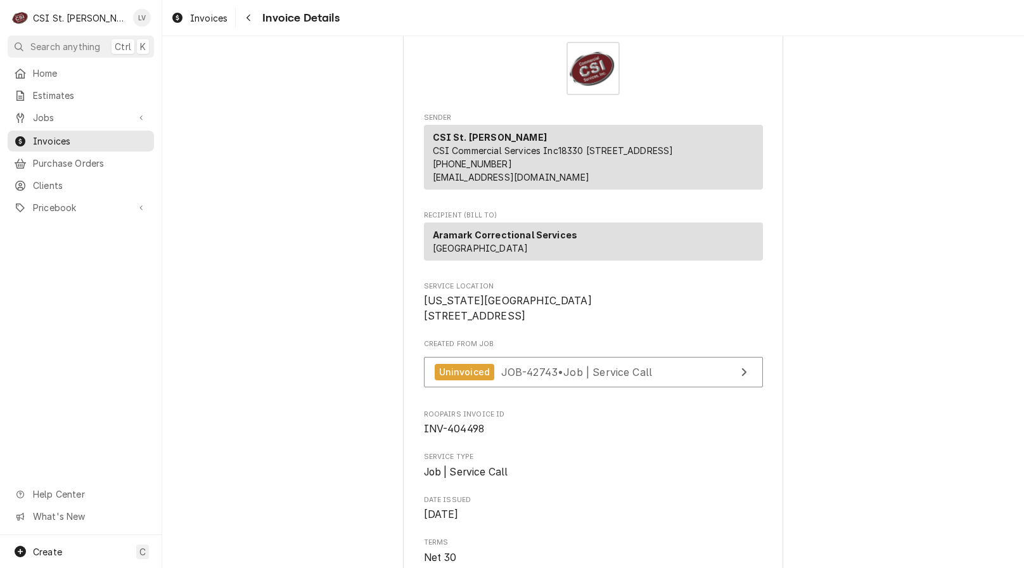
scroll to position [127, 0]
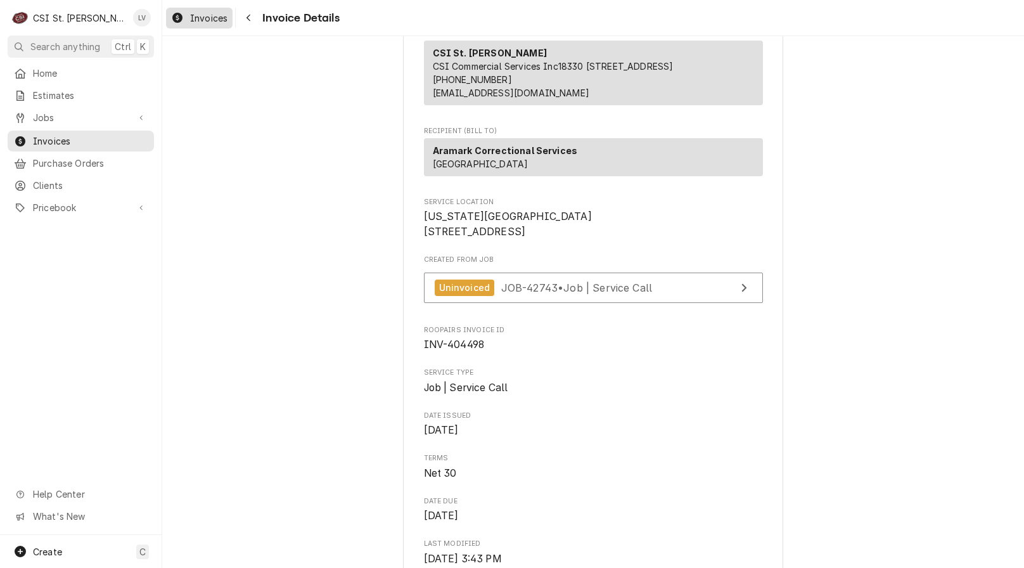
click at [186, 14] on div "Invoices" at bounding box center [199, 18] width 61 height 16
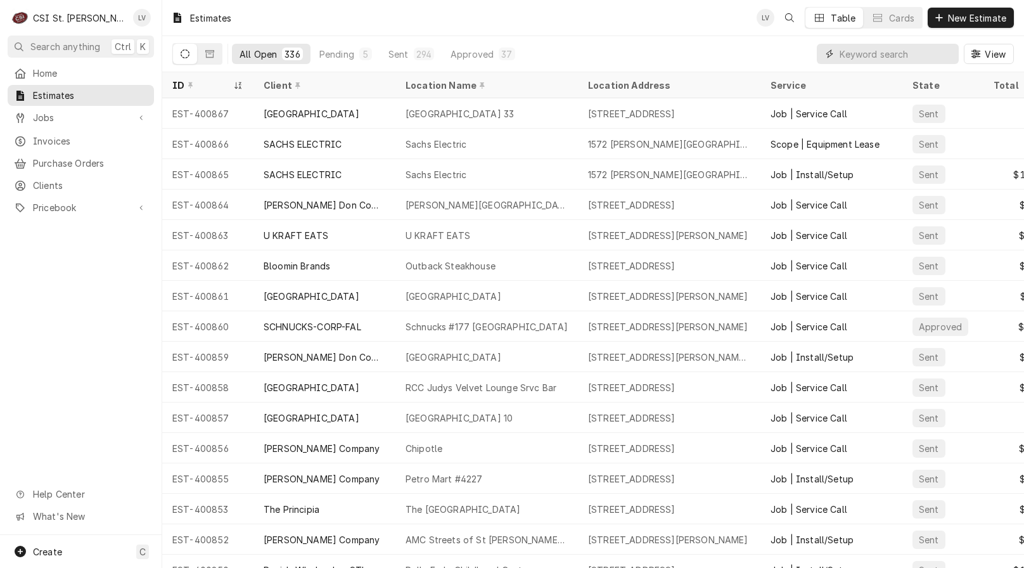
click at [866, 48] on input "Dynamic Content Wrapper" at bounding box center [896, 54] width 113 height 20
type input "400737"
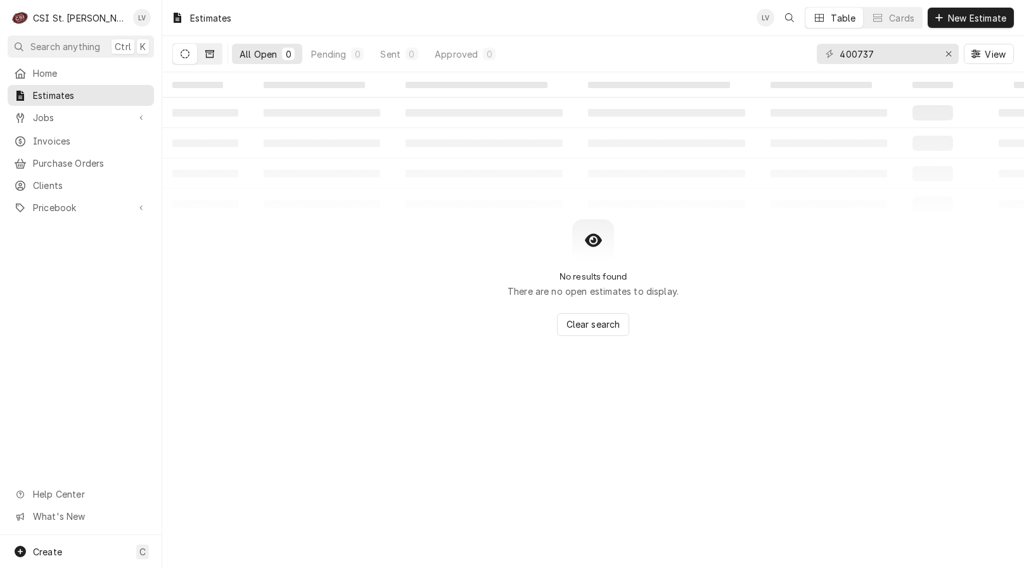
click at [208, 56] on icon "Dynamic Content Wrapper" at bounding box center [209, 53] width 9 height 9
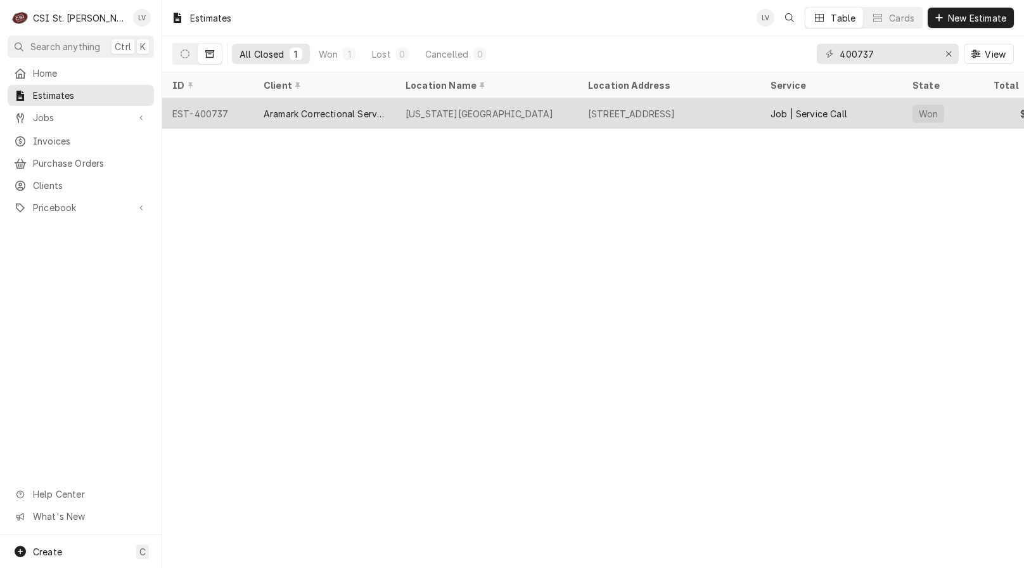
click at [283, 117] on div "Aramark Correctional Services" at bounding box center [325, 113] width 142 height 30
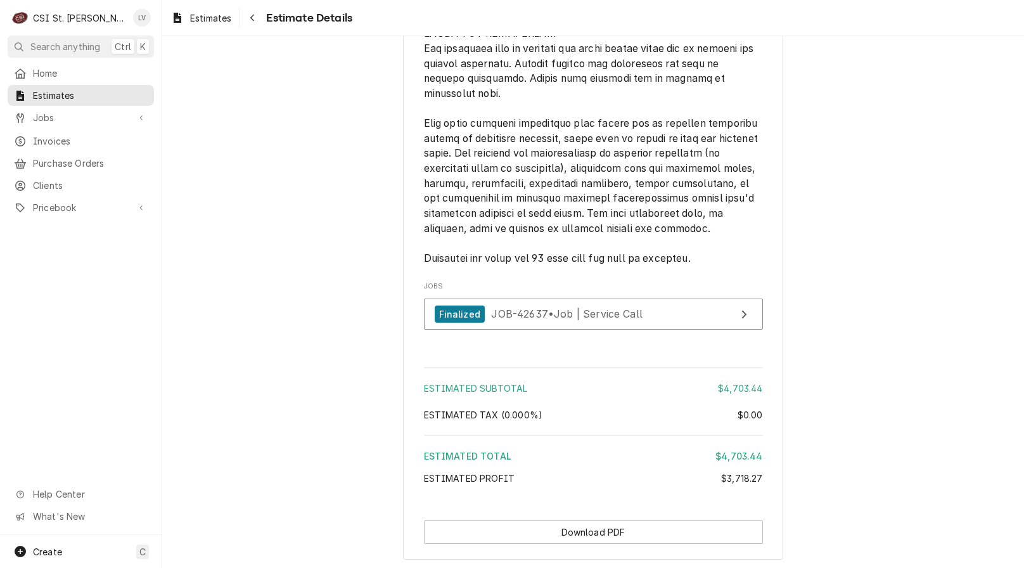
scroll to position [3121, 0]
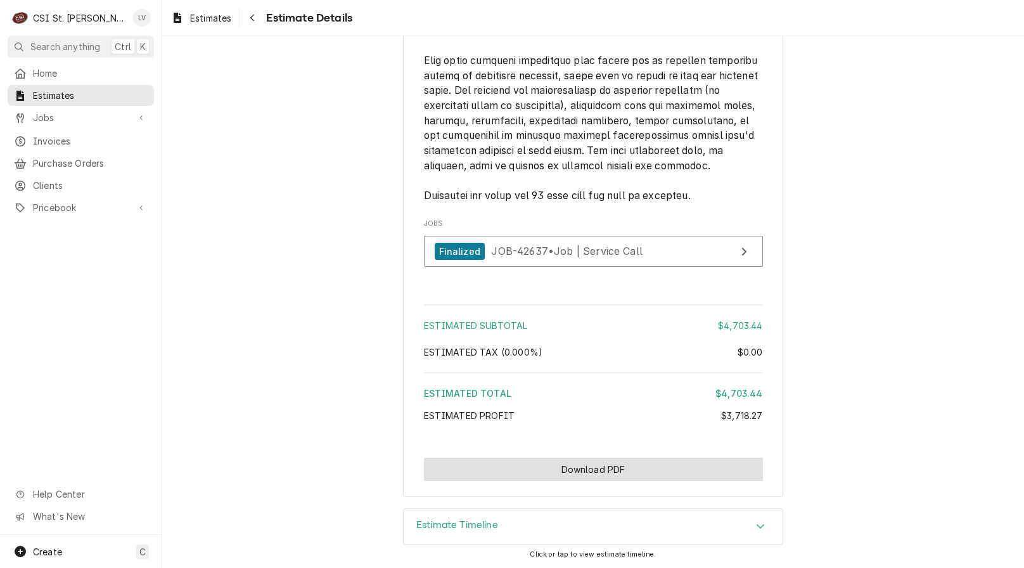
click at [575, 473] on button "Download PDF" at bounding box center [593, 469] width 339 height 23
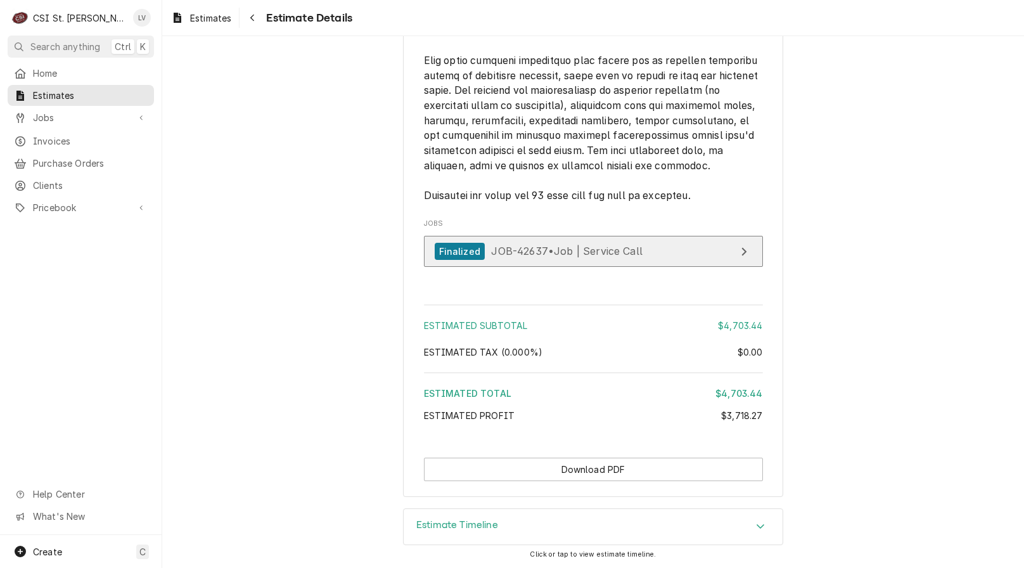
click at [560, 251] on span "JOB-42637 • Job | Service Call" at bounding box center [566, 251] width 151 height 13
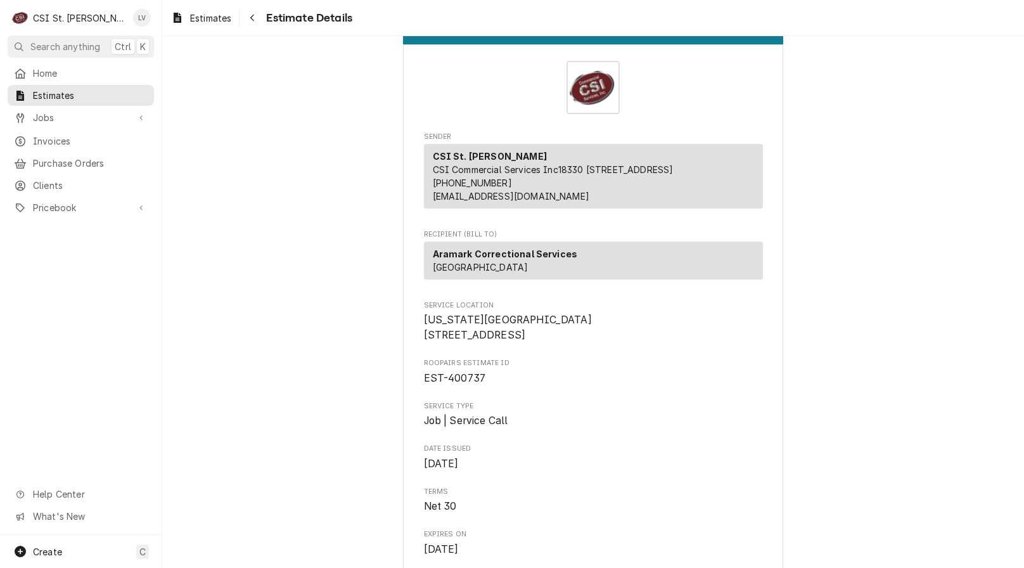
scroll to position [15, 0]
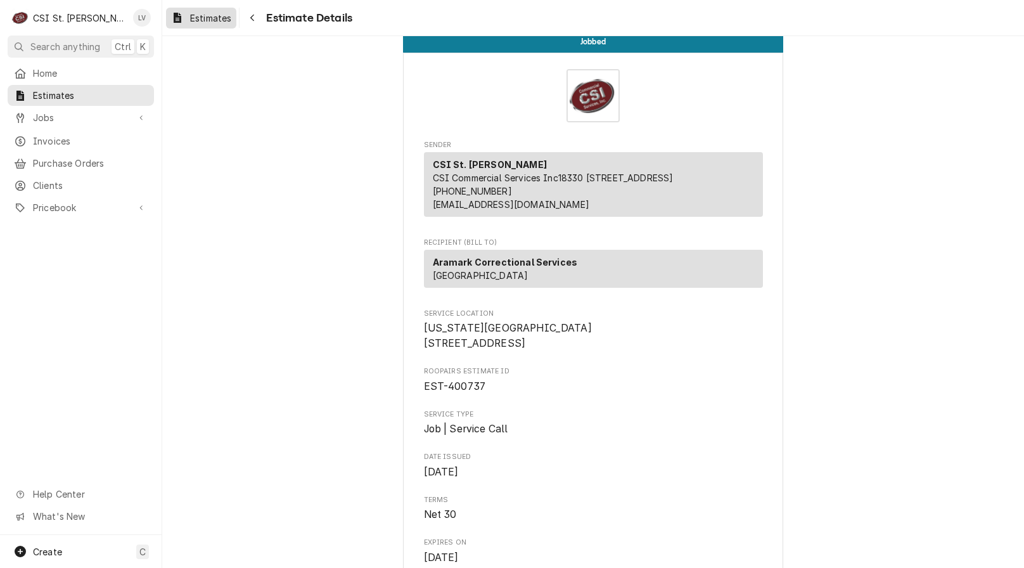
click at [207, 19] on span "Estimates" at bounding box center [210, 17] width 41 height 13
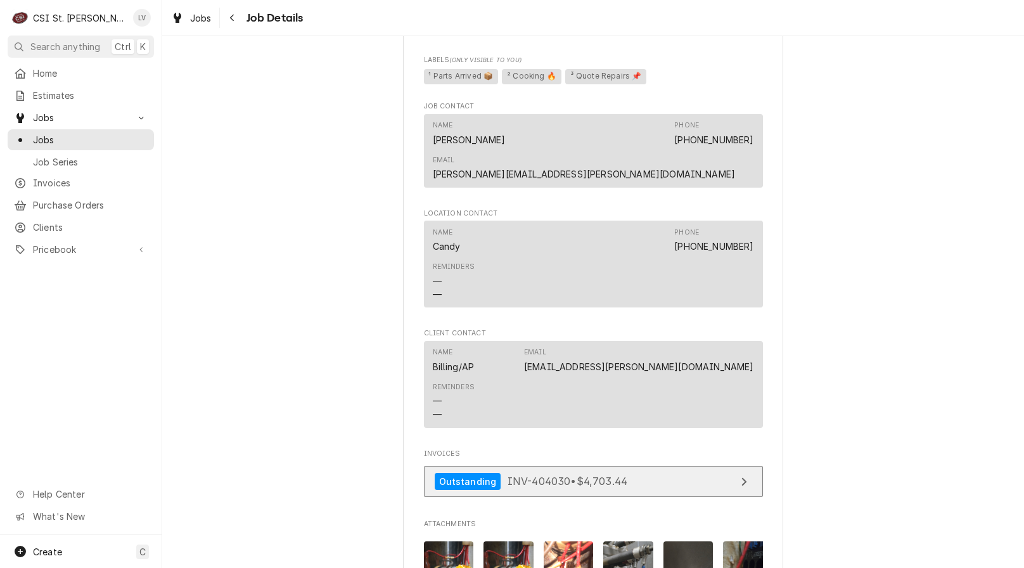
scroll to position [1204, 0]
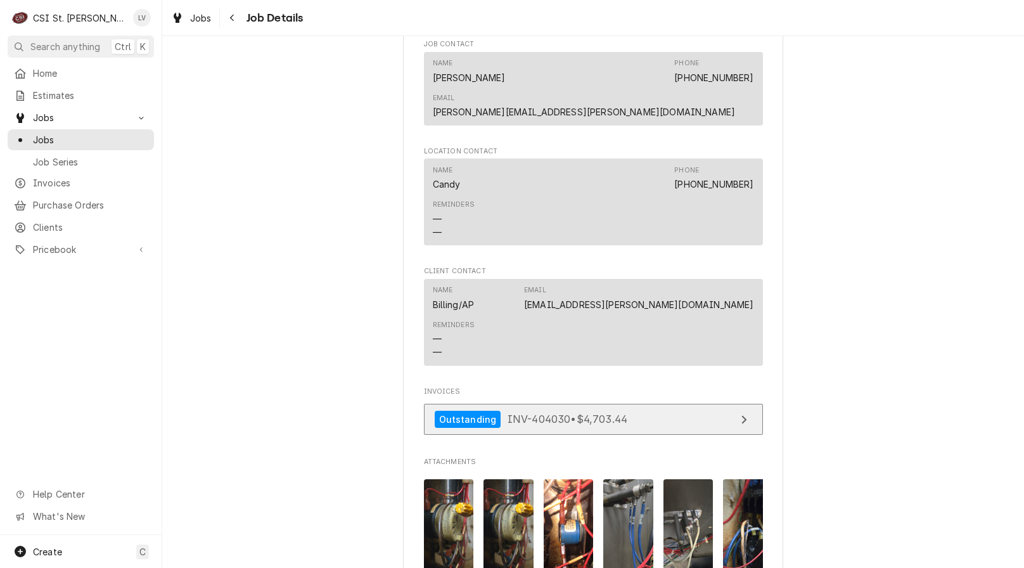
click at [641, 404] on link "Outstanding INV-404030 • $4,703.44" at bounding box center [593, 419] width 339 height 31
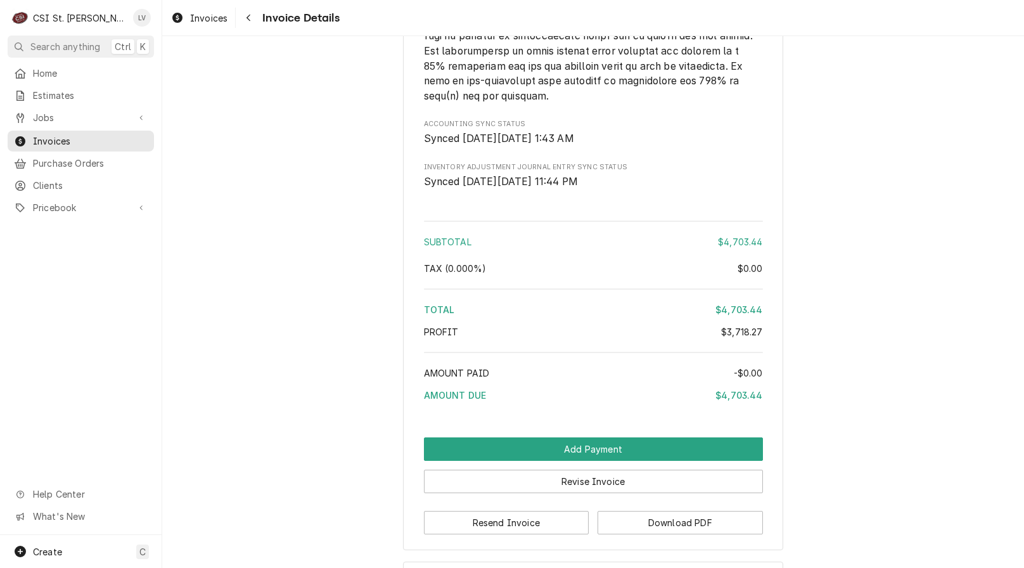
scroll to position [3206, 0]
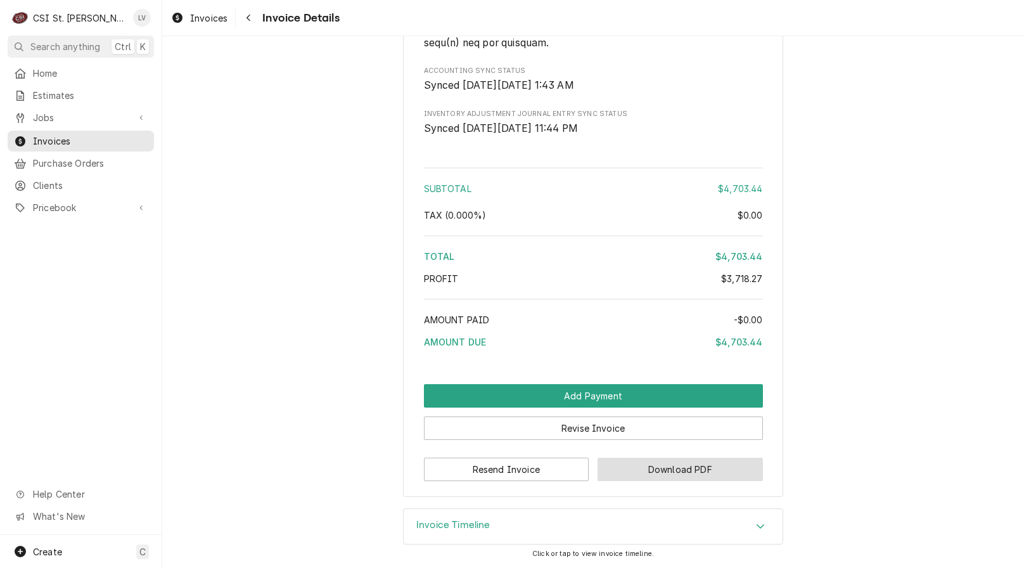
click at [664, 473] on button "Download PDF" at bounding box center [680, 469] width 165 height 23
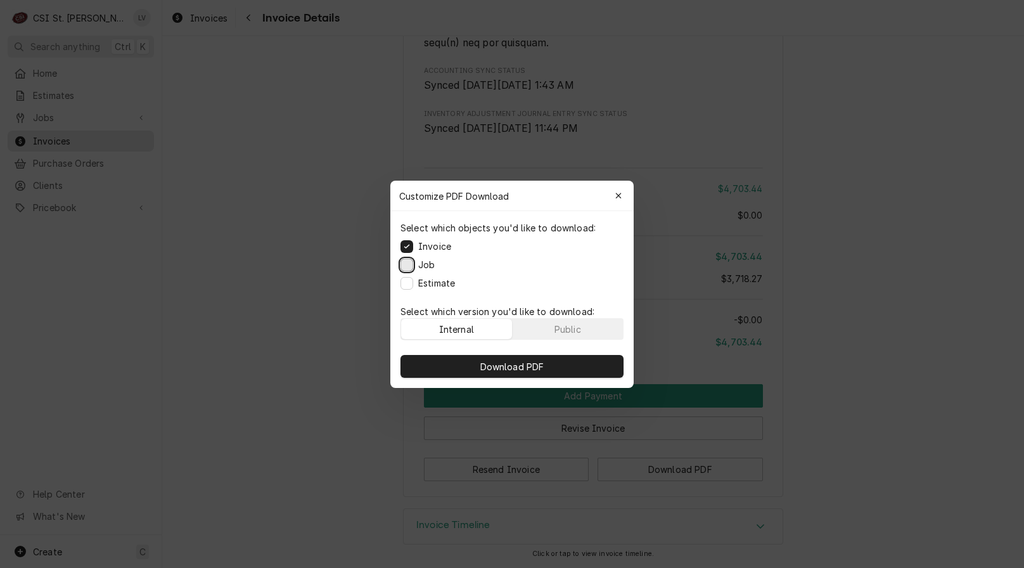
click at [409, 262] on button "Job" at bounding box center [407, 264] width 13 height 13
click at [413, 278] on button "Estimate" at bounding box center [407, 282] width 13 height 13
click at [513, 361] on span "Download PDF" at bounding box center [512, 365] width 69 height 13
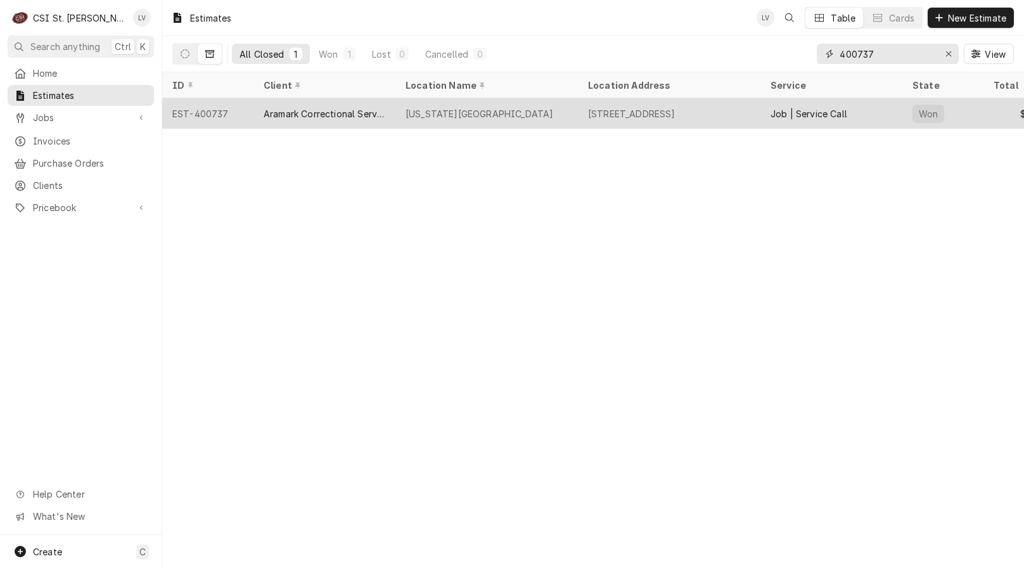
drag, startPoint x: 874, startPoint y: 55, endPoint x: 660, endPoint y: 105, distance: 220.0
click at [660, 105] on div "Estimates LV Table Cards New Estimate All Closed 1 Won 1 Lost 0 Cancelled 0 400…" at bounding box center [593, 284] width 862 height 568
type input "aramark"
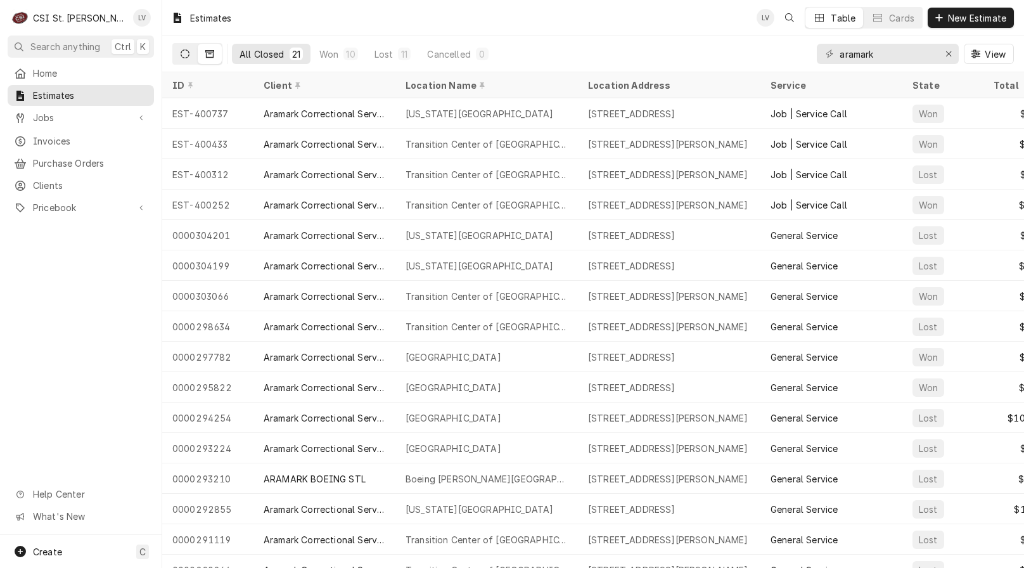
click at [185, 52] on icon "Dynamic Content Wrapper" at bounding box center [185, 53] width 9 height 9
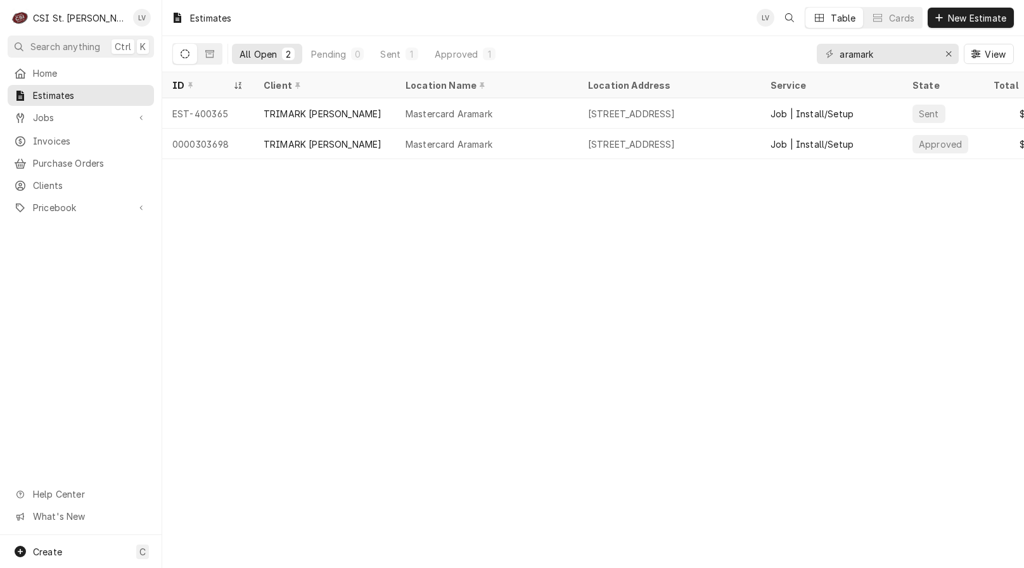
click at [259, 55] on div "All Open" at bounding box center [258, 54] width 37 height 13
click at [203, 50] on button "Dynamic Content Wrapper" at bounding box center [210, 54] width 24 height 20
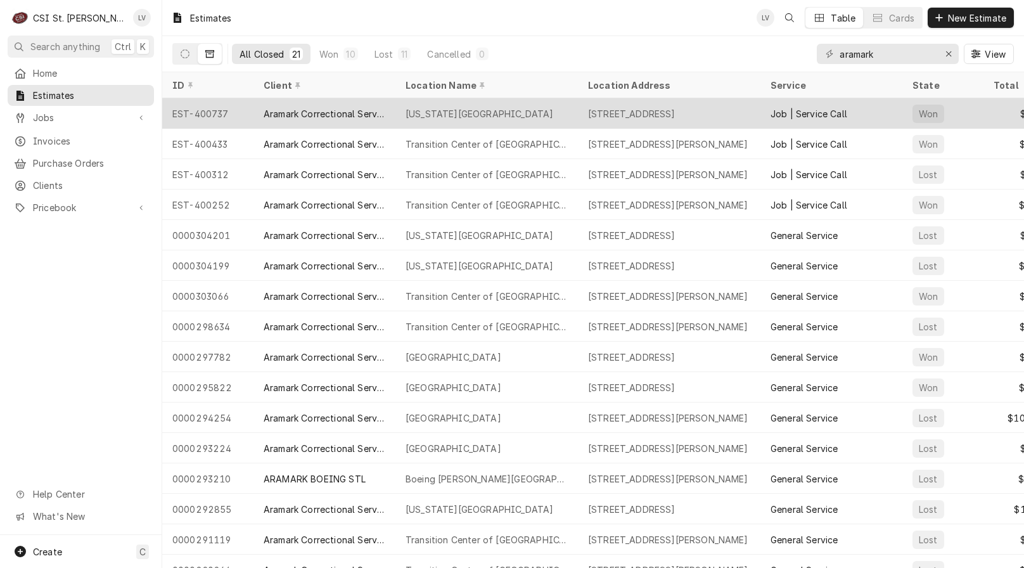
click at [344, 107] on div "Aramark Correctional Services" at bounding box center [325, 113] width 122 height 13
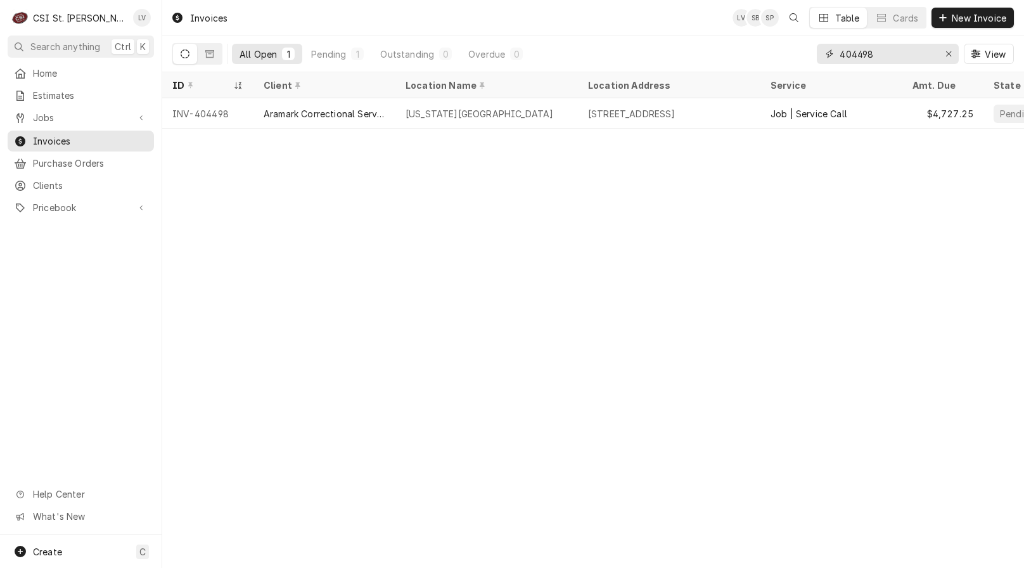
click at [947, 52] on icon "Erase input" at bounding box center [949, 53] width 7 height 9
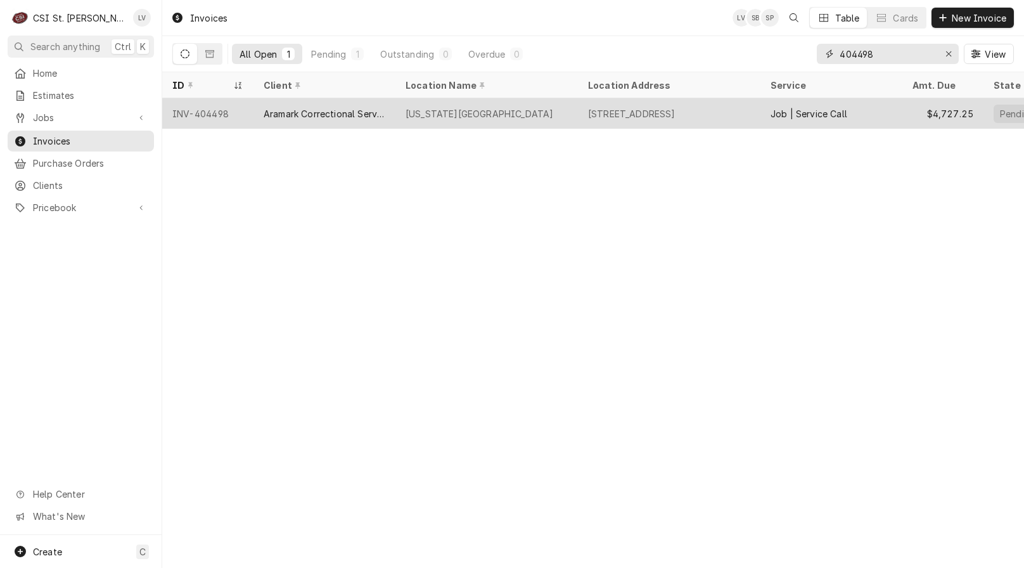
type input "404498"
click at [585, 116] on div "18701 Us Highway 66, Pacific, MO 63069" at bounding box center [669, 113] width 183 height 30
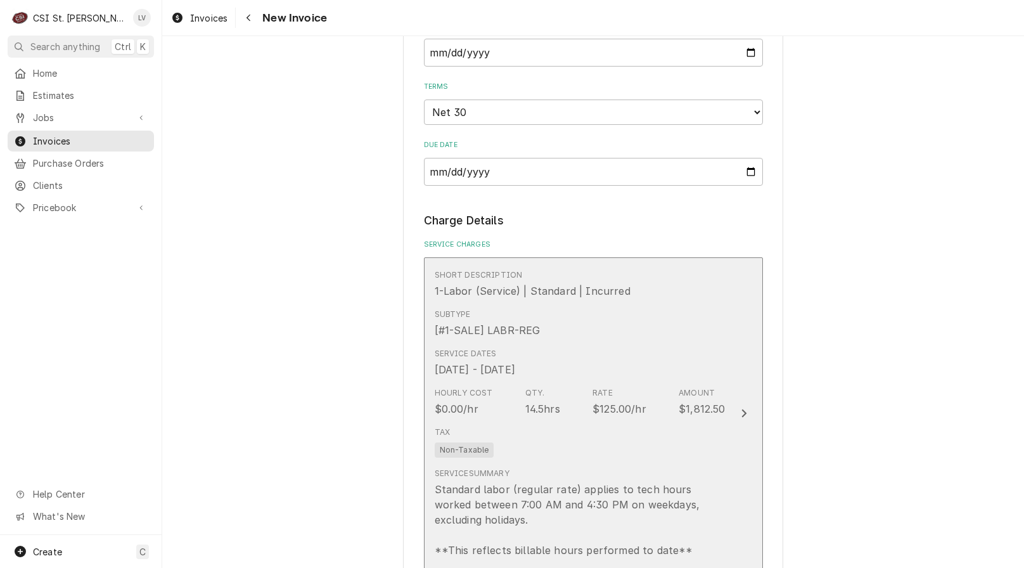
scroll to position [1268, 0]
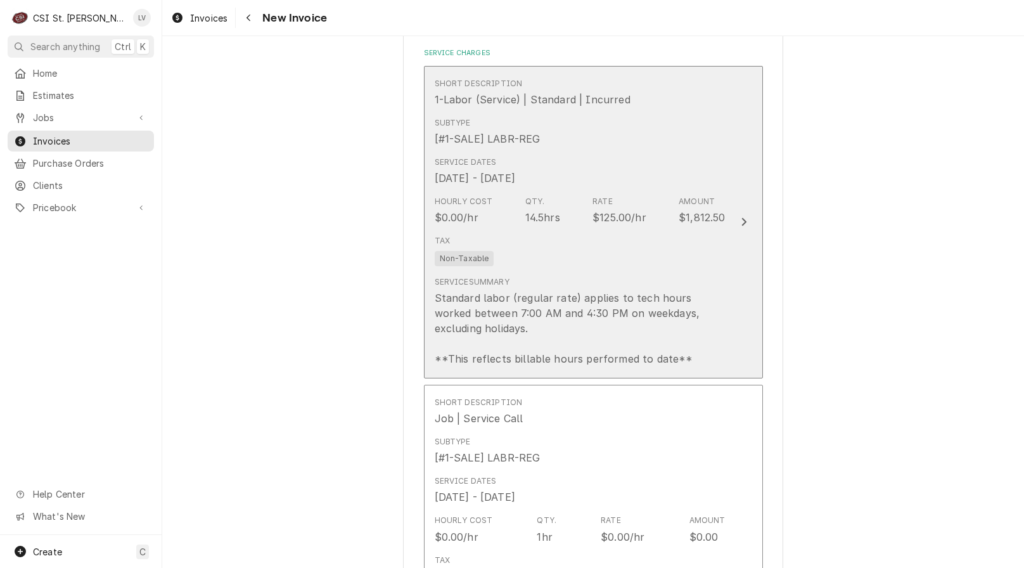
click at [536, 276] on div "Service Summary Standard labor (regular rate) applies to tech hours worked betw…" at bounding box center [580, 321] width 291 height 90
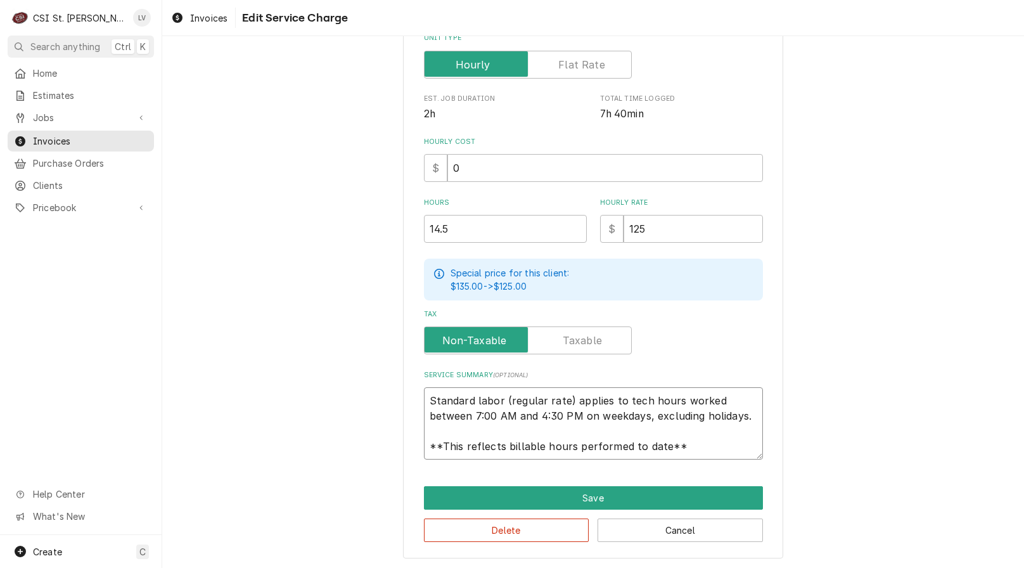
scroll to position [15, 0]
drag, startPoint x: 423, startPoint y: 402, endPoint x: 787, endPoint y: 478, distance: 371.6
click at [787, 478] on div "Use the fields below to edit this service charge Short Description 1-Labor (Ser…" at bounding box center [593, 174] width 862 height 792
paste textarea "9/22 - While on site, found other issues. Verbal authorization granted by Candy…"
type textarea "x"
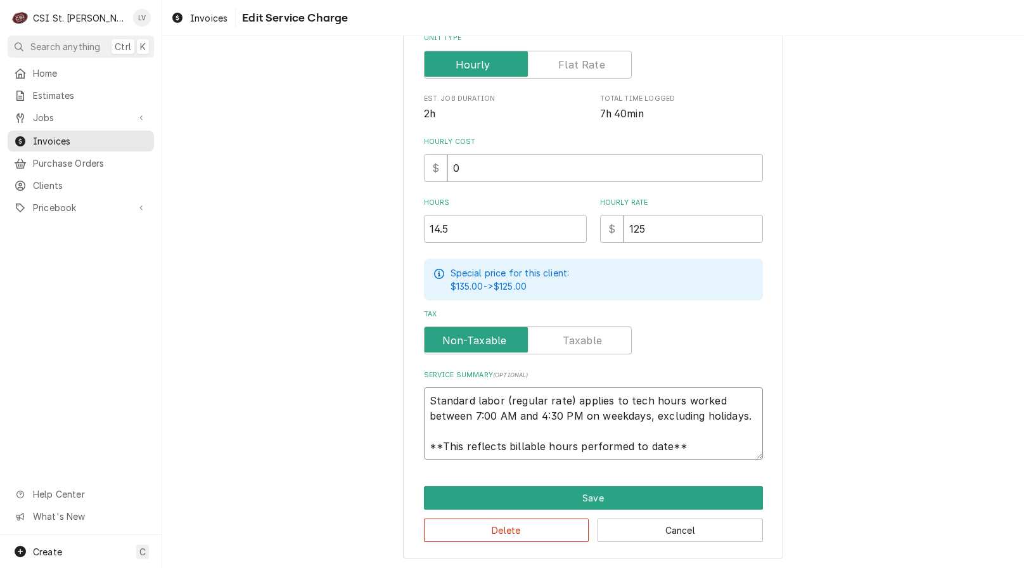
type textarea "9/22 - While on site, found other issues. Verbal authorization granted by Candy…"
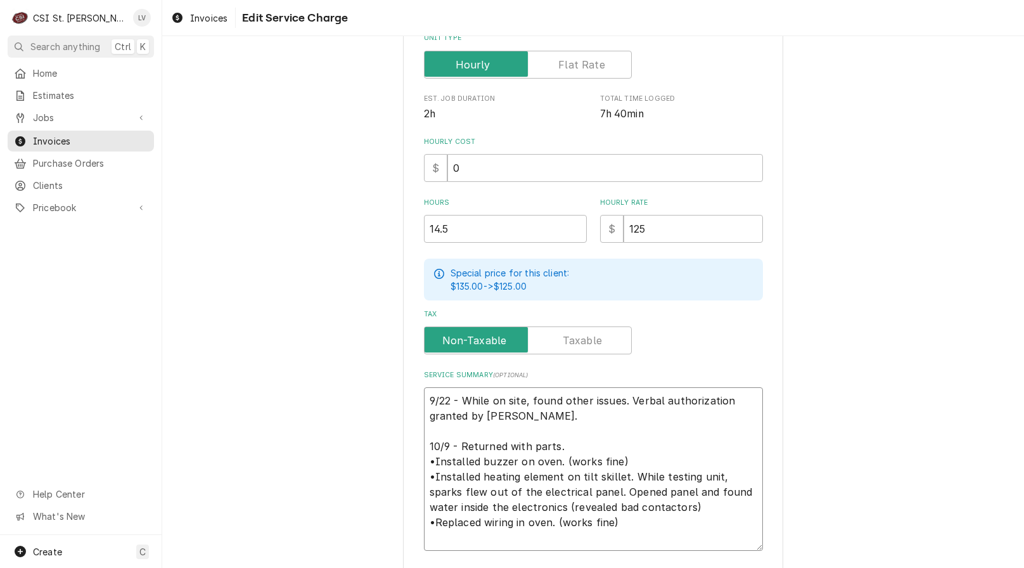
scroll to position [0, 0]
type textarea "x"
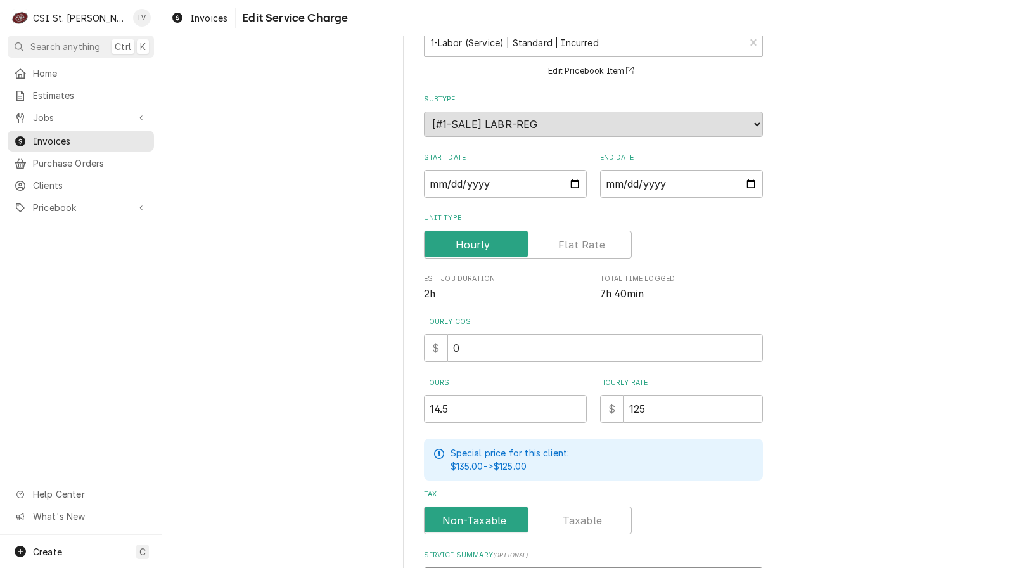
scroll to position [317, 0]
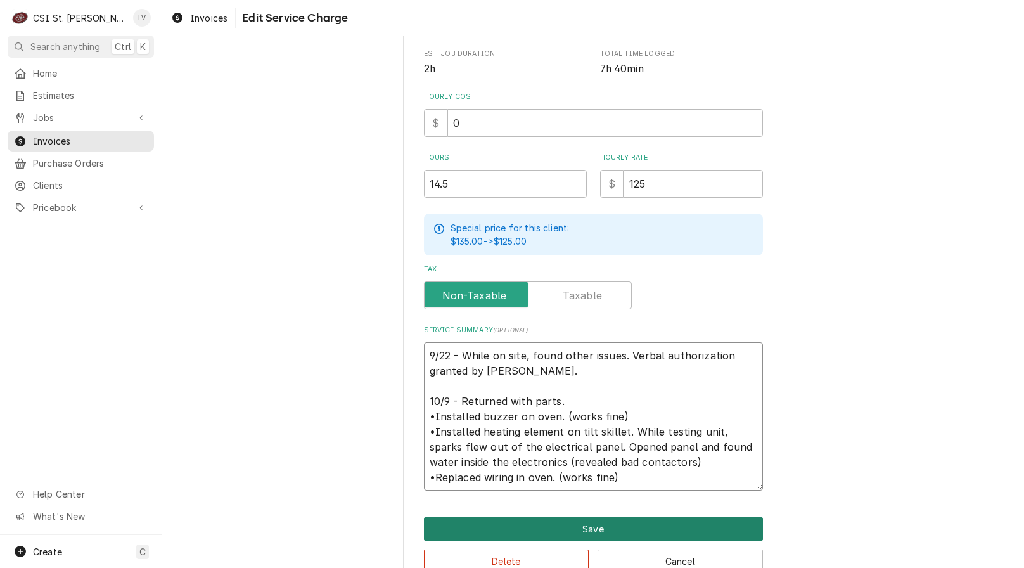
type textarea "9/22 - While on site, found other issues. Verbal authorization granted by Candy…"
click at [577, 523] on button "Save" at bounding box center [593, 528] width 339 height 23
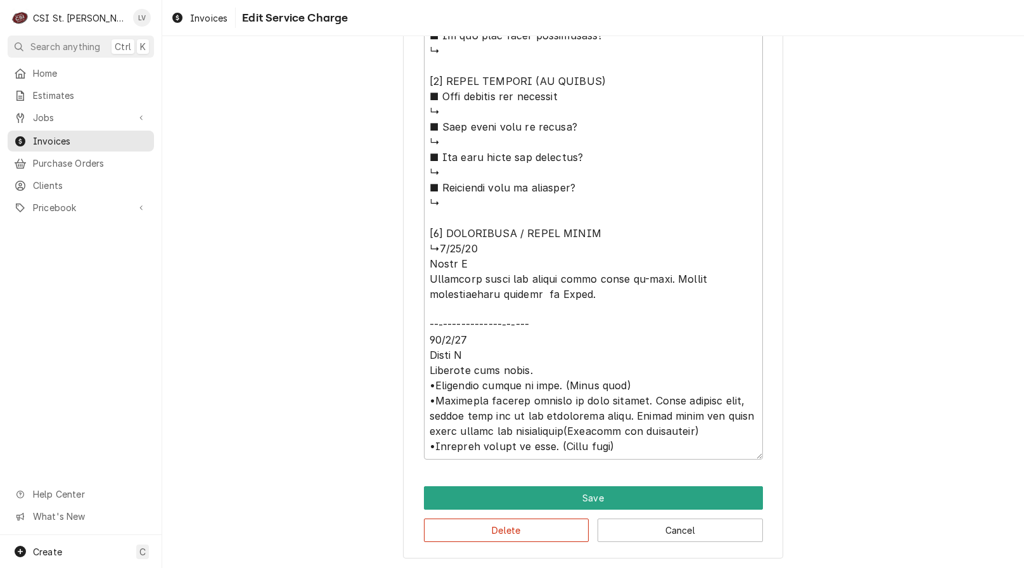
scroll to position [1196, 0]
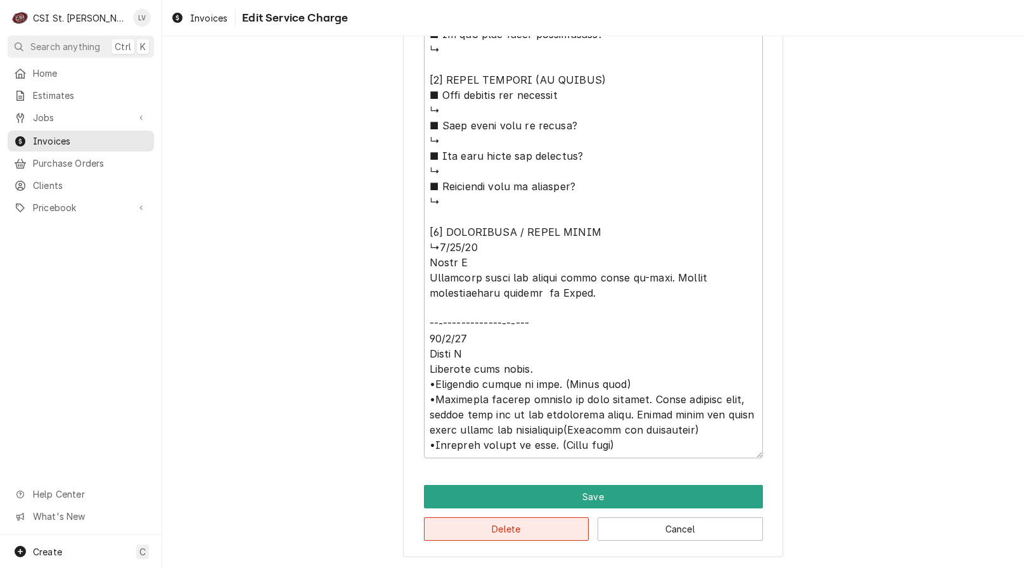
click at [563, 541] on button "Delete" at bounding box center [506, 528] width 165 height 23
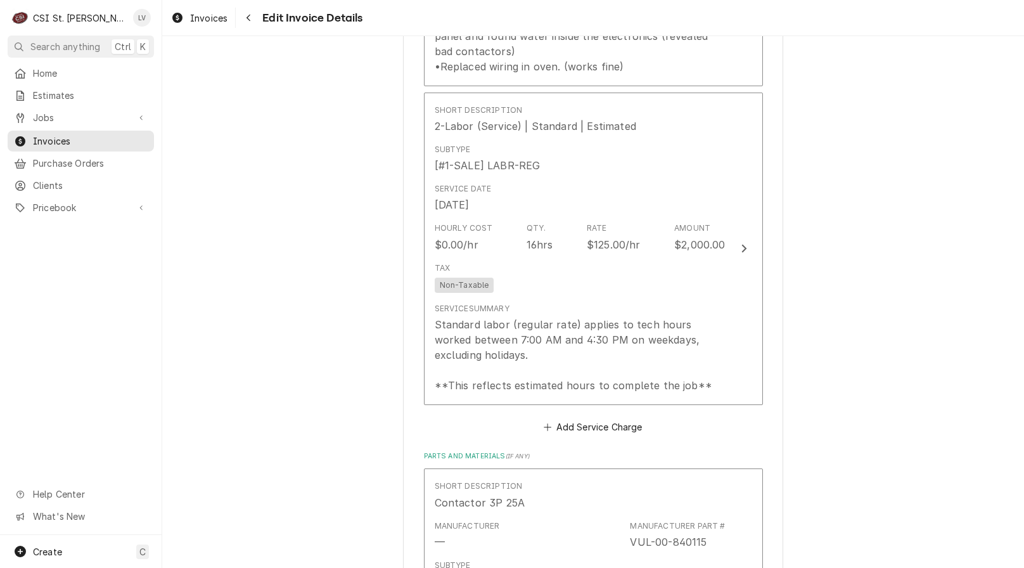
scroll to position [1576, 0]
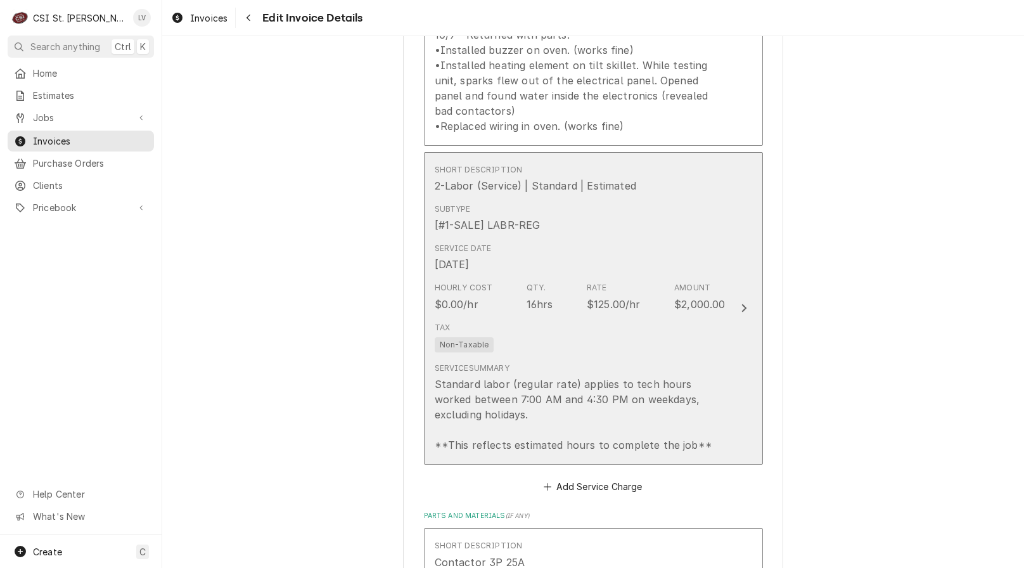
click at [588, 363] on div "Service Summary Standard labor (regular rate) applies to tech hours worked betw…" at bounding box center [580, 408] width 291 height 90
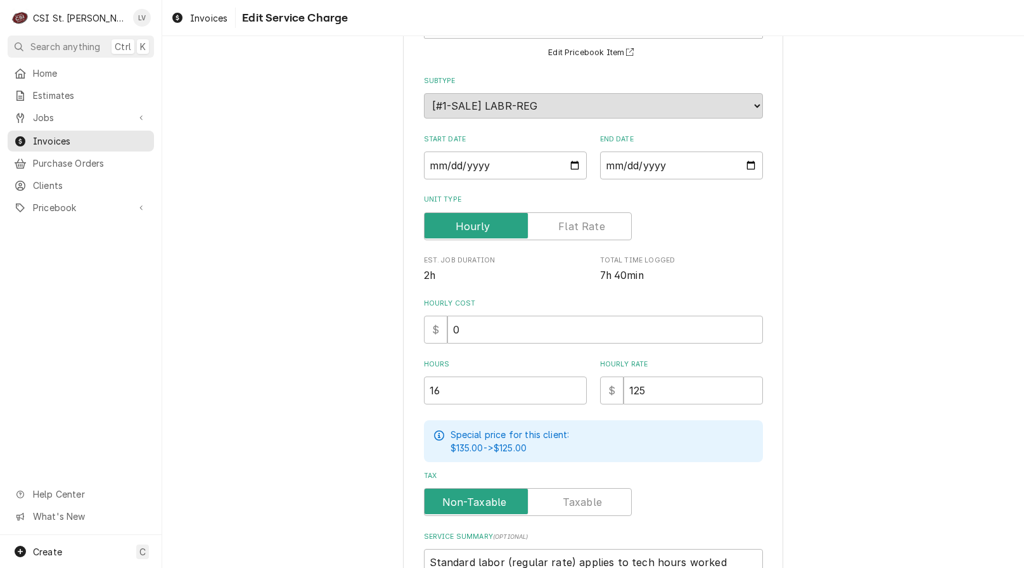
scroll to position [272, 0]
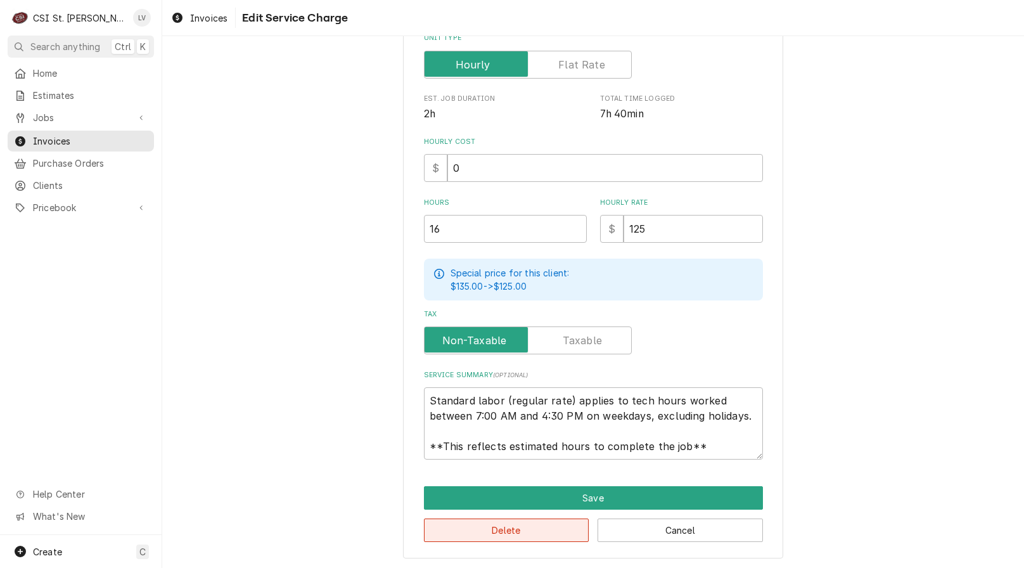
click at [550, 531] on button "Delete" at bounding box center [506, 529] width 165 height 23
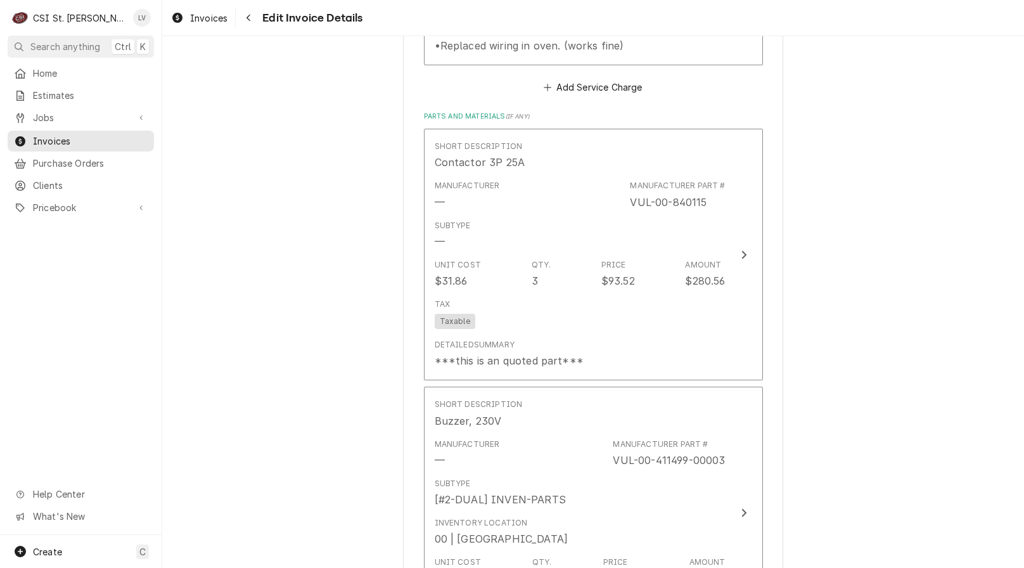
scroll to position [1727, 0]
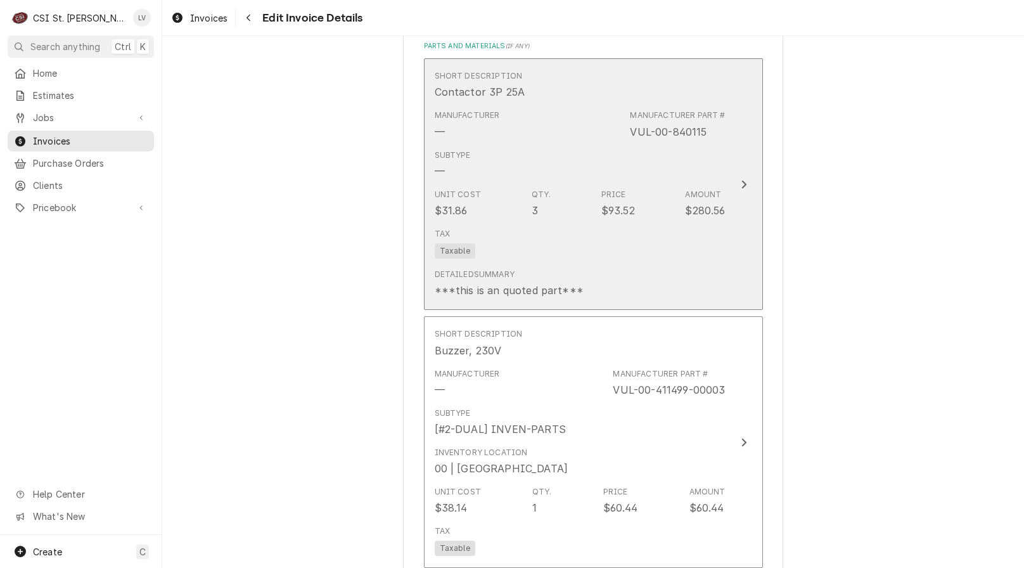
click at [547, 264] on div "Detailed Summary ***this is an quoted part***" at bounding box center [580, 283] width 291 height 39
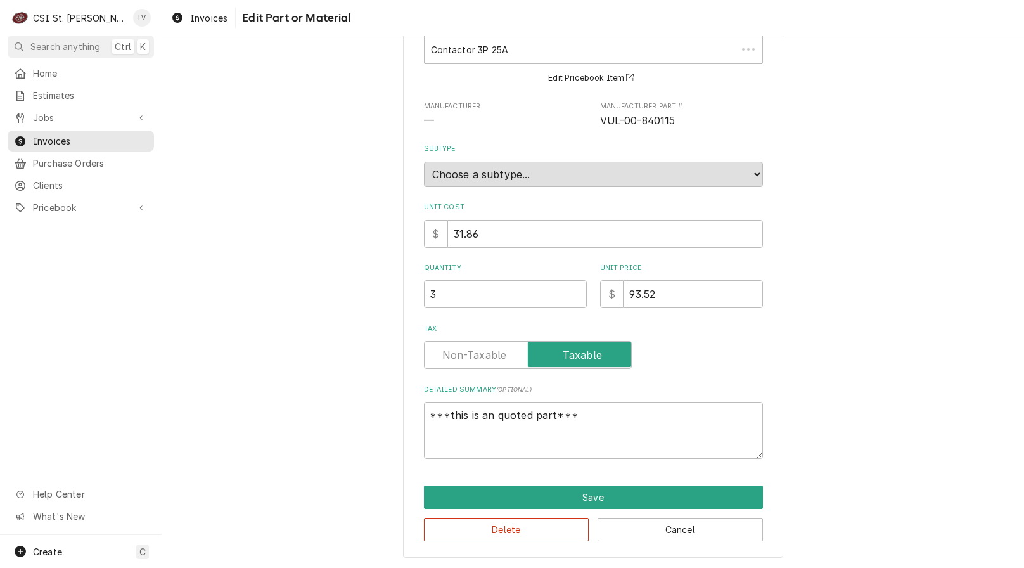
scroll to position [86, 0]
drag, startPoint x: 580, startPoint y: 411, endPoint x: 375, endPoint y: 422, distance: 205.6
click at [375, 422] on div "Use the fields below to edit this part or material: Short Description Contactor…" at bounding box center [593, 266] width 862 height 604
type textarea "x"
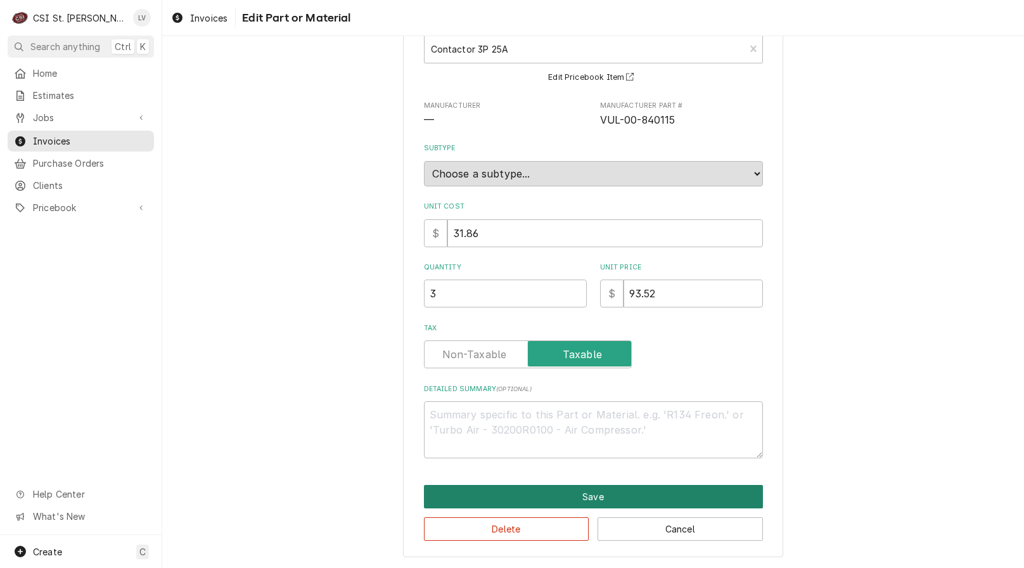
click at [569, 496] on button "Save" at bounding box center [593, 496] width 339 height 23
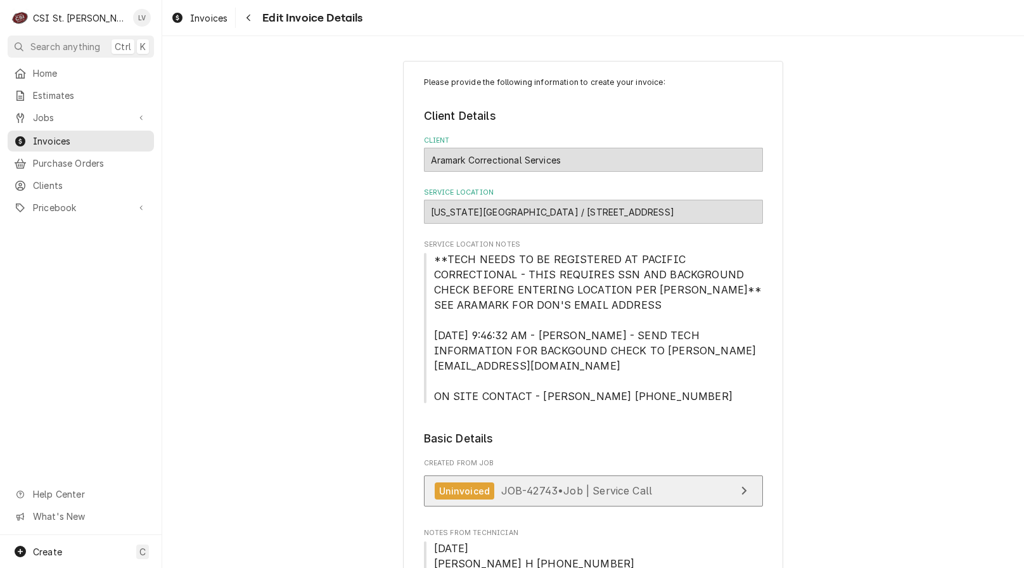
click at [546, 484] on span "JOB-42743 • Job | Service Call" at bounding box center [576, 490] width 151 height 13
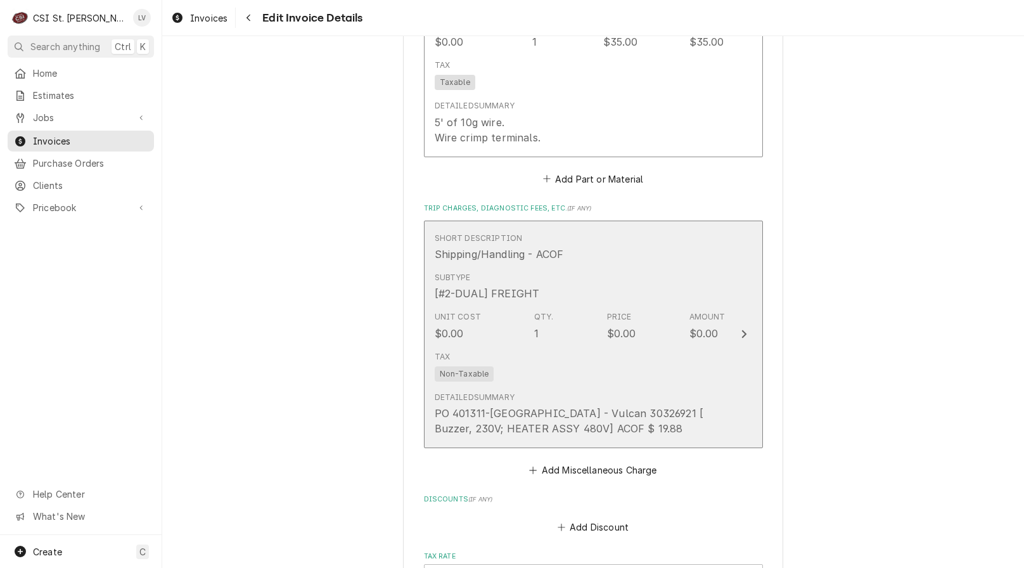
scroll to position [2662, 0]
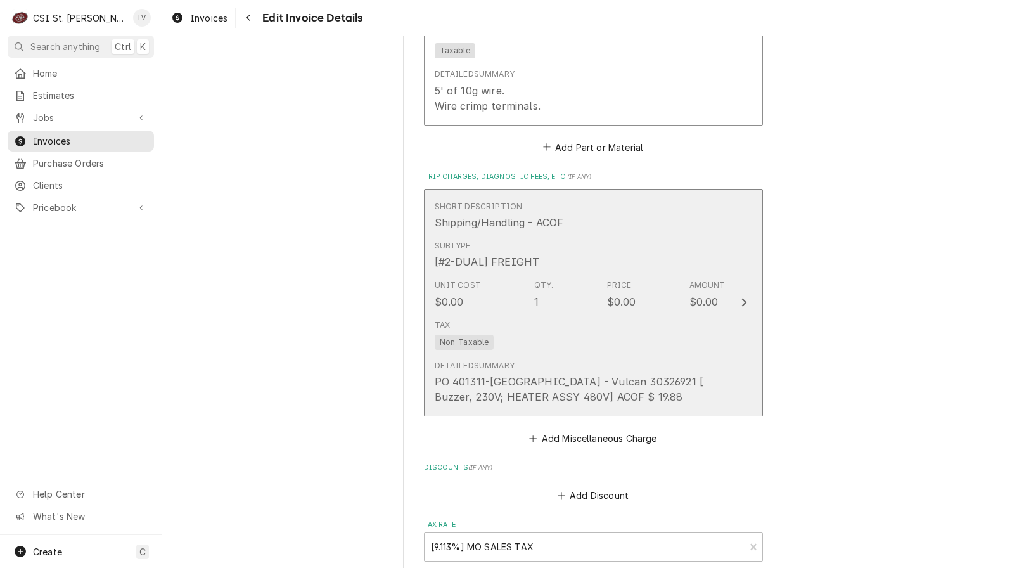
click at [622, 360] on div "Detailed Summary PO 401311-Hobart - Vulcan 30326921 [ Buzzer, 230V; HEATER ASSY…" at bounding box center [580, 382] width 291 height 44
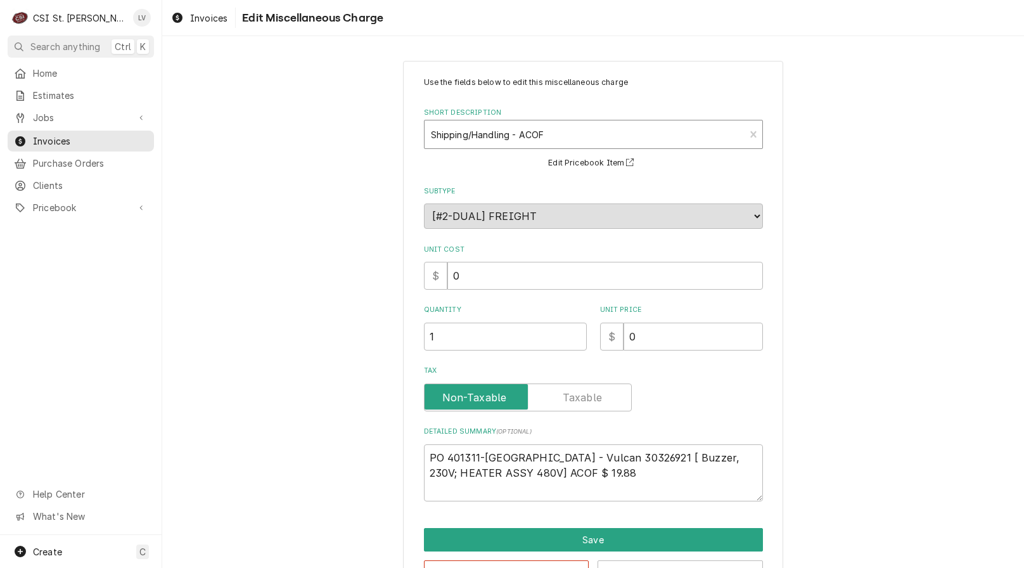
type textarea "x"
click at [468, 134] on div "Short Description" at bounding box center [585, 134] width 308 height 23
type input "SHIP"
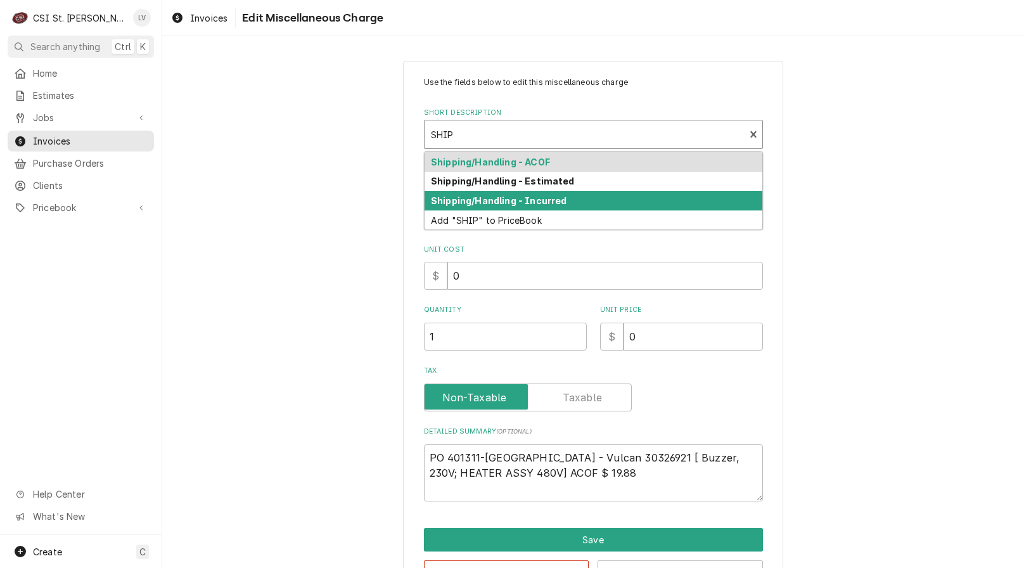
click at [462, 204] on strong "Shipping/Handling - Incurred" at bounding box center [499, 200] width 136 height 11
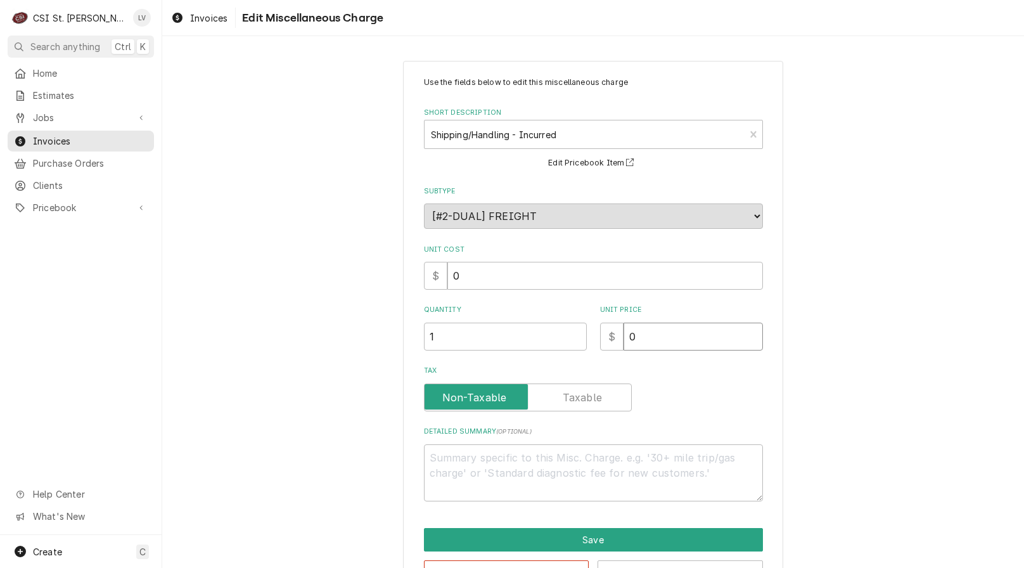
drag, startPoint x: 648, startPoint y: 337, endPoint x: 601, endPoint y: 353, distance: 50.3
click at [601, 354] on div "Use the fields below to edit this miscellaneous charge Short Description Shippi…" at bounding box center [593, 289] width 339 height 425
type textarea "x"
type input "4"
type textarea "x"
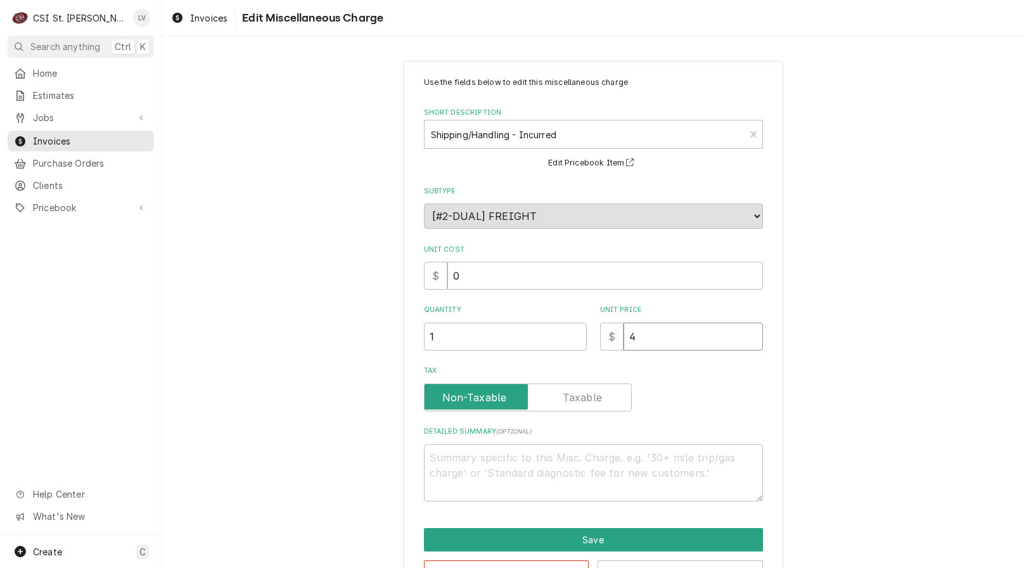
type input "41"
type textarea "x"
type input "41.6"
type textarea "x"
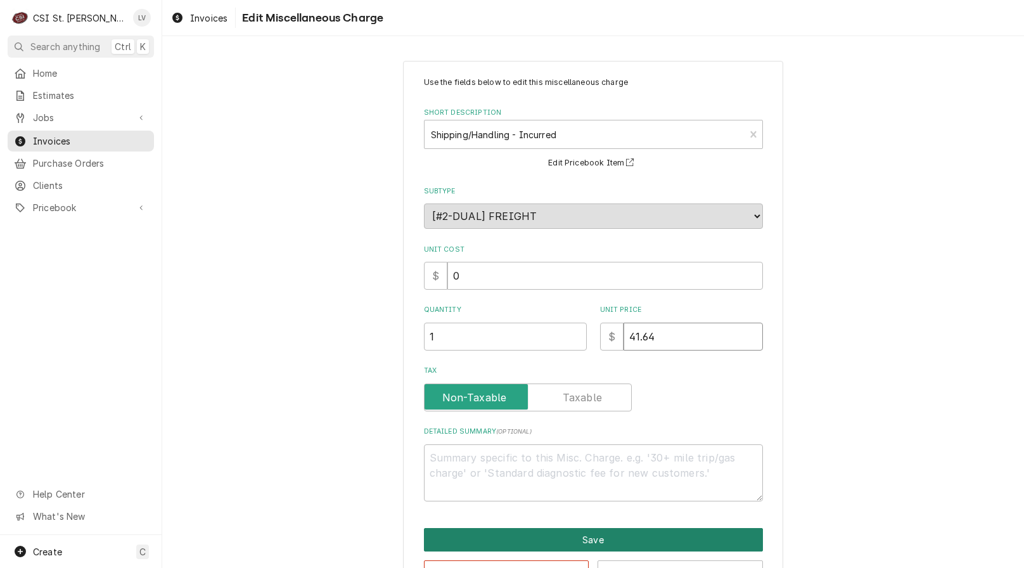
type input "41.64"
click at [548, 538] on button "Save" at bounding box center [593, 539] width 339 height 23
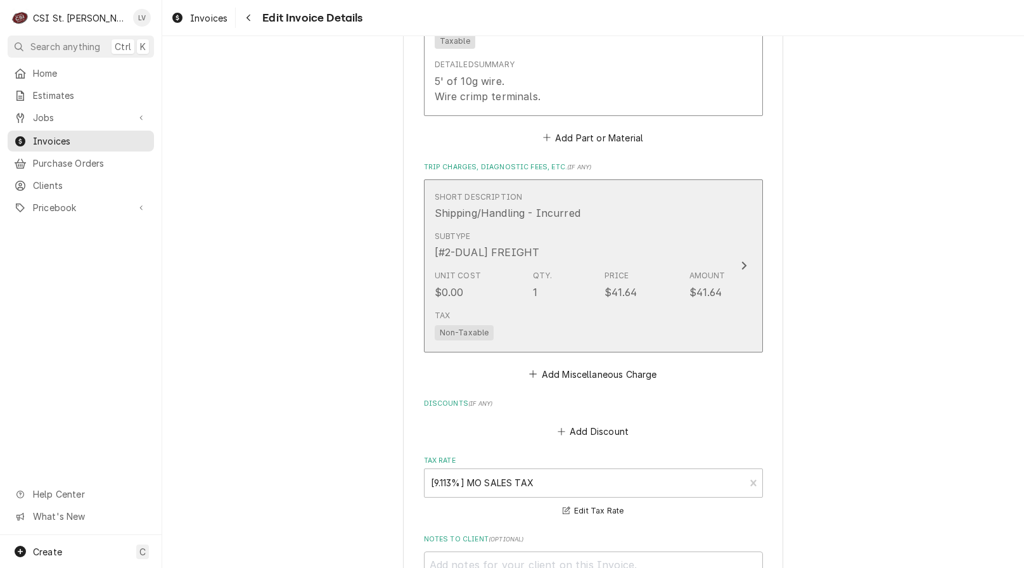
scroll to position [3025, 0]
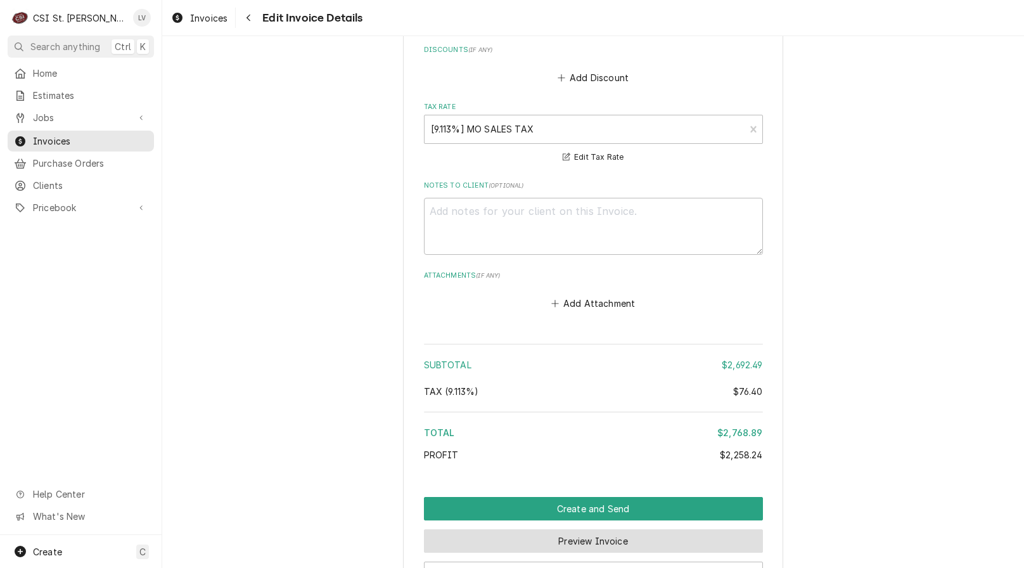
click at [588, 529] on button "Preview Invoice" at bounding box center [593, 540] width 339 height 23
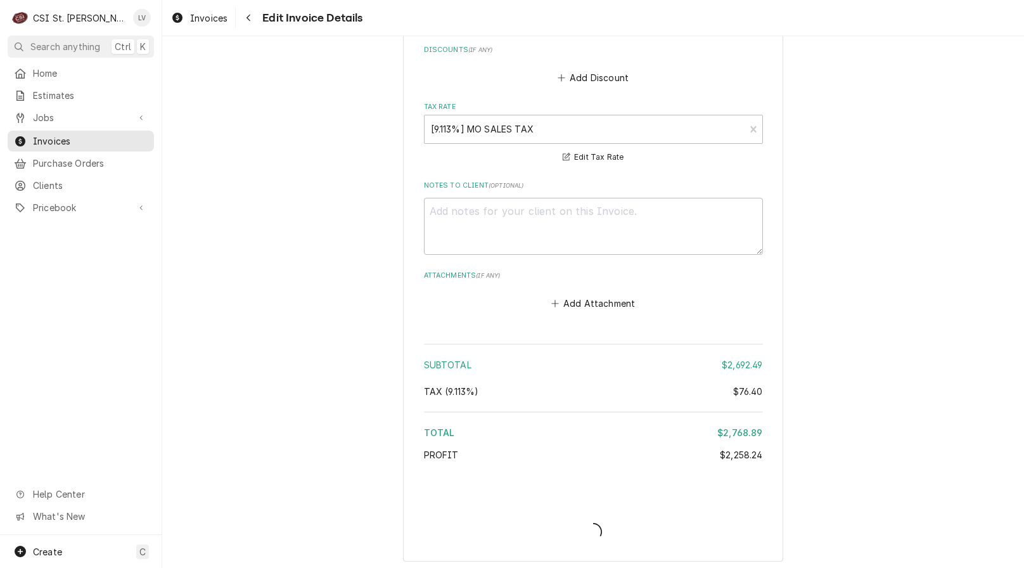
type textarea "x"
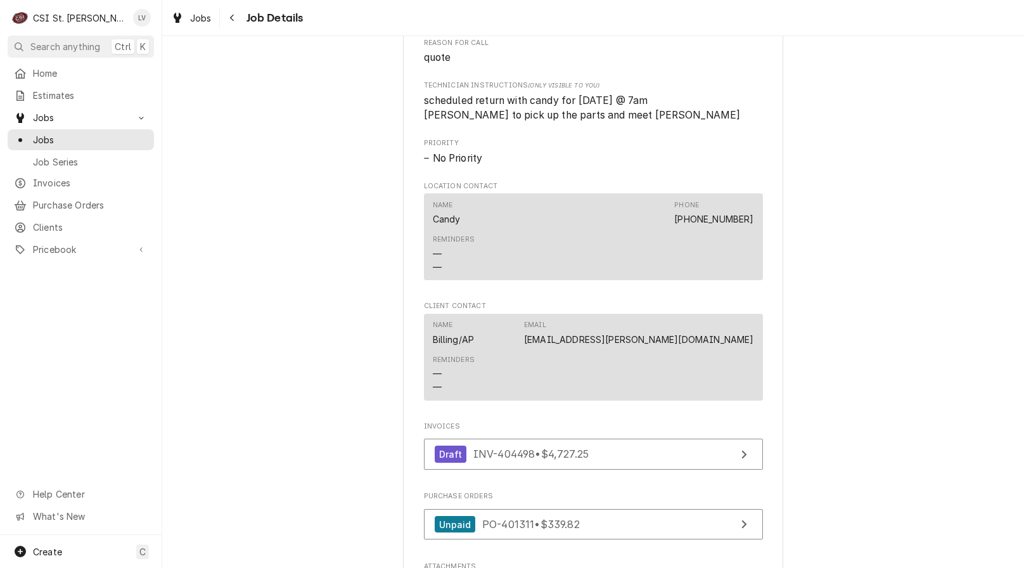
scroll to position [1078, 0]
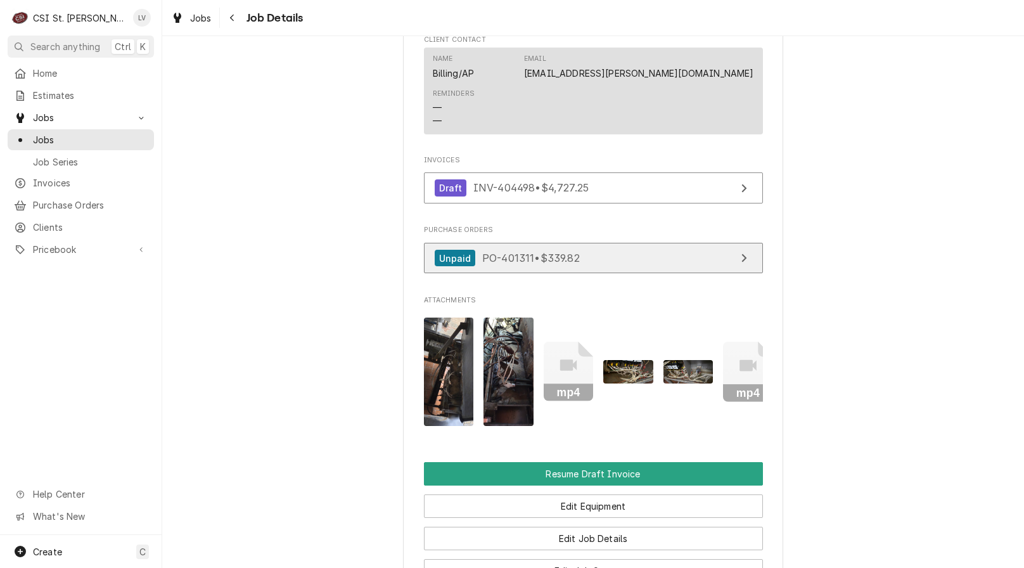
click at [567, 264] on div "Unpaid PO-401311 • $339.82" at bounding box center [507, 258] width 145 height 17
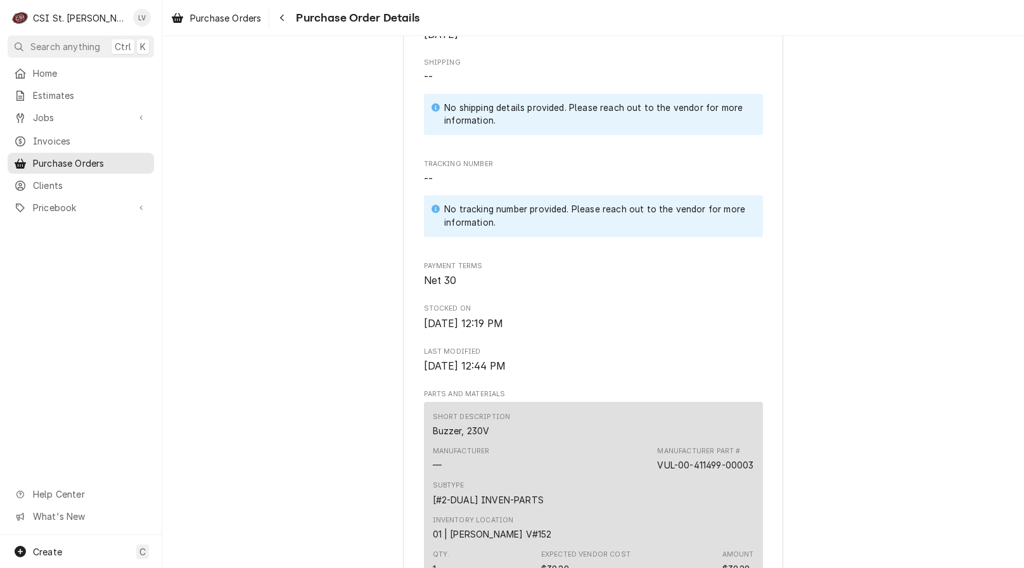
scroll to position [507, 0]
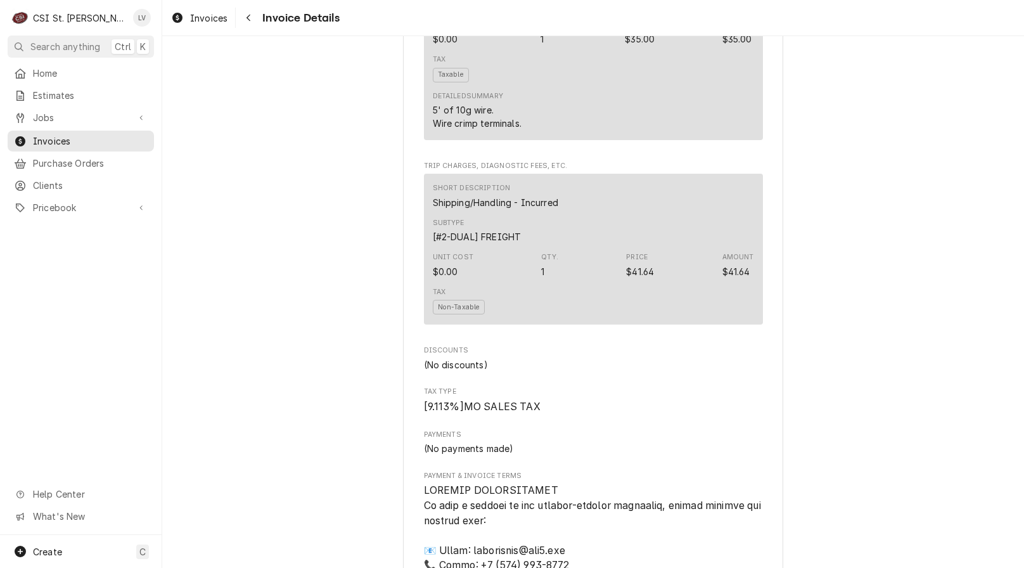
scroll to position [1648, 0]
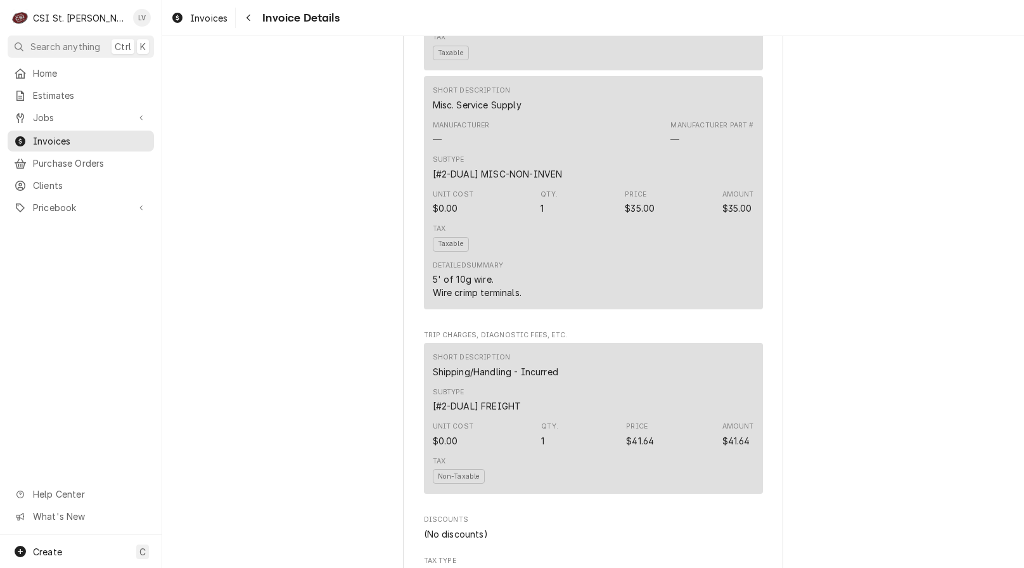
click at [564, 382] on div "Short Description Shipping/Handling - Incurred" at bounding box center [593, 365] width 321 height 34
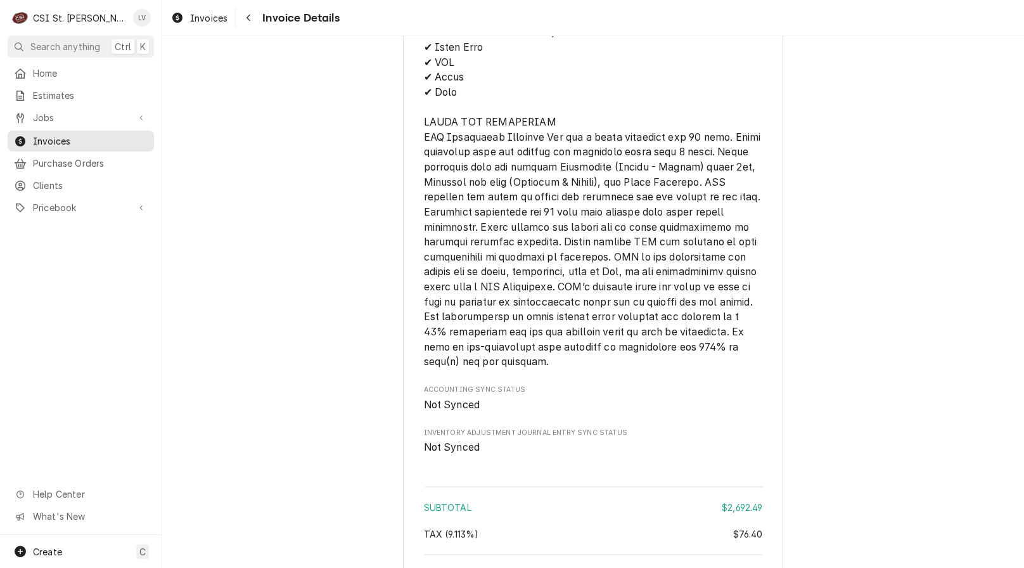
scroll to position [2776, 0]
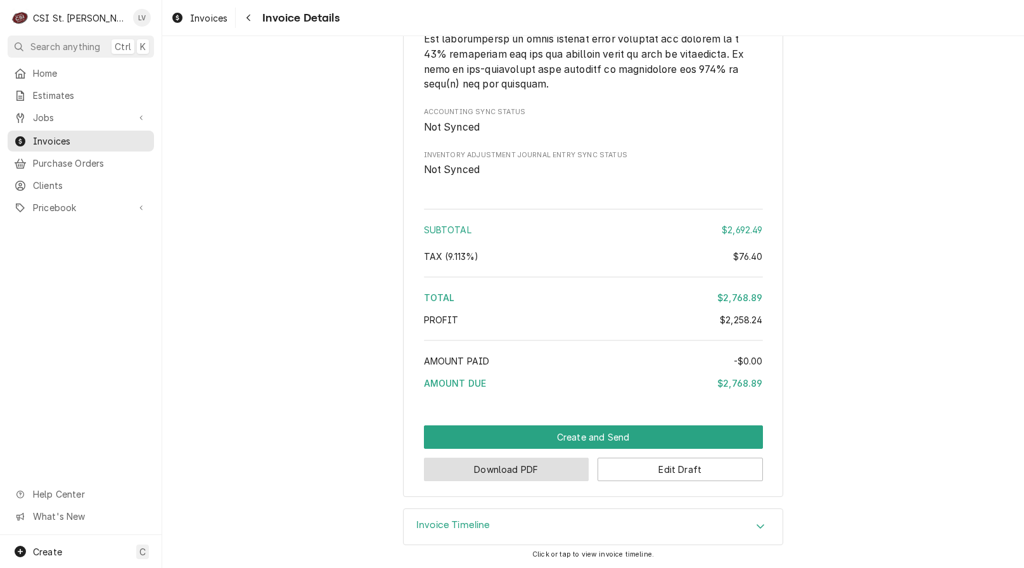
click at [532, 473] on button "Download PDF" at bounding box center [506, 469] width 165 height 23
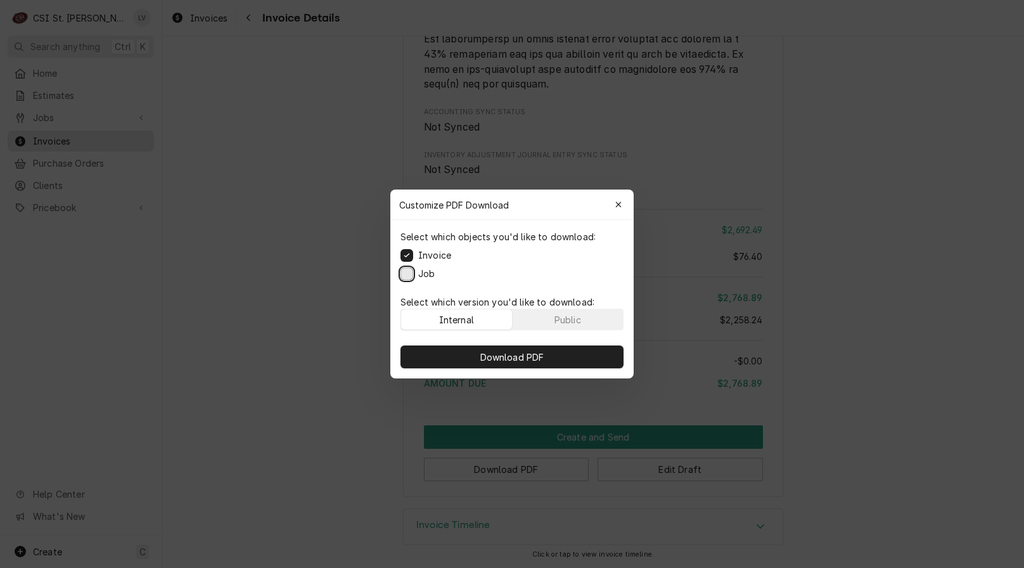
click at [410, 278] on button "Job" at bounding box center [407, 273] width 13 height 13
click at [489, 351] on span "Download PDF" at bounding box center [512, 357] width 69 height 13
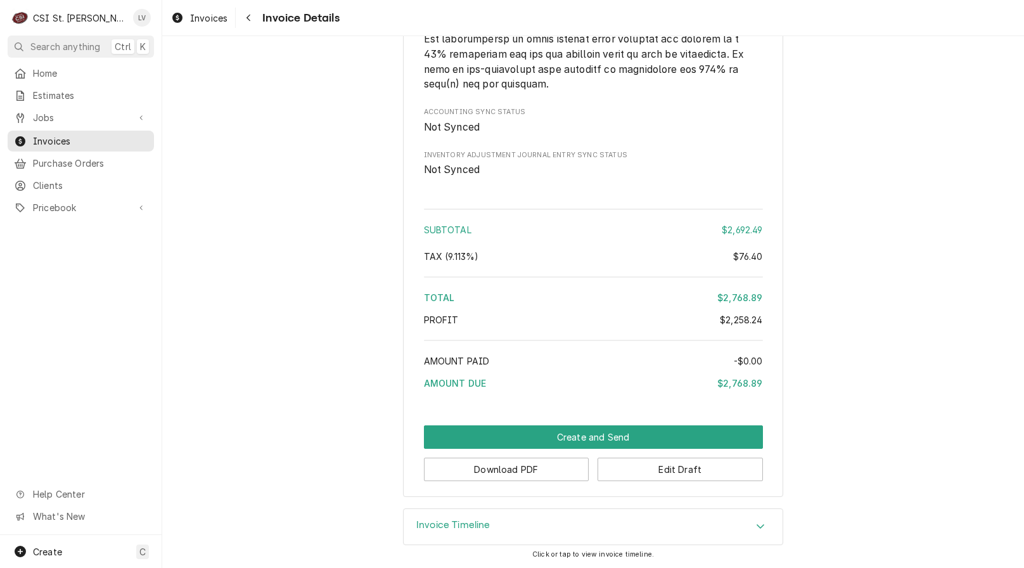
click at [193, 24] on div "Invoices" at bounding box center [199, 18] width 61 height 16
